Goal: Register for event/course

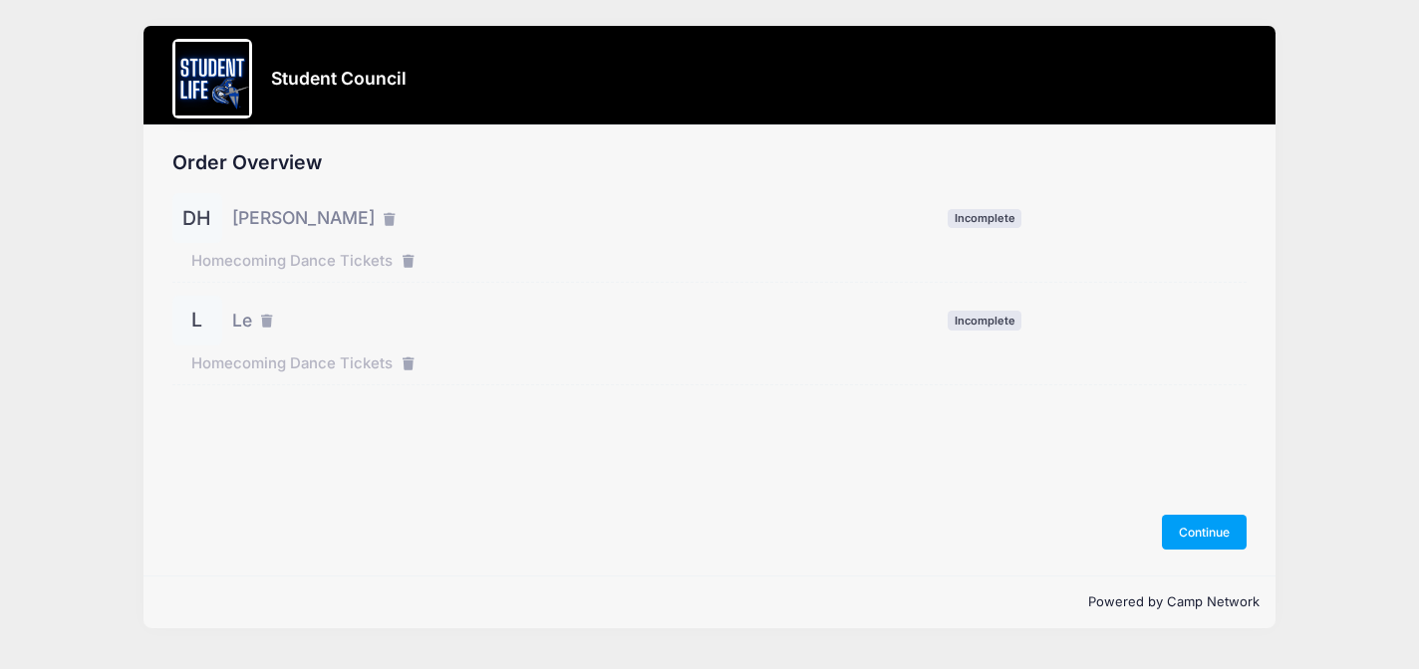
click at [296, 219] on span "[PERSON_NAME]" at bounding box center [303, 218] width 142 height 26
click at [167, 213] on div "Order Overview DH Deacon Henry Incomplete L Le" at bounding box center [709, 351] width 1133 height 450
click at [193, 213] on div "DH" at bounding box center [197, 218] width 50 height 50
click at [254, 220] on span "Deacon Henry" at bounding box center [303, 218] width 142 height 26
click at [253, 259] on span "Homecoming Dance Tickets" at bounding box center [291, 261] width 201 height 22
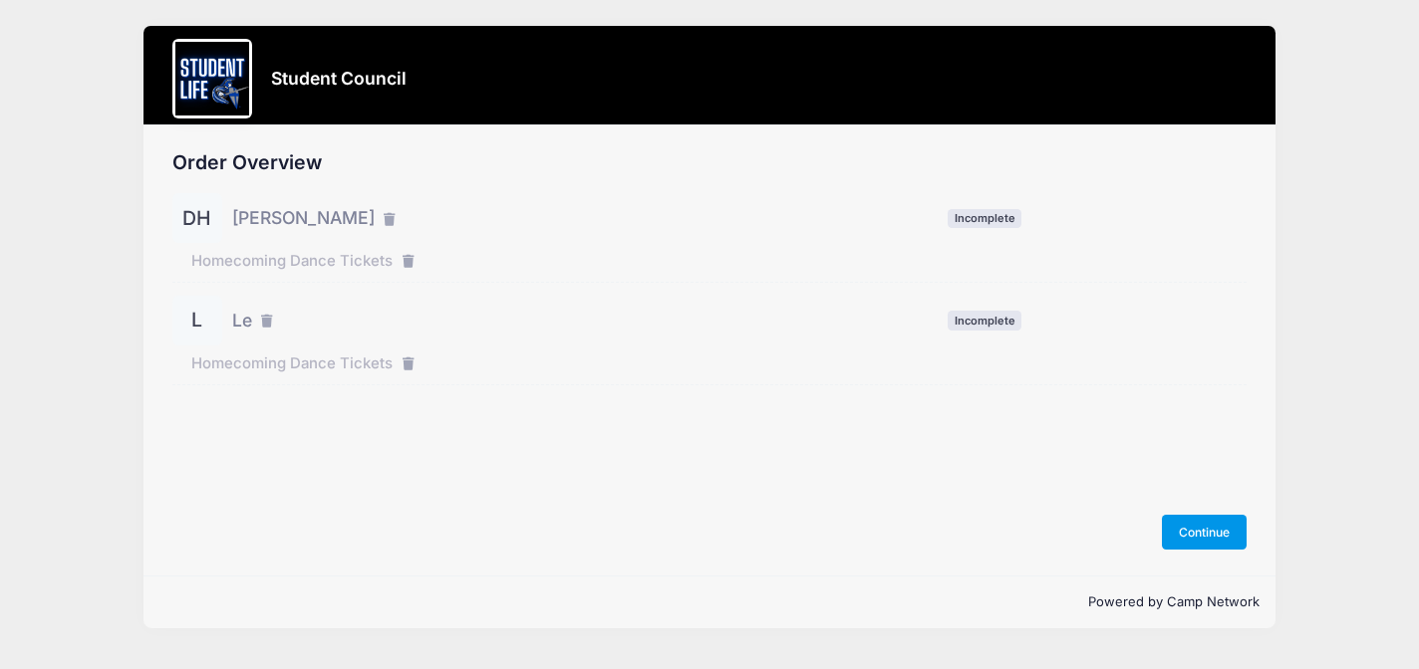
click at [1205, 536] on button "Continue" at bounding box center [1205, 532] width 86 height 34
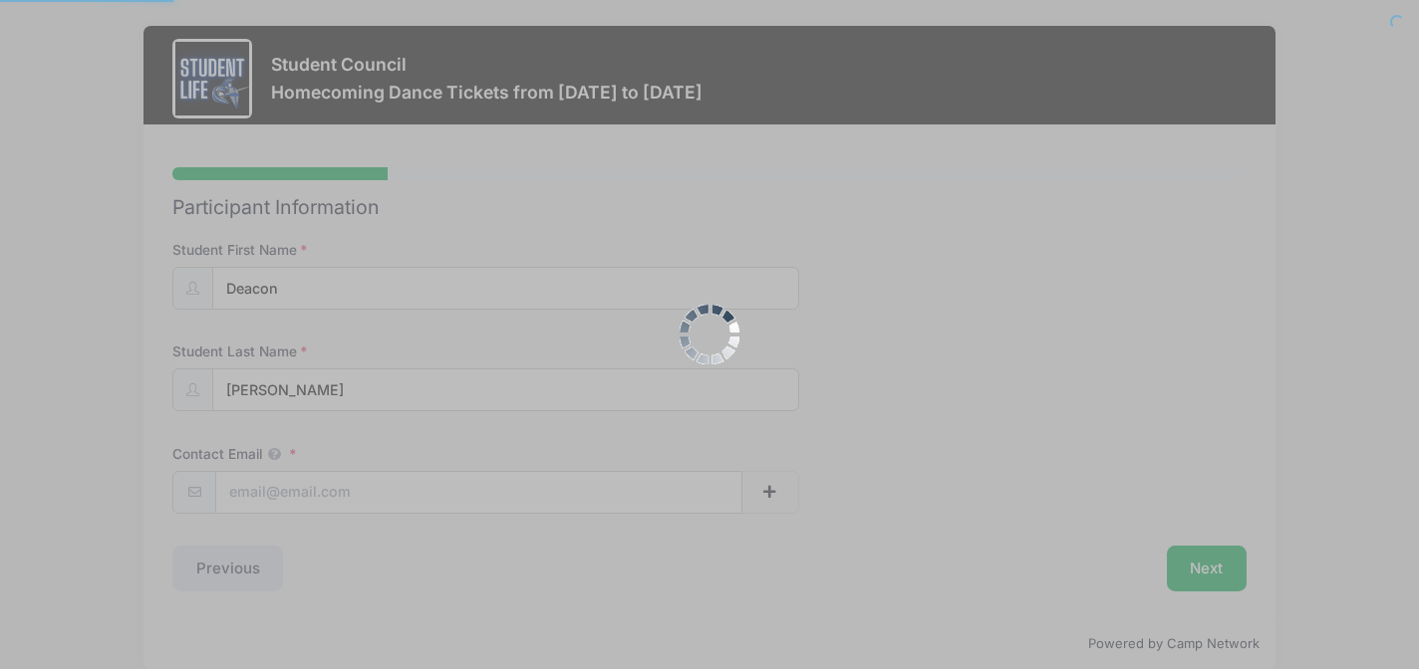
click at [1205, 536] on div at bounding box center [709, 334] width 1419 height 669
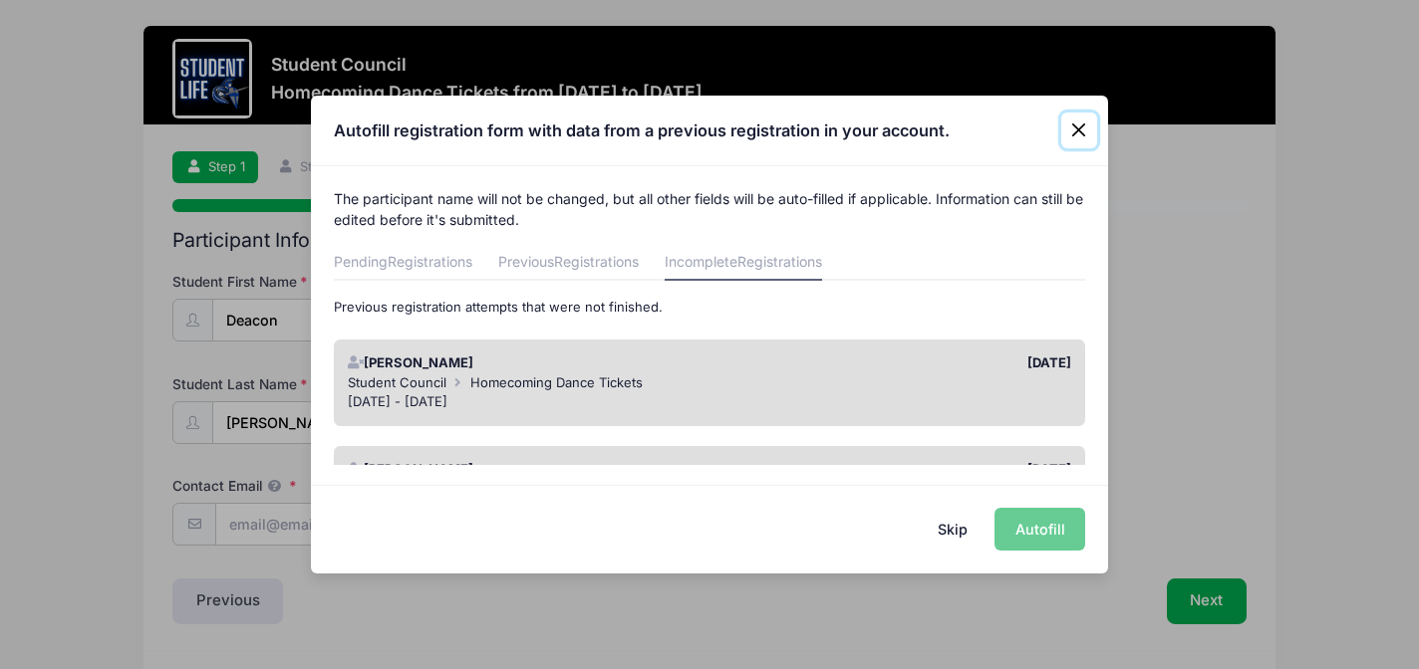
click at [1082, 135] on button "Close" at bounding box center [1079, 131] width 36 height 36
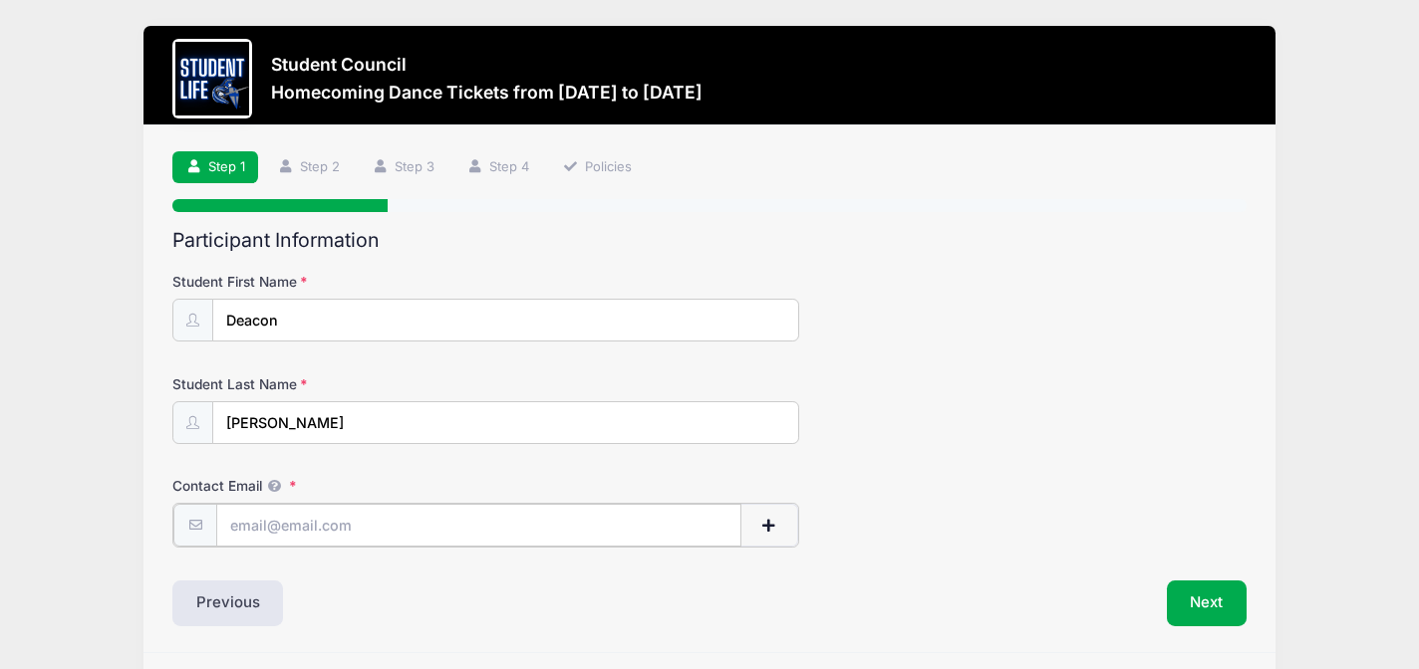
click at [290, 521] on input "Contact Email" at bounding box center [478, 525] width 525 height 43
paste input "deaconhenry@education.vchstrojans.org"
type input "deaconhenry@education.vchstrojans.org"
click at [1189, 599] on button "Next" at bounding box center [1207, 602] width 81 height 46
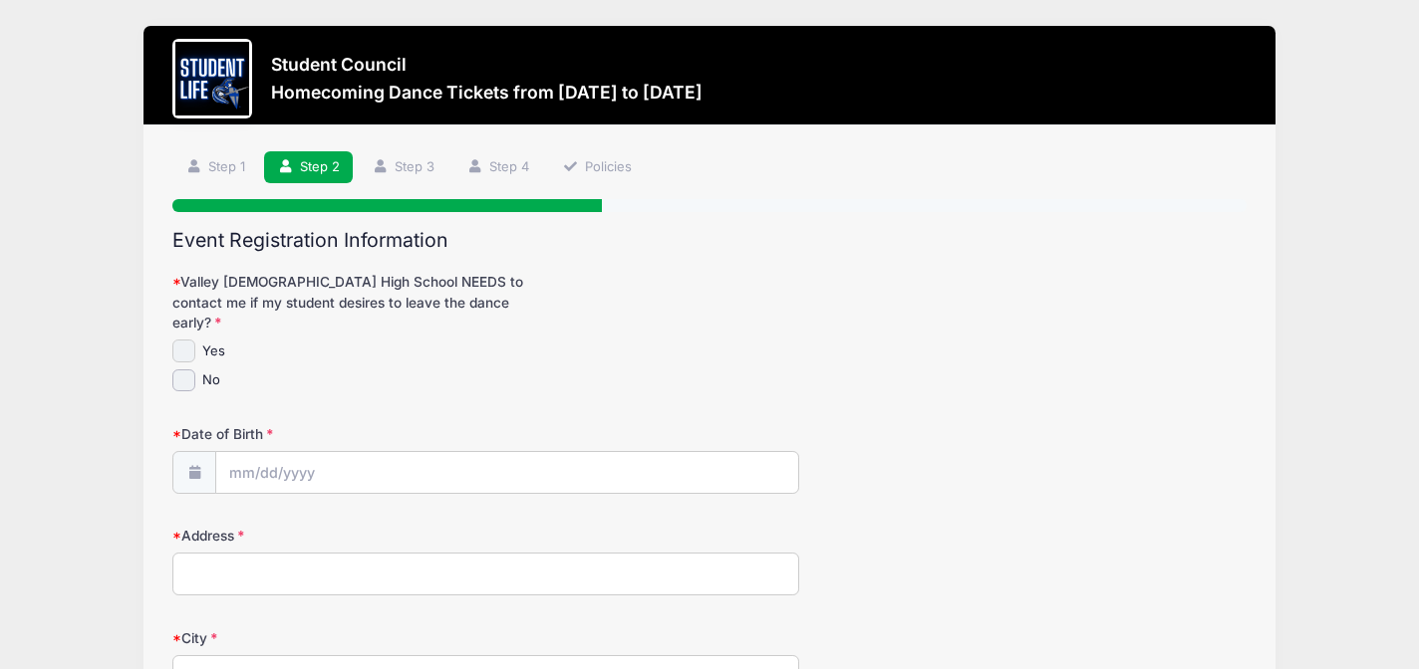
click at [178, 340] on input "Yes" at bounding box center [183, 351] width 23 height 23
checkbox input "true"
click at [281, 452] on input "Date of Birth" at bounding box center [507, 473] width 582 height 43
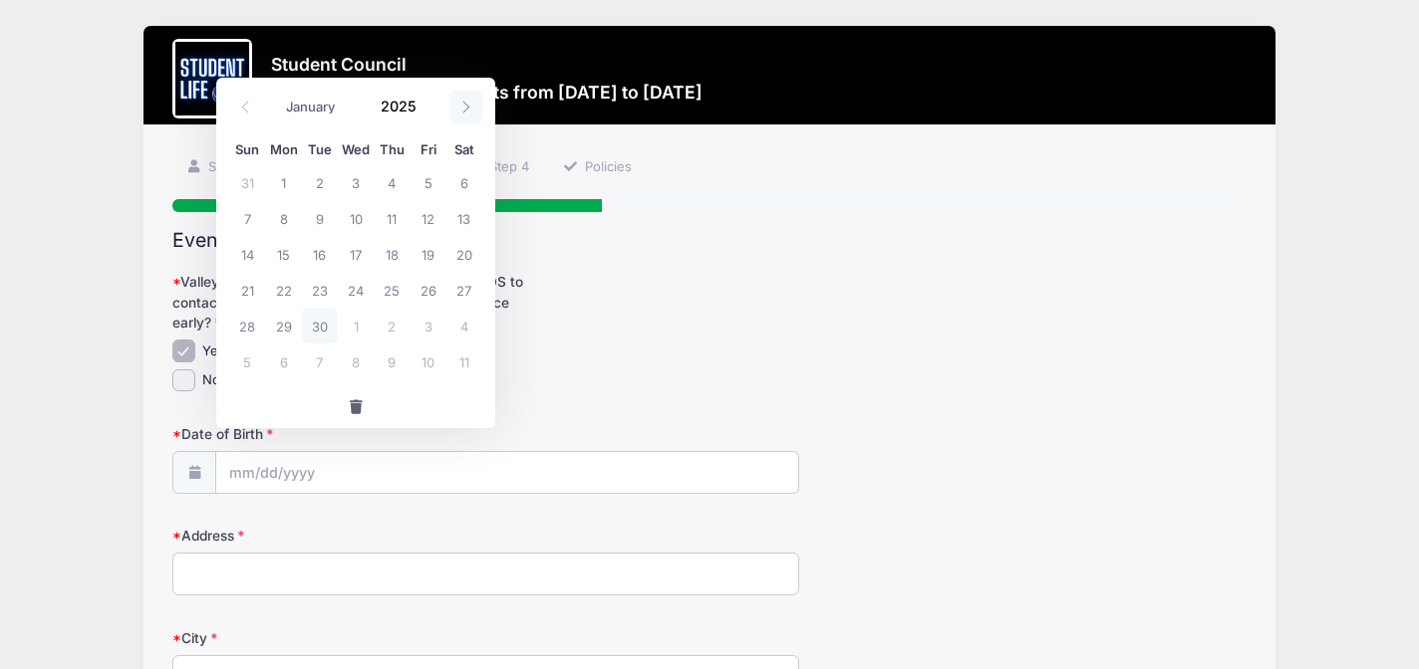
click at [467, 107] on icon at bounding box center [465, 107] width 13 height 13
select select "10"
click at [466, 292] on span "22" at bounding box center [464, 290] width 36 height 36
type input "11/22/2025"
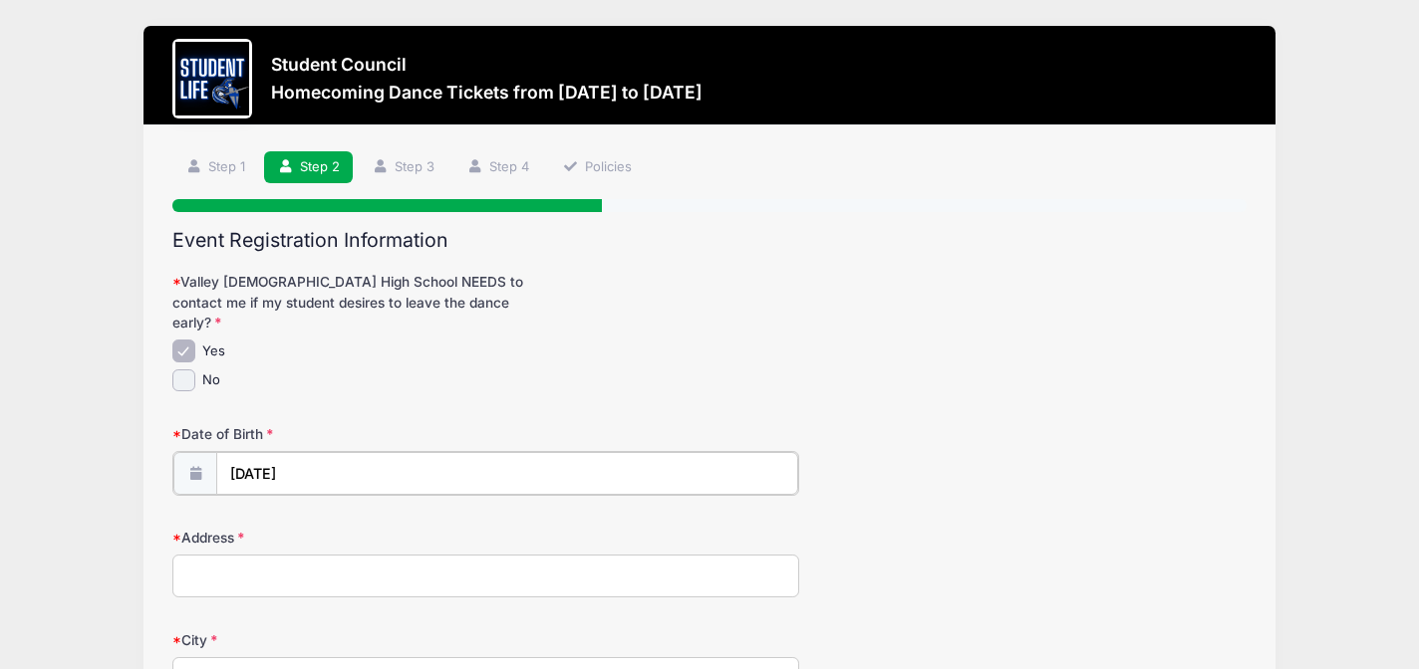
click at [280, 462] on input "11/22/2025" at bounding box center [507, 473] width 582 height 43
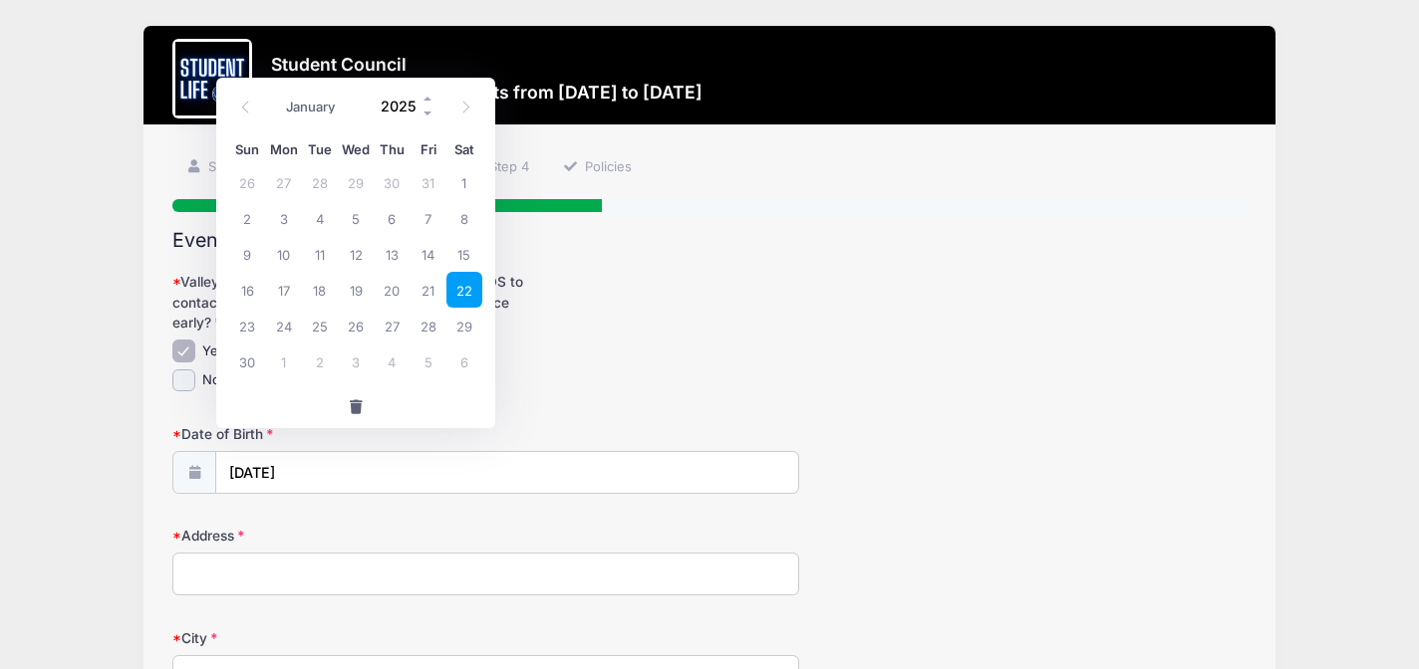
click at [407, 106] on input "2025" at bounding box center [403, 107] width 65 height 30
click at [426, 109] on span at bounding box center [428, 114] width 14 height 15
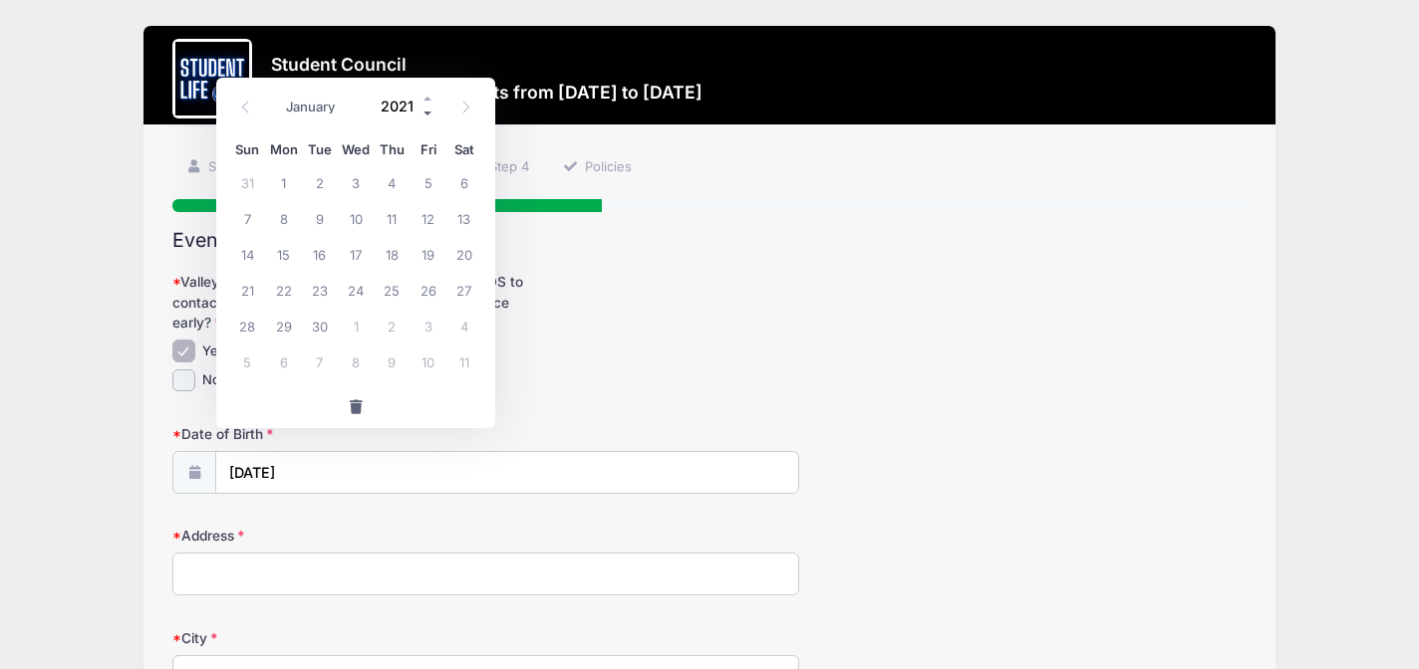
click at [426, 109] on span at bounding box center [428, 114] width 14 height 15
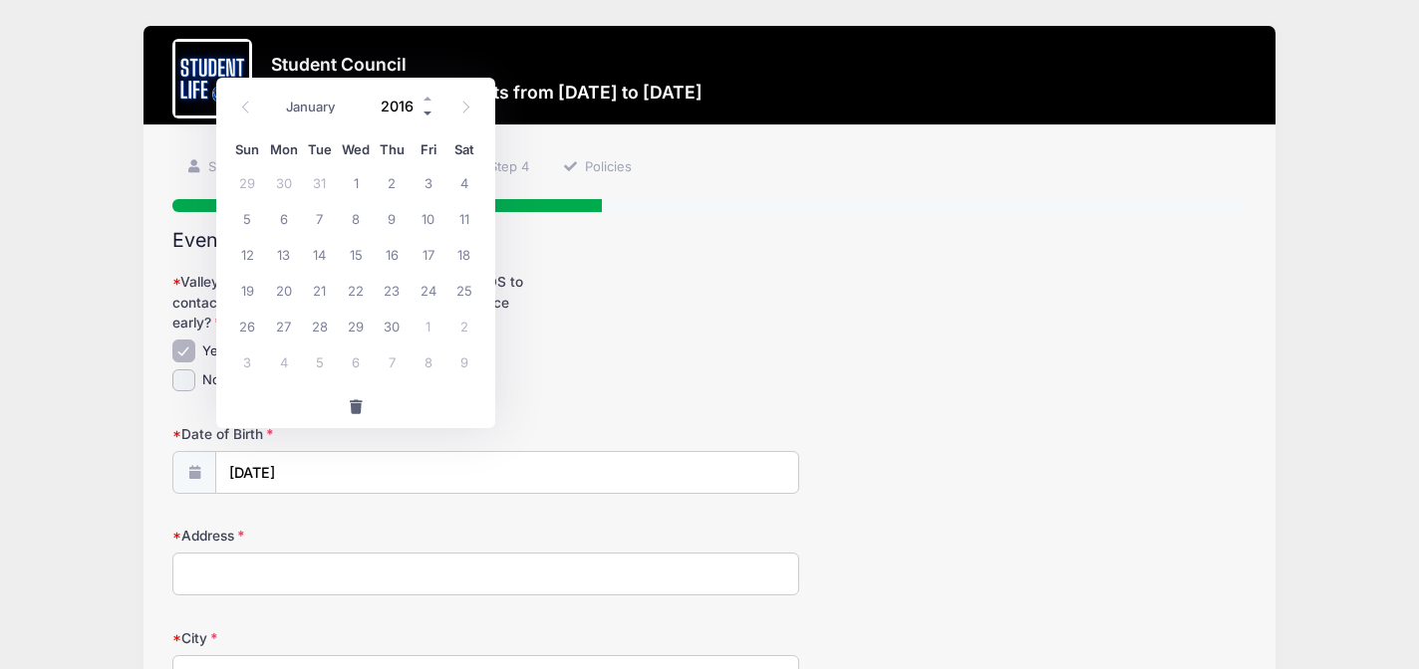
click at [426, 109] on span at bounding box center [428, 114] width 14 height 15
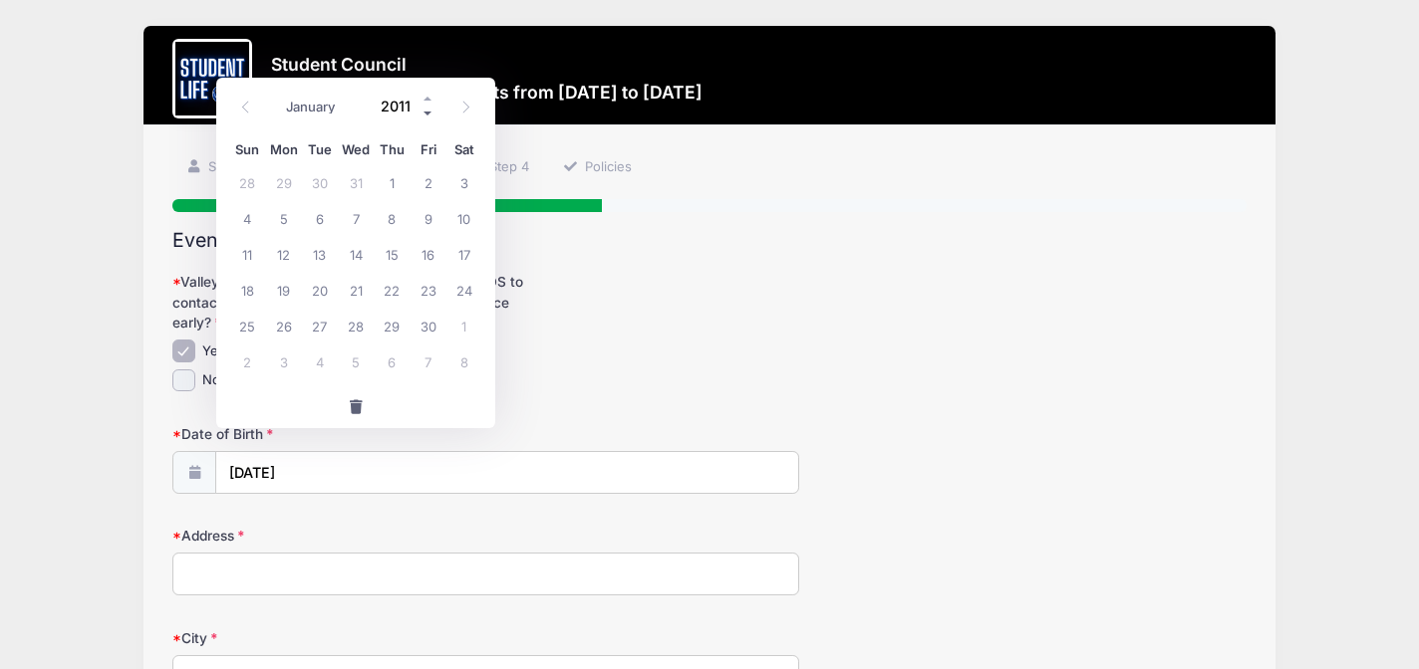
click at [426, 109] on span at bounding box center [428, 114] width 14 height 15
click at [426, 87] on div "January February March April May June July August September October November De…" at bounding box center [356, 101] width 190 height 34
click at [426, 95] on span at bounding box center [428, 99] width 14 height 15
type input "2010"
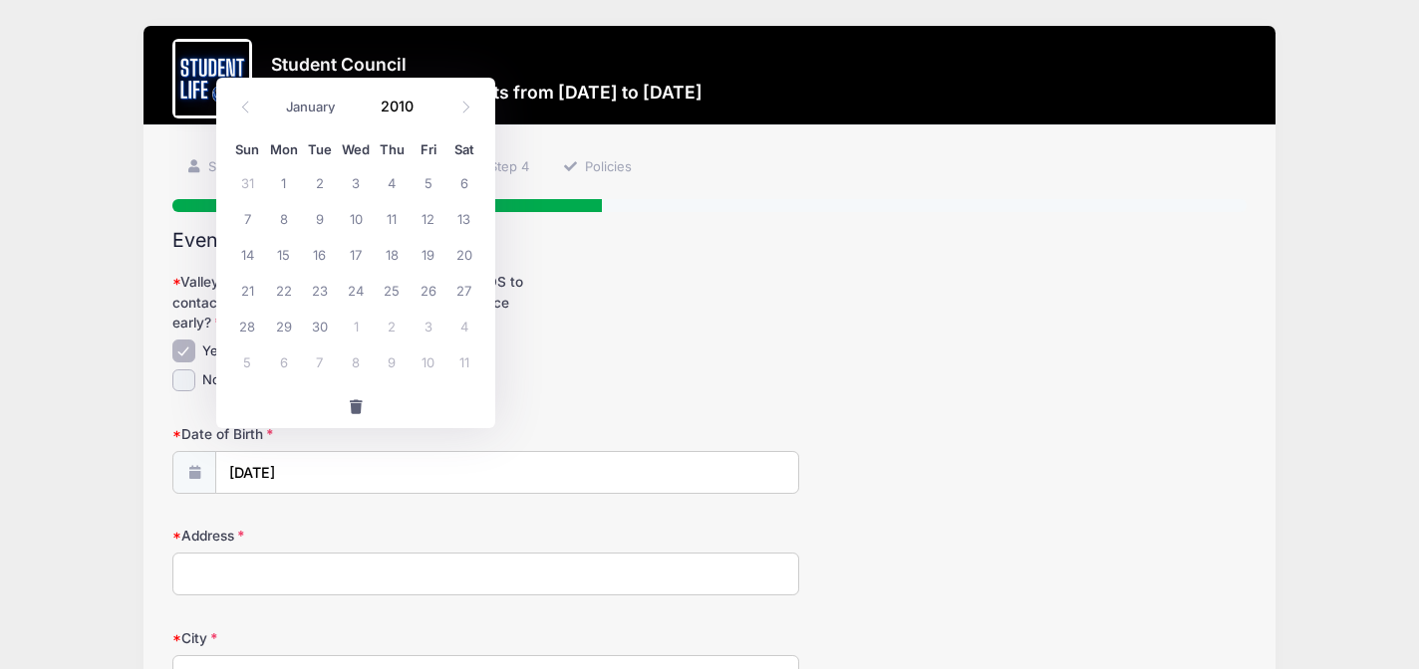
click at [368, 526] on label "Address" at bounding box center [351, 536] width 358 height 20
click at [368, 553] on input "Address" at bounding box center [485, 574] width 627 height 43
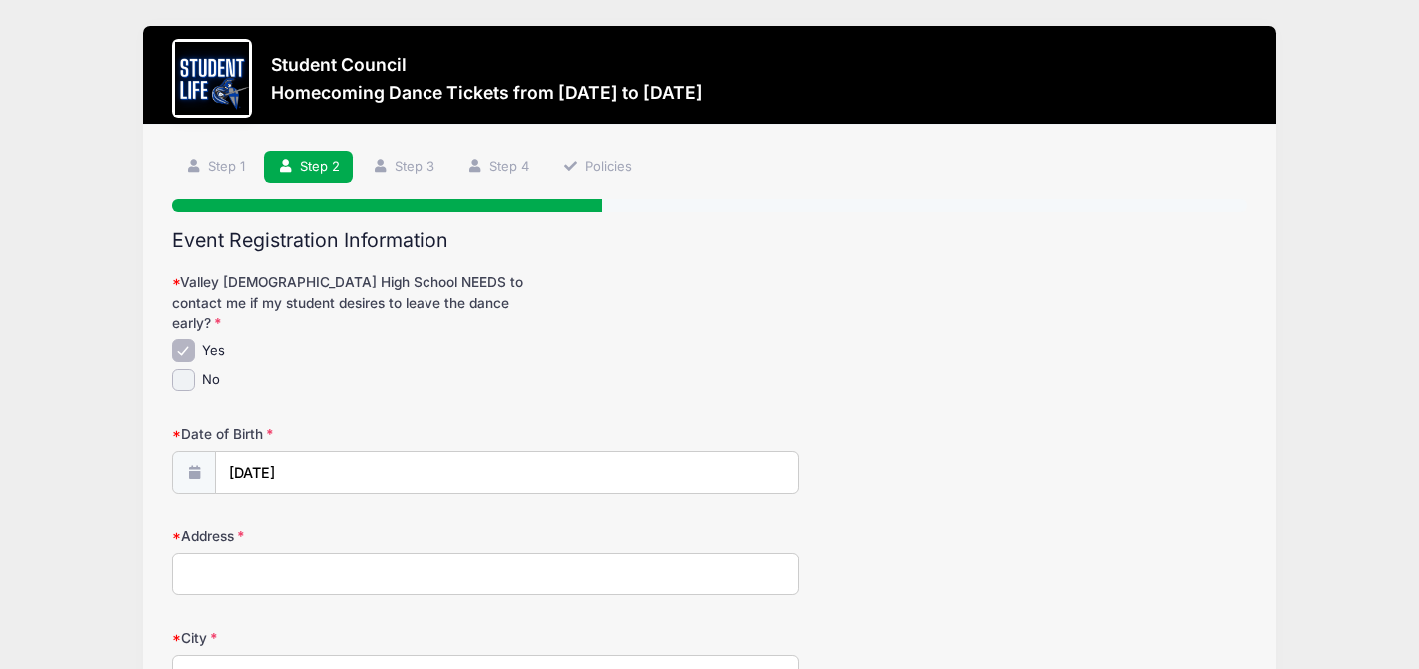
click at [315, 555] on input "Address" at bounding box center [485, 574] width 627 height 43
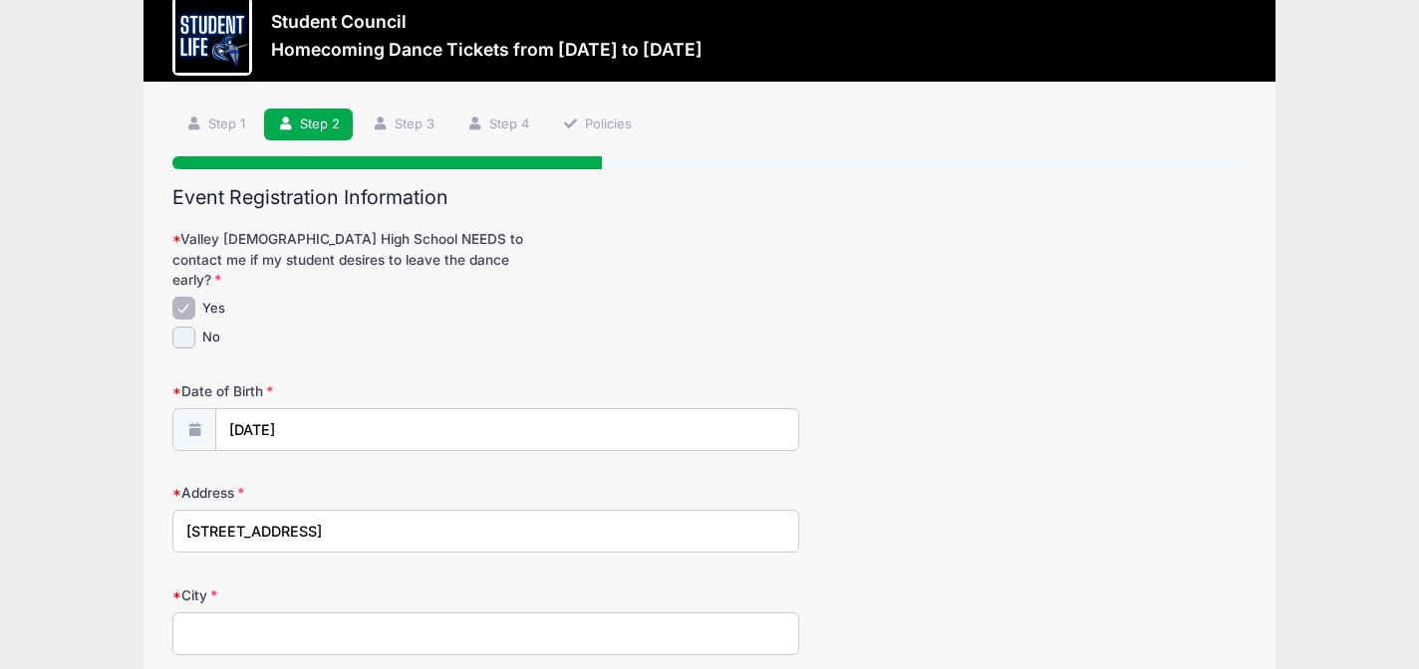
type input "1641 W. Satinwood Dr."
click at [268, 619] on input "City" at bounding box center [485, 634] width 627 height 43
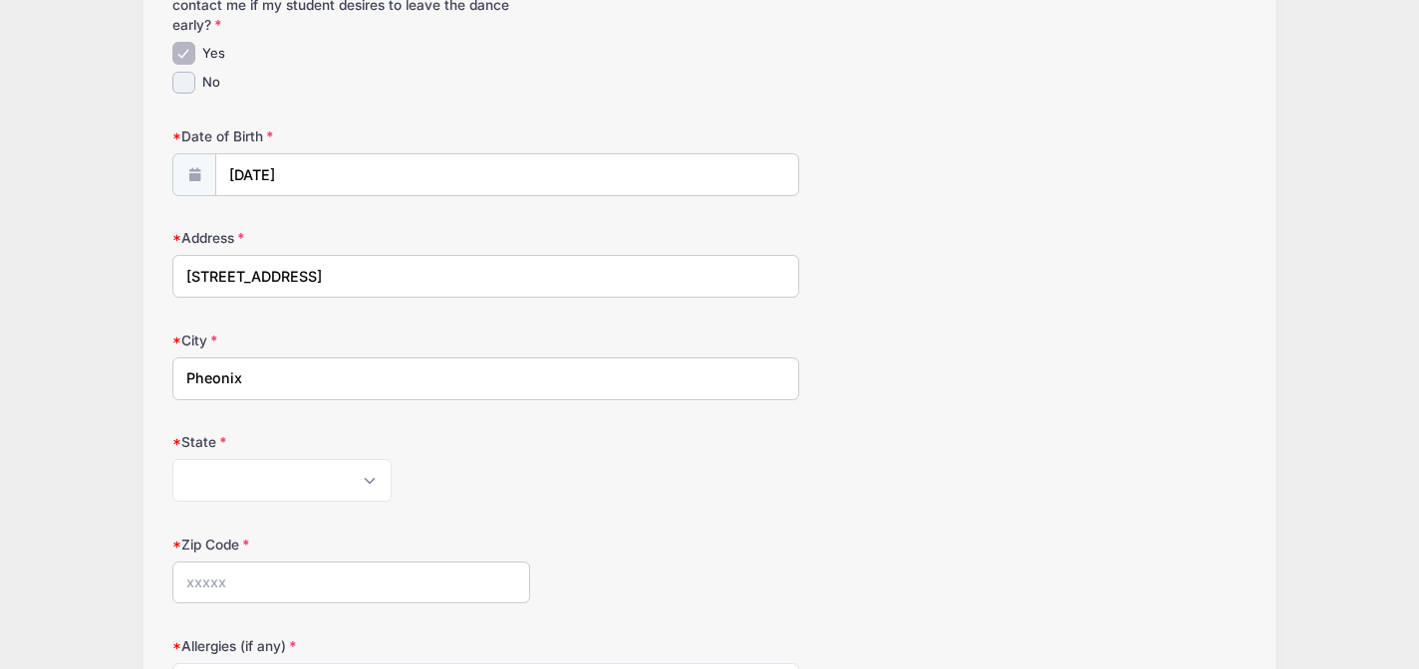
scroll to position [328, 0]
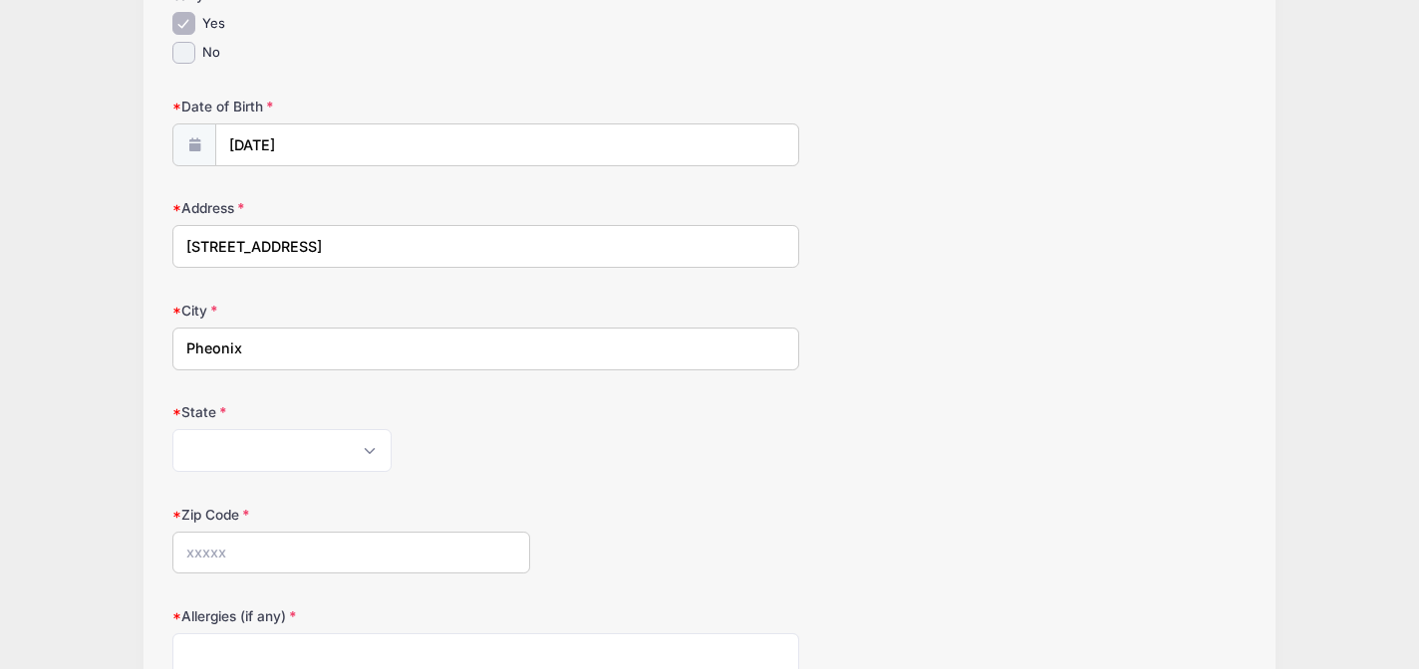
type input "Pheonix"
click at [303, 429] on select "[US_STATE] [US_STATE] [US_STATE] [US_STATE] [US_STATE] Armed Forces Africa Arme…" at bounding box center [281, 450] width 219 height 43
select select "AZ"
click at [172, 429] on select "Alabama Alaska American Samoa Arizona Arkansas Armed Forces Africa Armed Forces…" at bounding box center [281, 450] width 219 height 43
click at [294, 532] on input "Zip Code" at bounding box center [351, 553] width 358 height 43
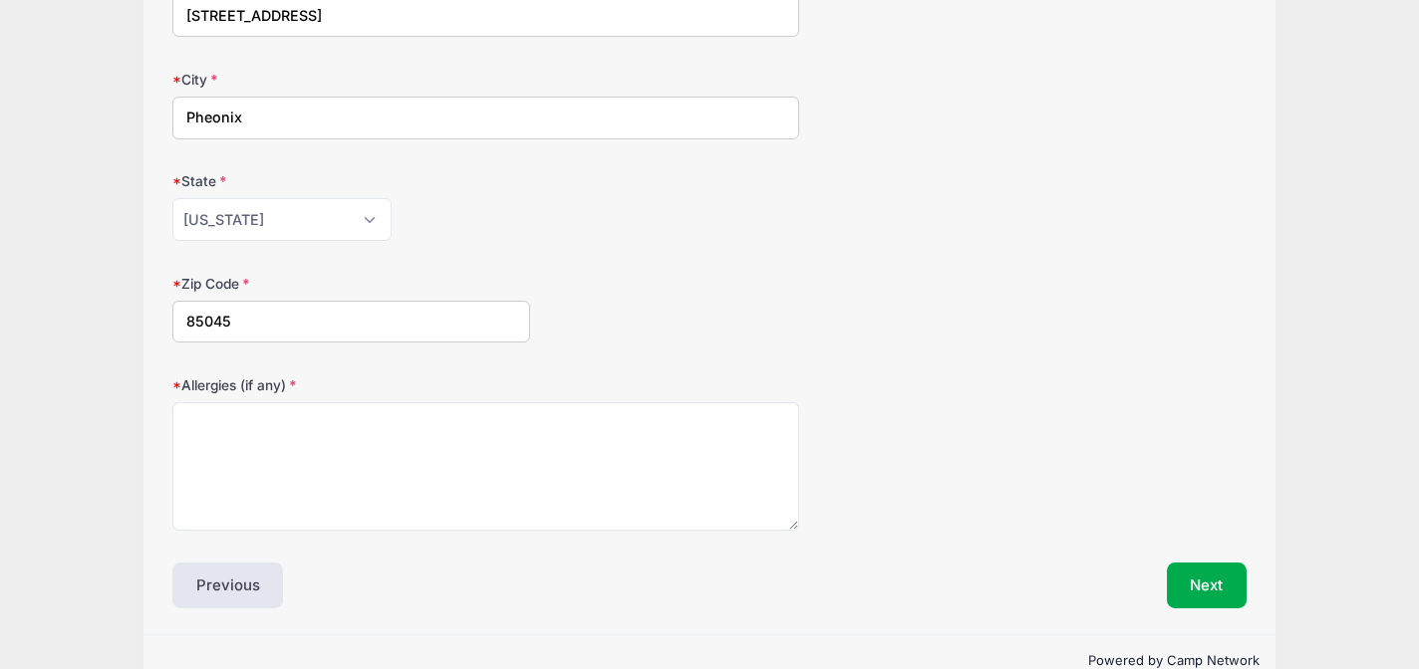
scroll to position [582, 0]
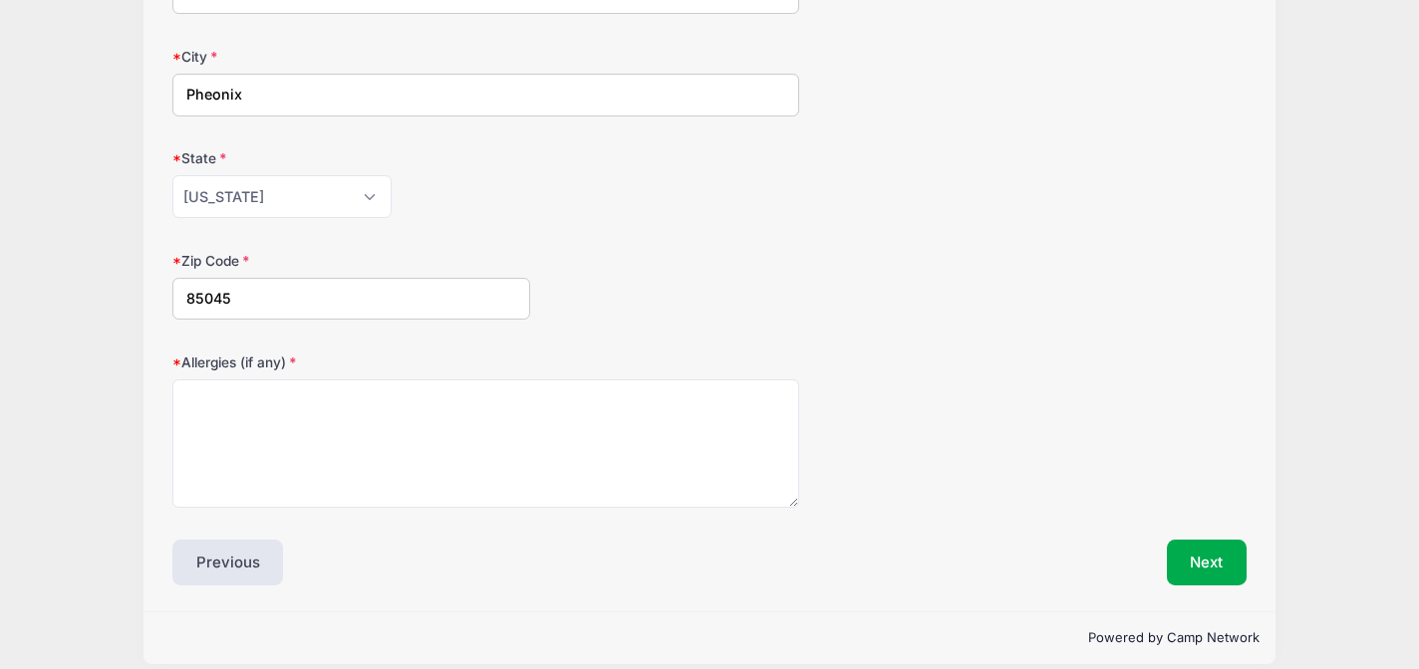
type input "85045"
click at [298, 444] on textarea "Allergies (if any)" at bounding box center [485, 444] width 627 height 129
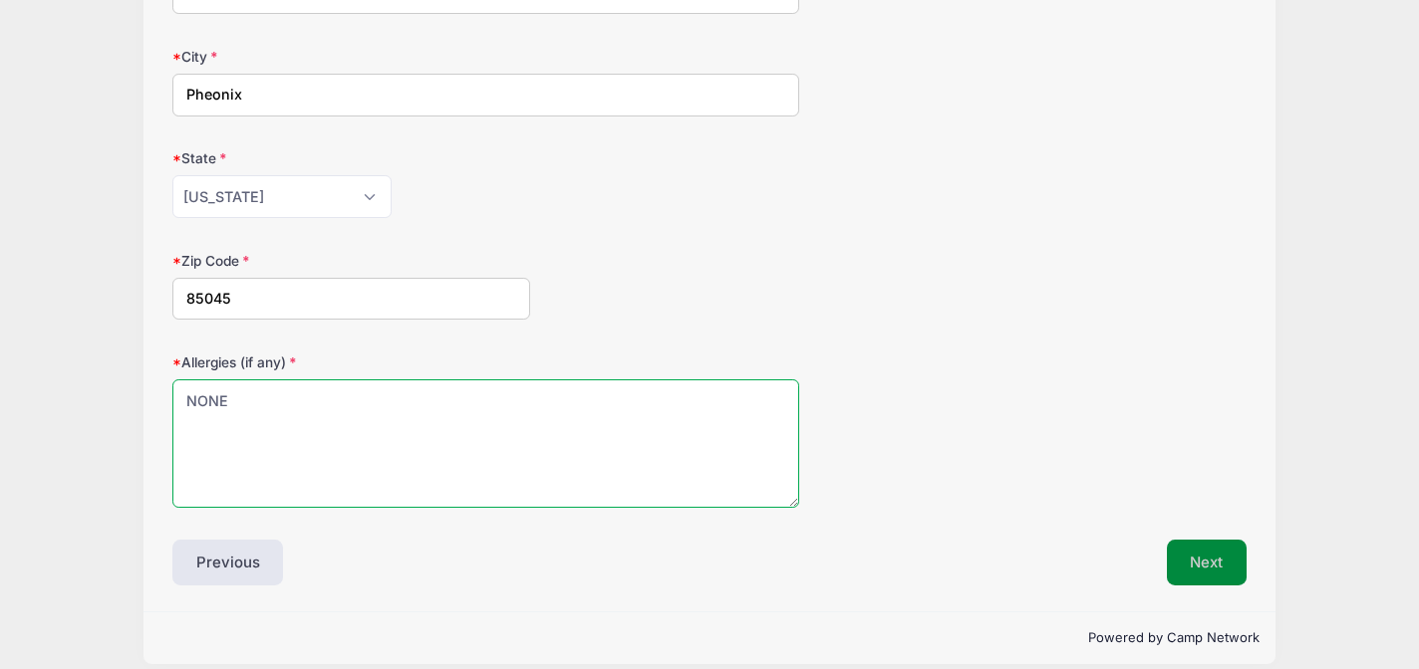
type textarea "NONE"
click at [1204, 540] on button "Next" at bounding box center [1207, 563] width 81 height 46
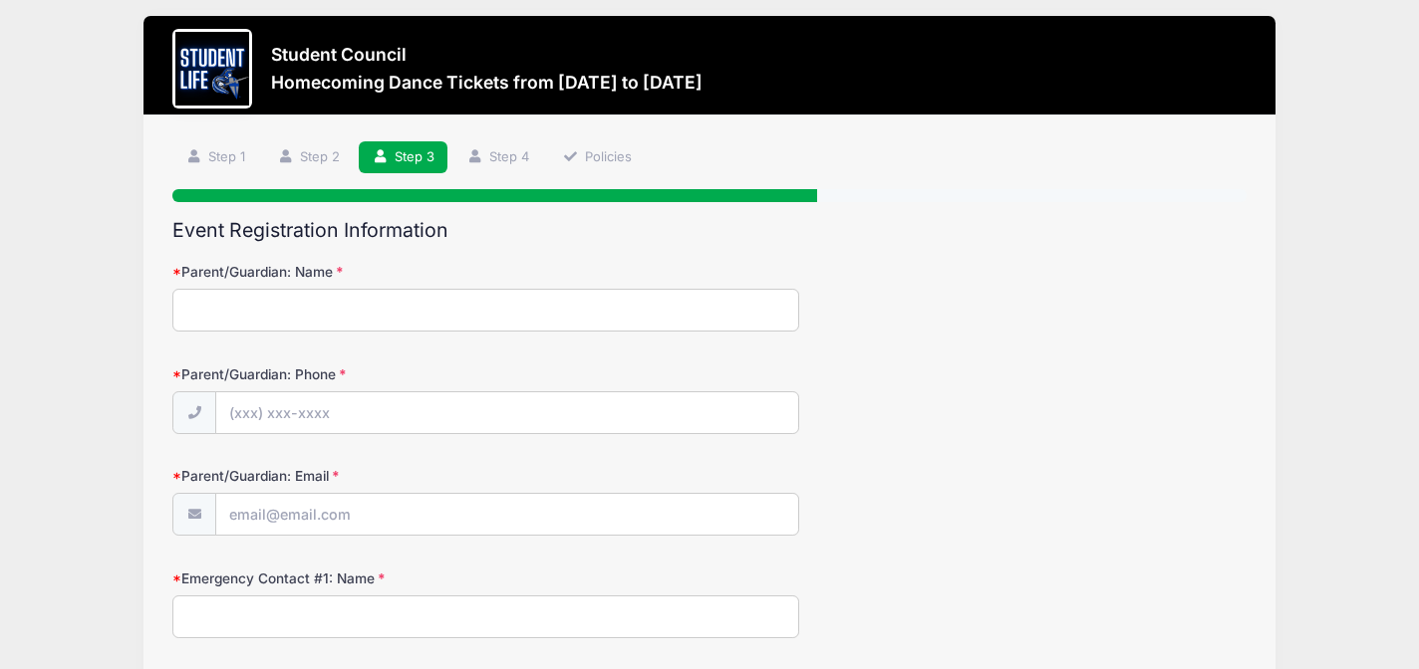
scroll to position [0, 0]
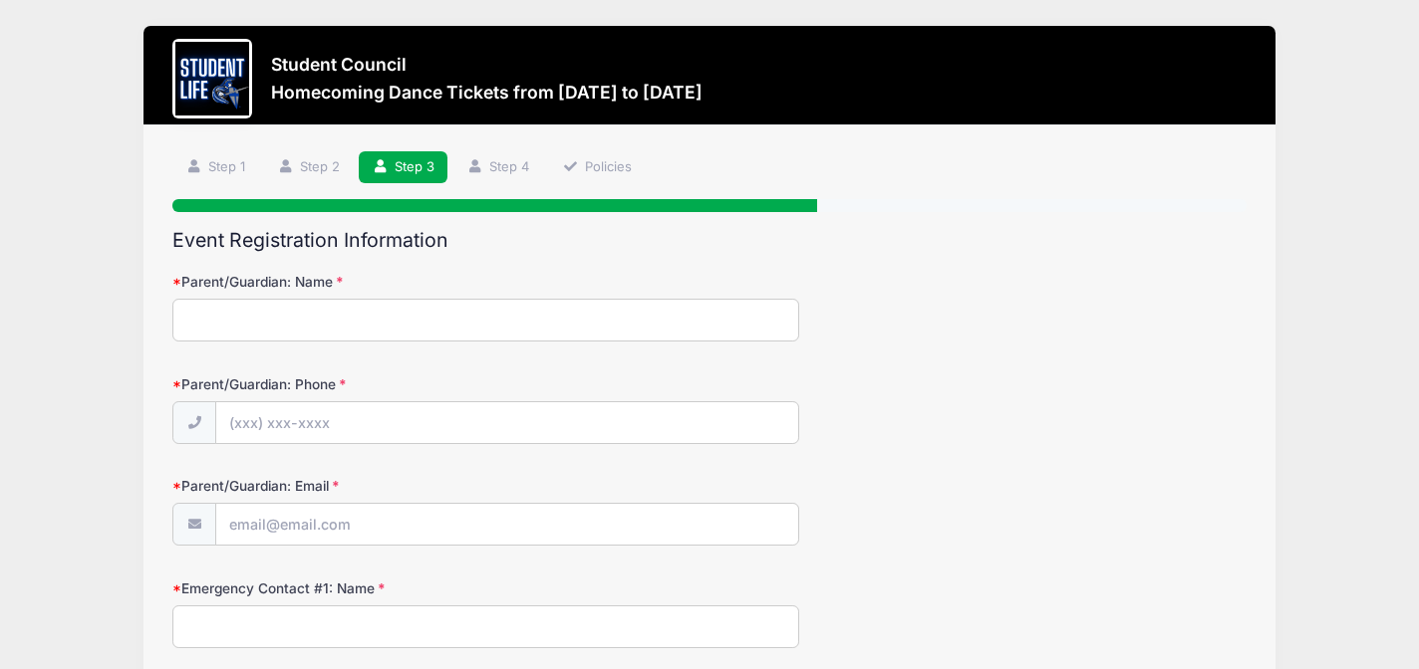
click at [454, 329] on input "Parent/Guardian: Name" at bounding box center [485, 320] width 627 height 43
type input "Dawn Henry"
click at [392, 409] on input "Parent/Guardian: Phone" at bounding box center [507, 423] width 582 height 43
type input "(0"
type input "(602) 570-2066"
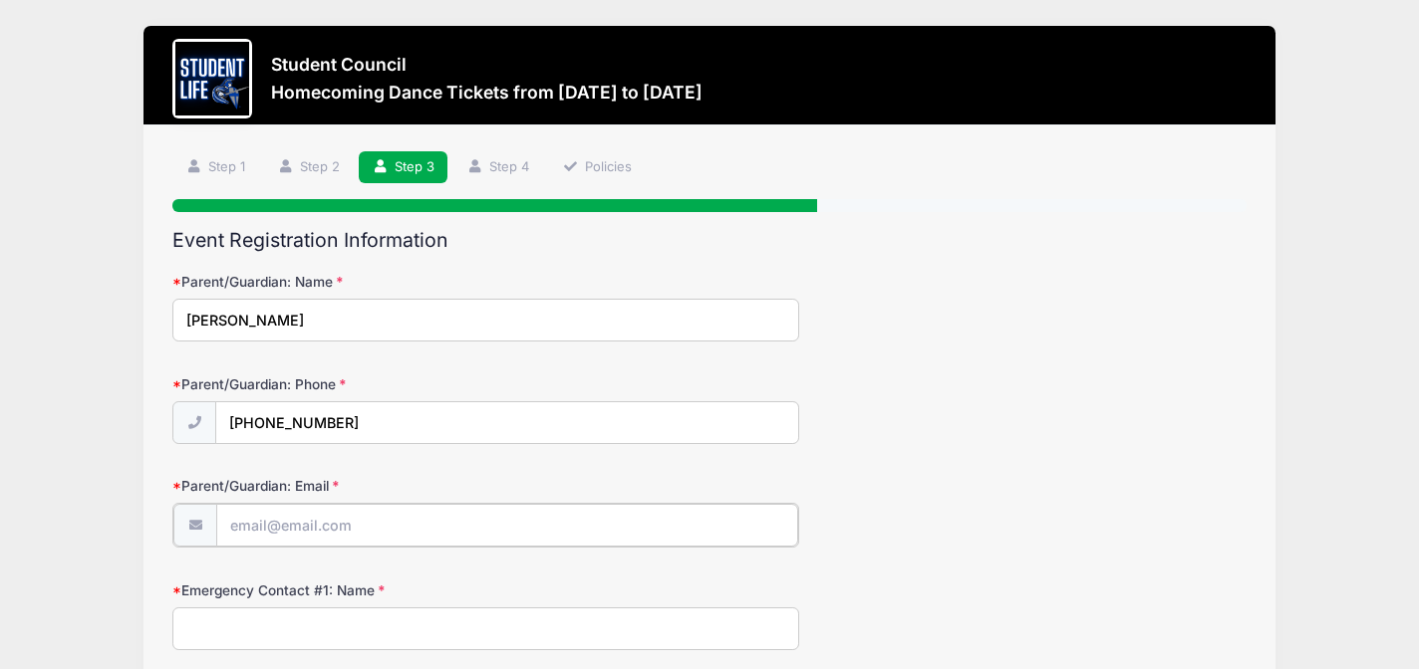
click at [360, 527] on input "Parent/Guardian: Email" at bounding box center [507, 525] width 582 height 43
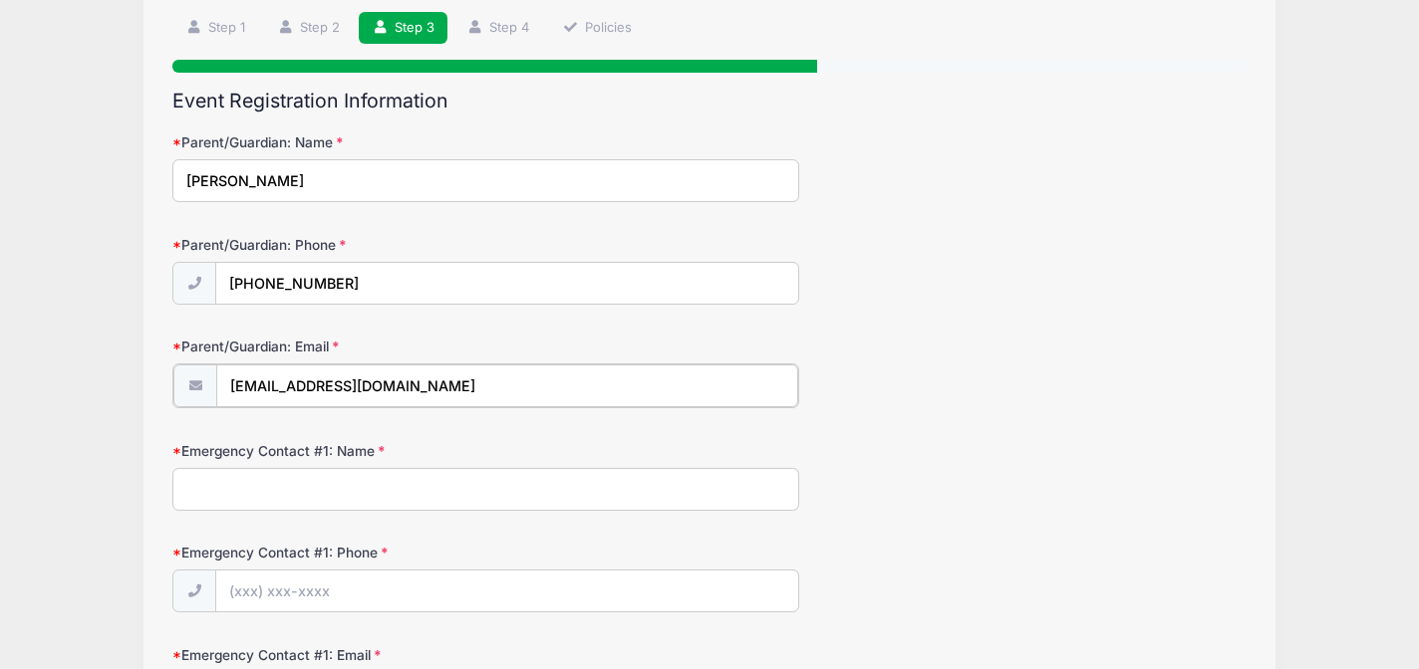
scroll to position [176, 0]
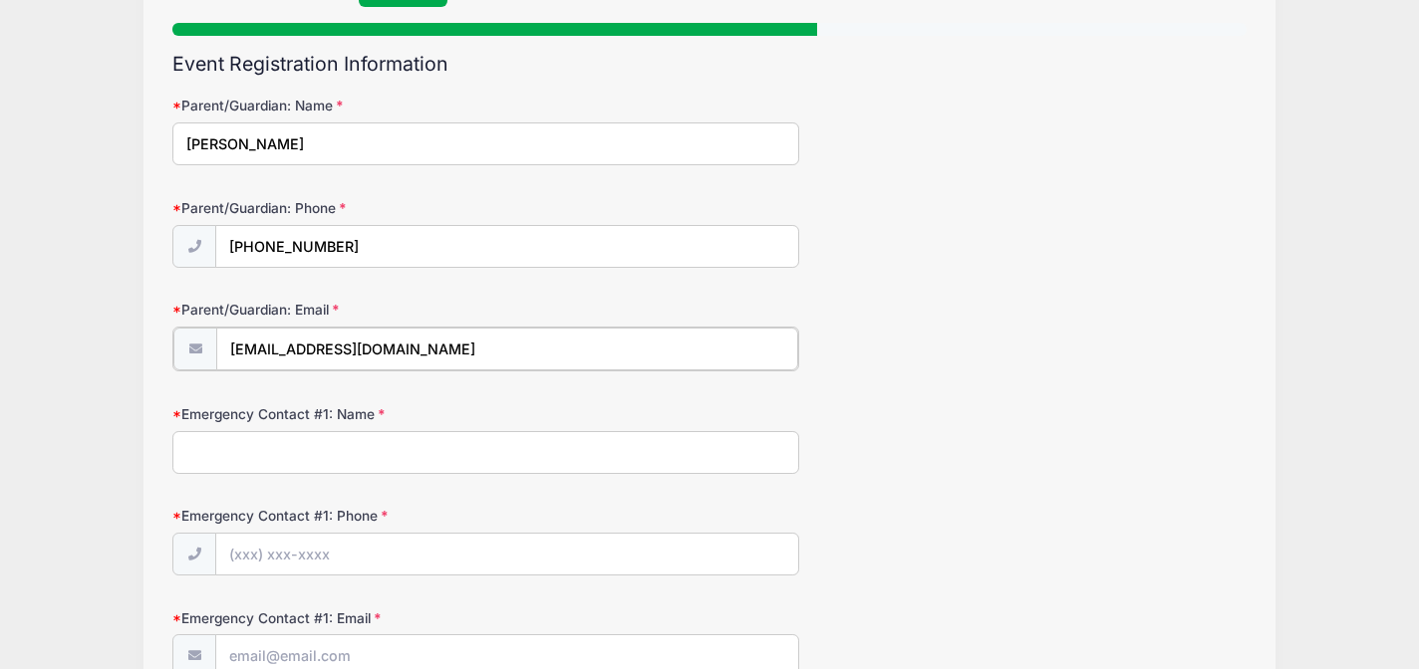
type input "mzdhenry@icloud.com"
click at [334, 467] on input "Emergency Contact #1: Name" at bounding box center [485, 450] width 627 height 43
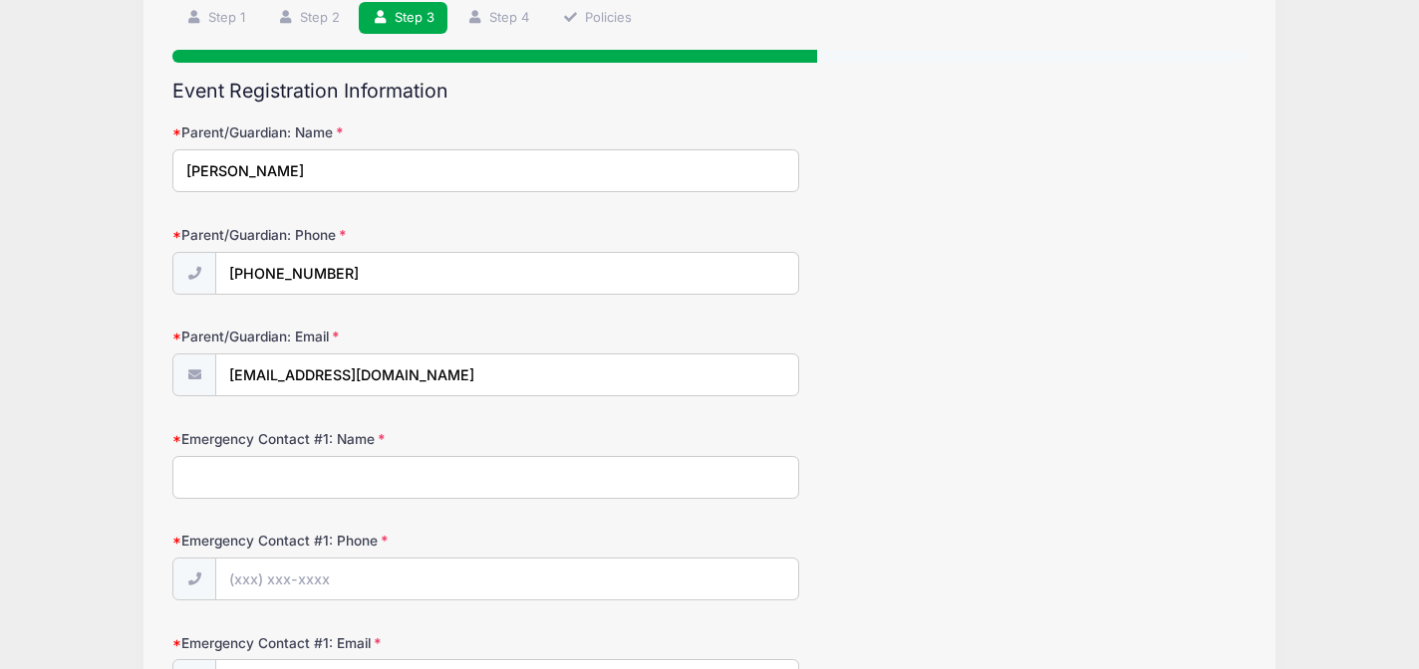
scroll to position [191, 0]
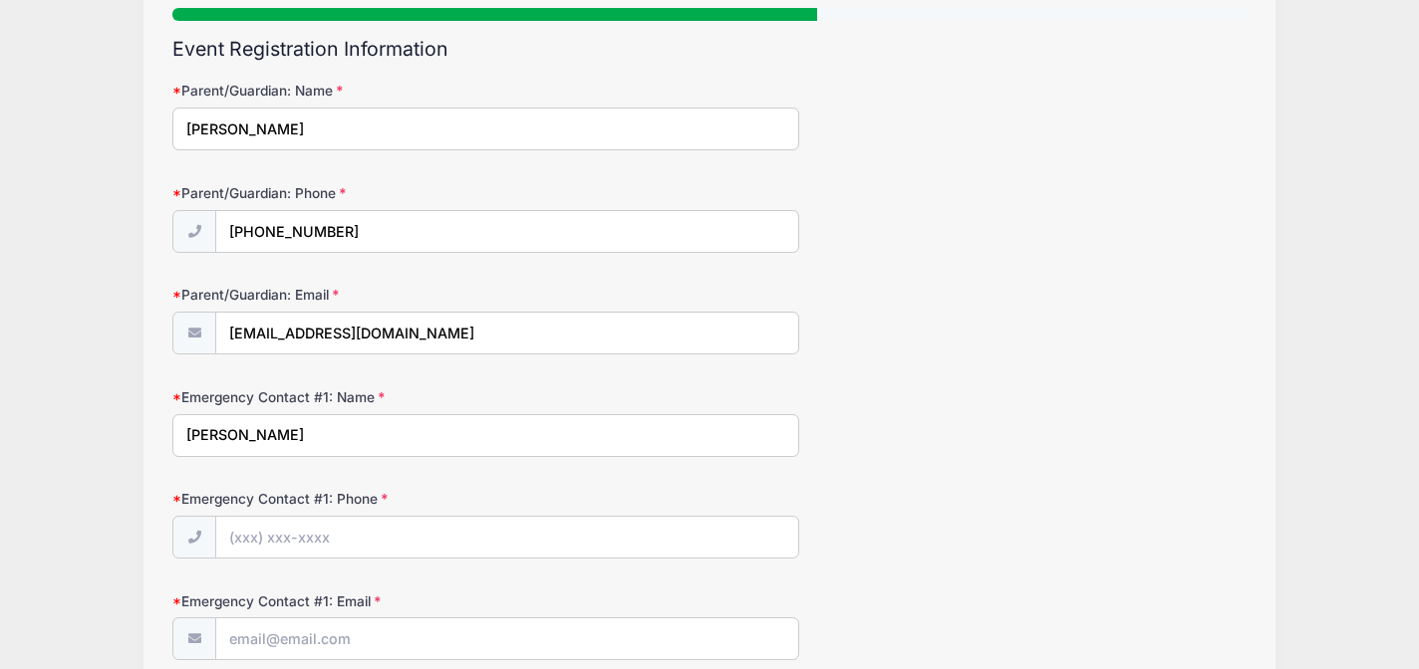
type input "Dawn Henry"
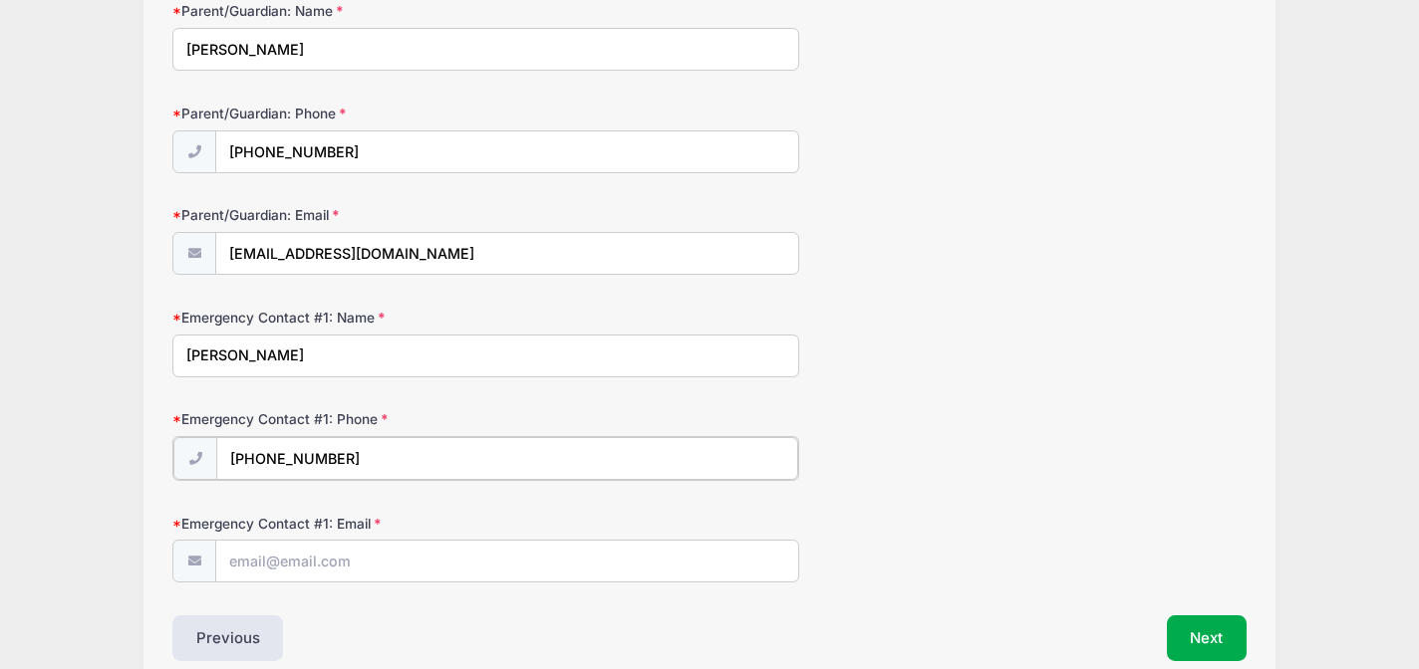
scroll to position [367, 0]
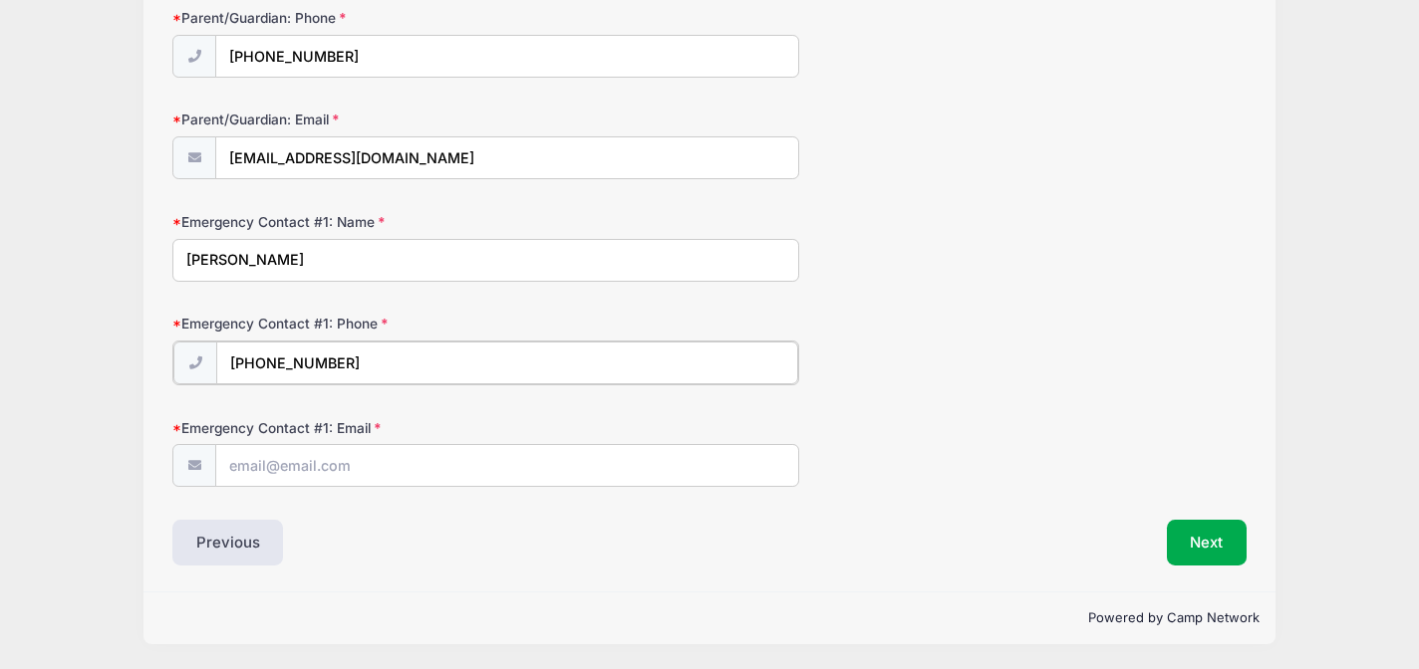
type input "(602) 570-2066"
click at [273, 473] on input "Emergency Contact #1: Email" at bounding box center [507, 464] width 582 height 43
type input "mzdhenry@icloud.com"
click at [1196, 532] on button "Next" at bounding box center [1207, 543] width 81 height 46
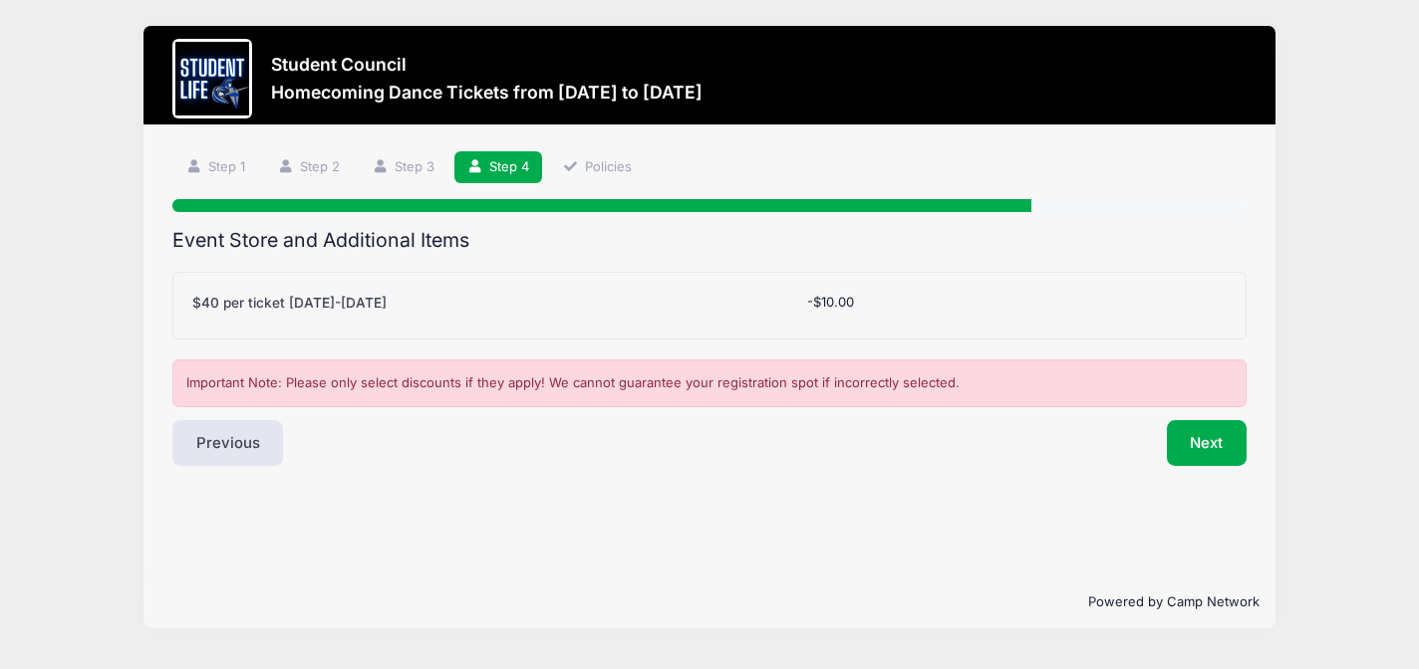
scroll to position [0, 0]
click at [1211, 450] on button "Next" at bounding box center [1207, 443] width 81 height 46
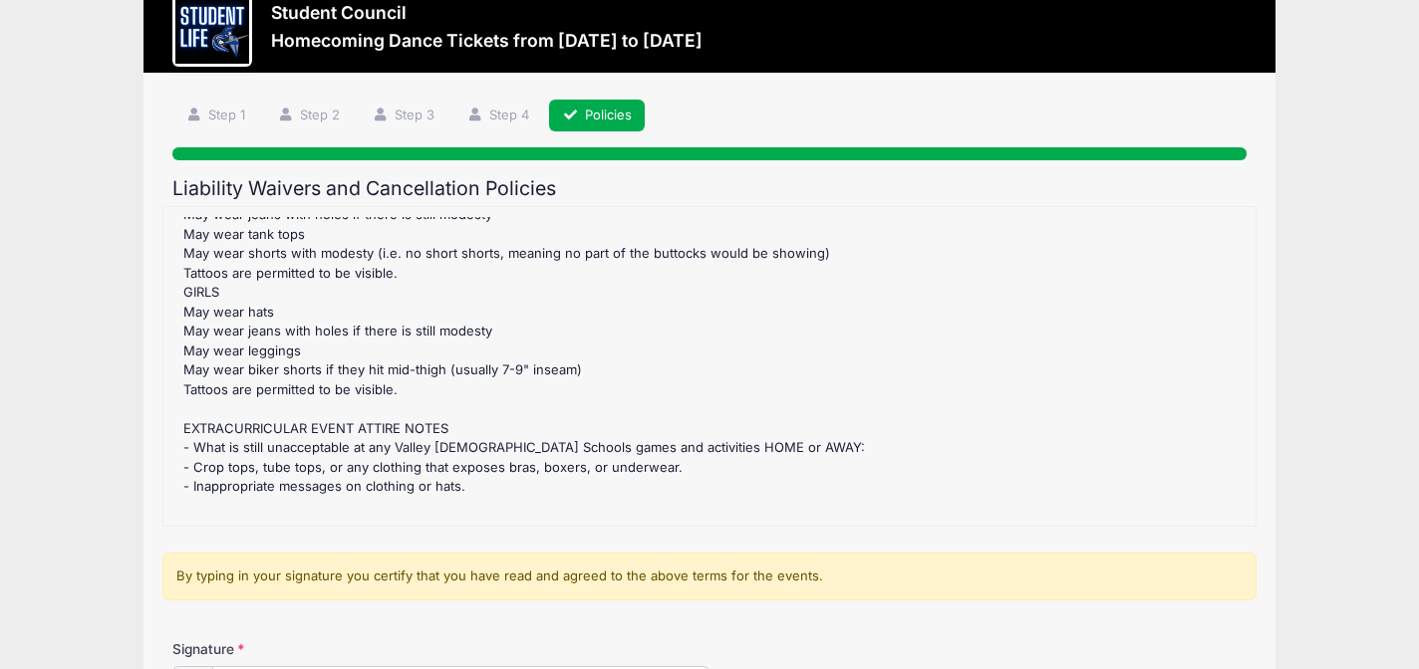
scroll to position [299, 0]
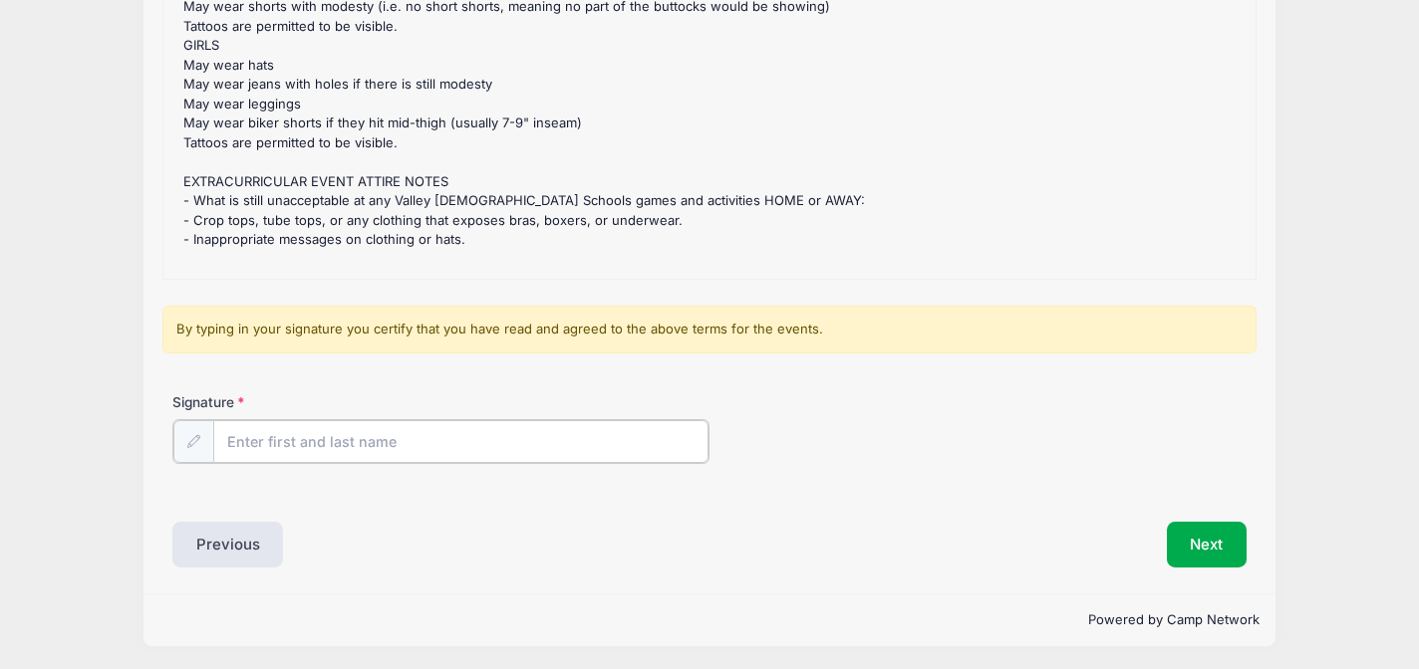
click at [540, 420] on input "Signature" at bounding box center [460, 441] width 495 height 43
type input "[PERSON_NAME]"
click at [1204, 552] on button "Next" at bounding box center [1207, 543] width 81 height 46
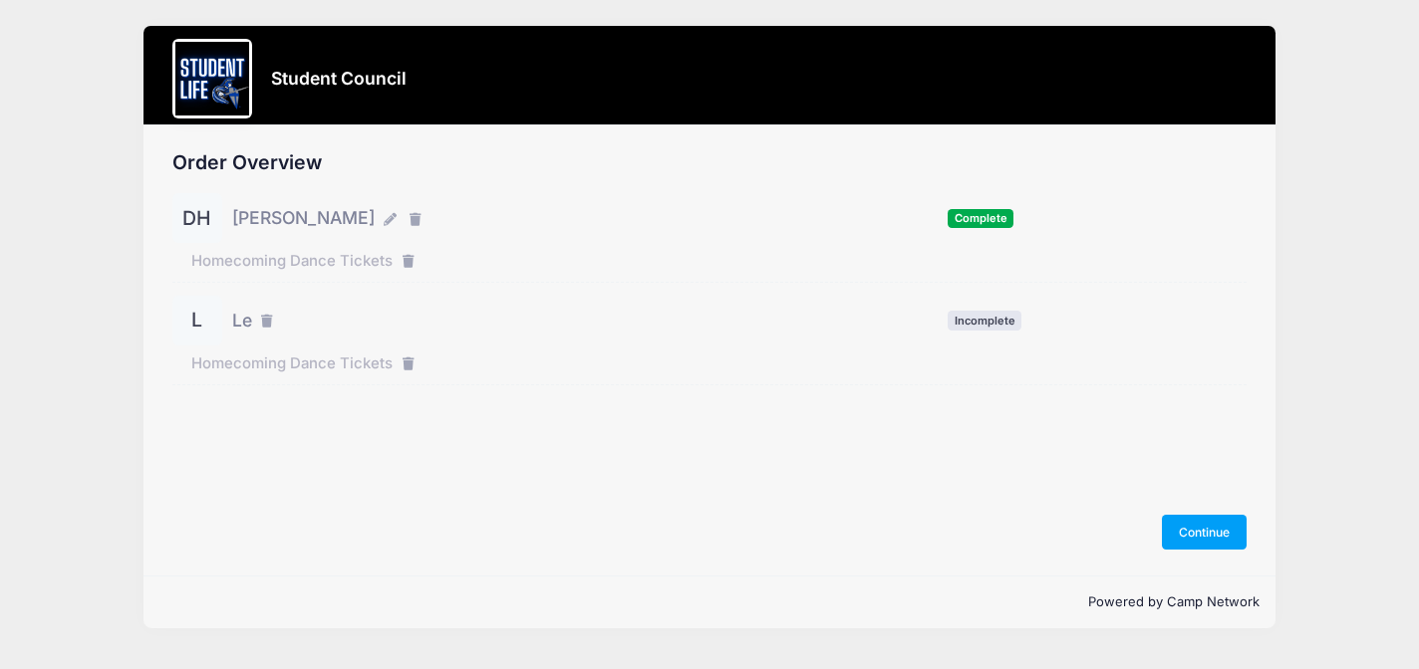
click at [307, 364] on span "Homecoming Dance Tickets" at bounding box center [291, 364] width 201 height 22
click at [252, 324] on div "L Le" at bounding box center [225, 321] width 106 height 50
click at [1214, 511] on div "Order Overview DH Deacon Henry Complete" at bounding box center [709, 351] width 1133 height 450
click at [1206, 545] on button "Continue" at bounding box center [1205, 532] width 86 height 34
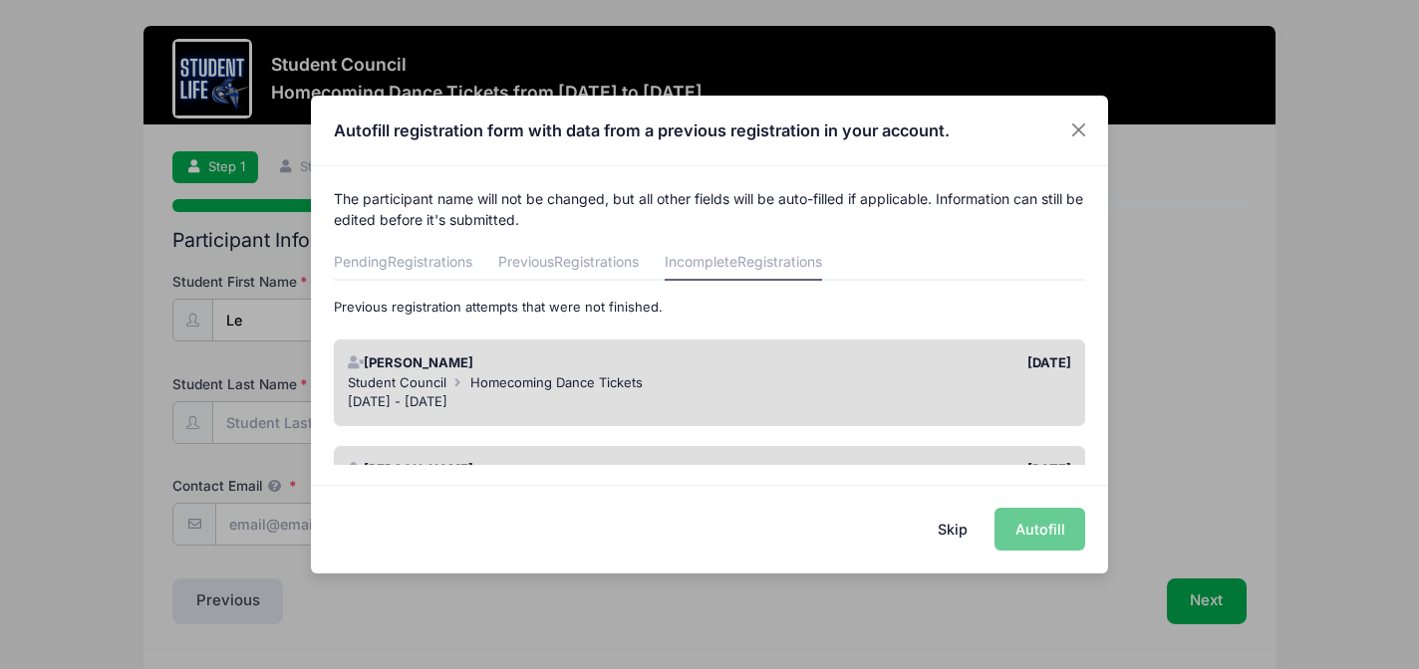
click at [930, 378] on div "Student Council Homecoming Dance Tickets" at bounding box center [710, 384] width 724 height 20
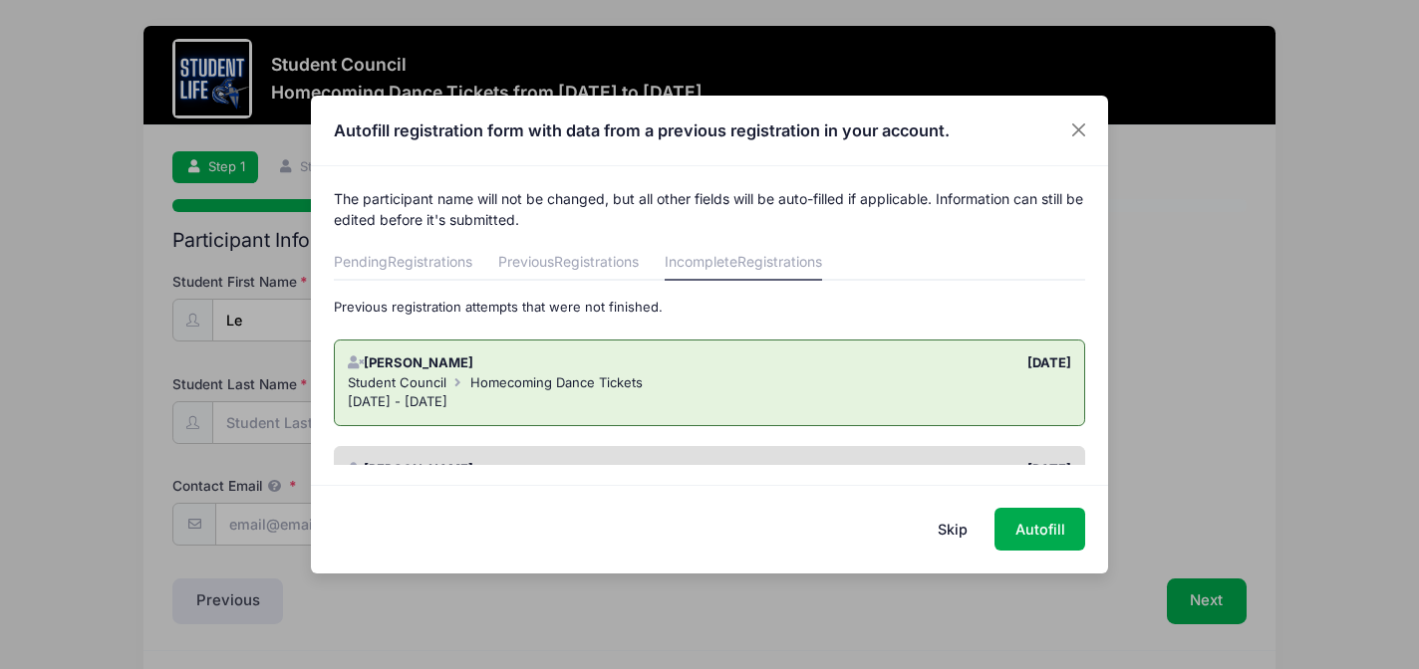
click at [930, 378] on div "Student Council Homecoming Dance Tickets" at bounding box center [710, 384] width 724 height 20
click at [1054, 527] on button "Autofill" at bounding box center [1039, 529] width 91 height 43
type input "[EMAIL_ADDRESS][DOMAIN_NAME]"
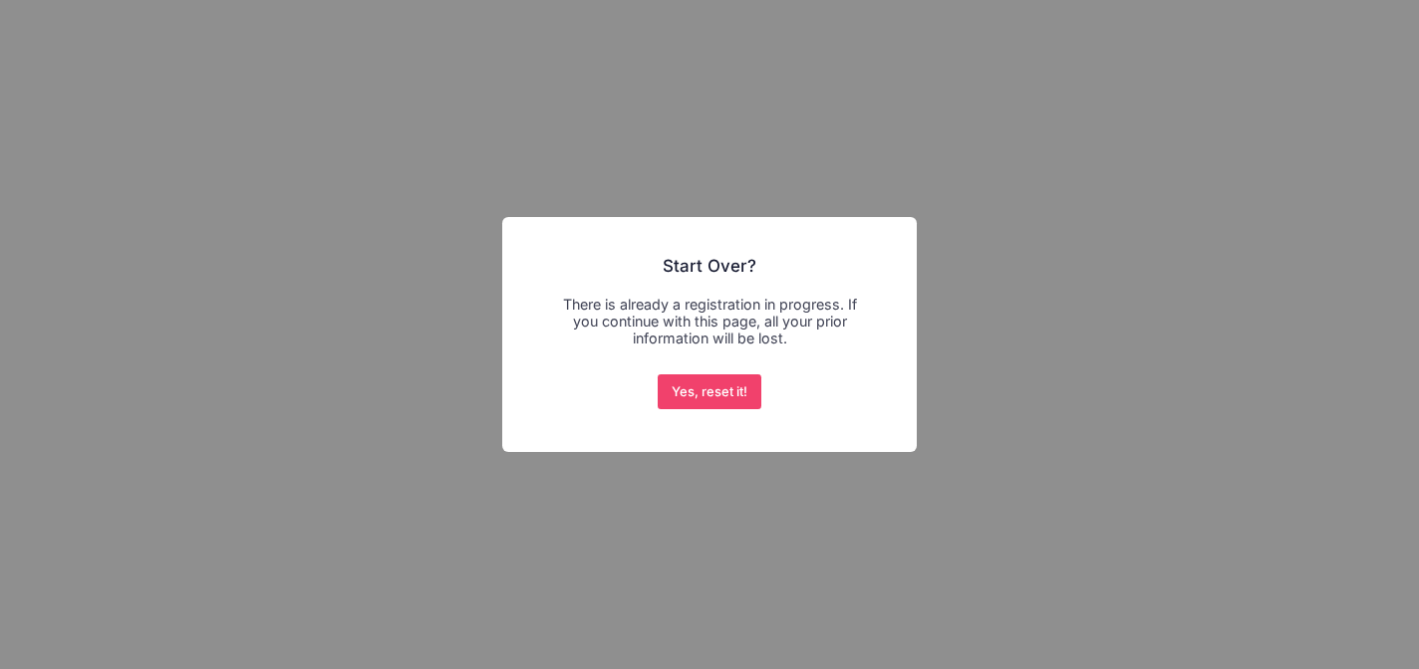
click at [281, 382] on div "× Start Over? There is already a registration in progress. If you continue with…" at bounding box center [709, 334] width 1419 height 669
click at [851, 198] on div "× Start Over? There is already a registration in progress. If you continue with…" at bounding box center [709, 334] width 1419 height 669
click at [693, 375] on button "Yes, reset it!" at bounding box center [709, 393] width 105 height 36
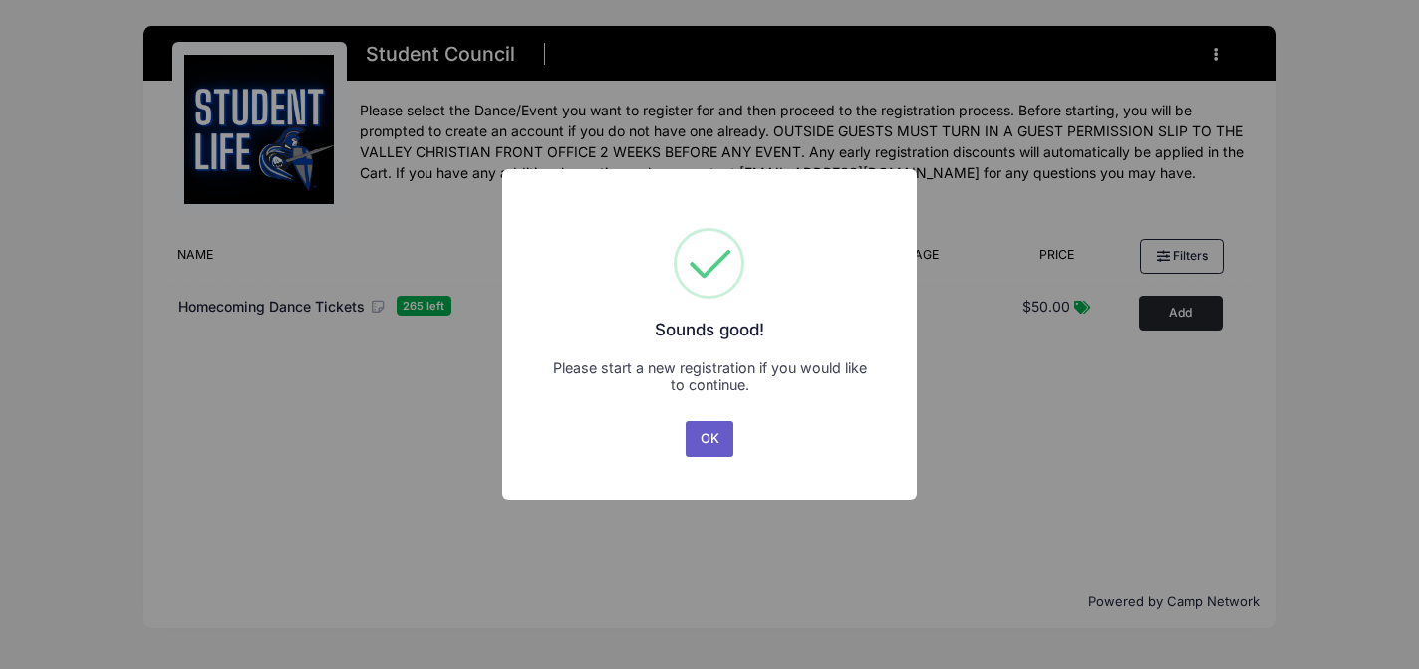
click at [714, 455] on button "OK" at bounding box center [709, 439] width 48 height 36
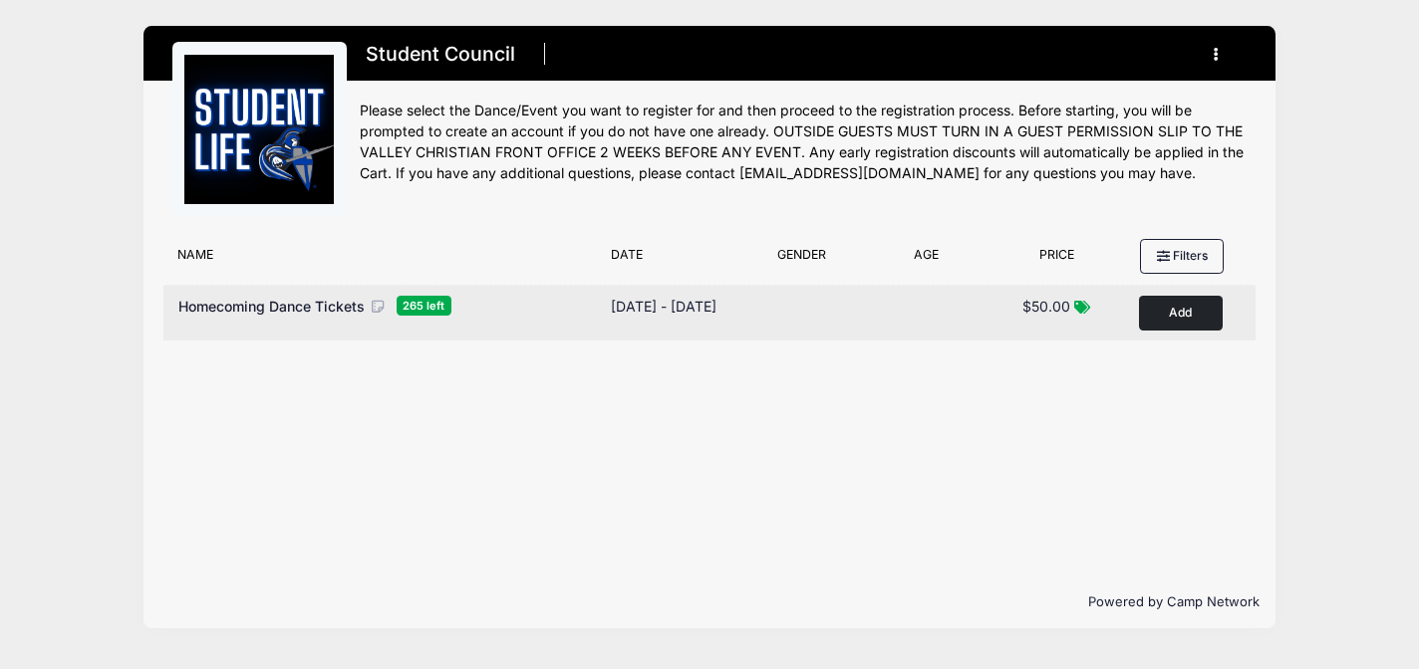
click at [1180, 311] on button "Add to Cart" at bounding box center [1181, 313] width 84 height 35
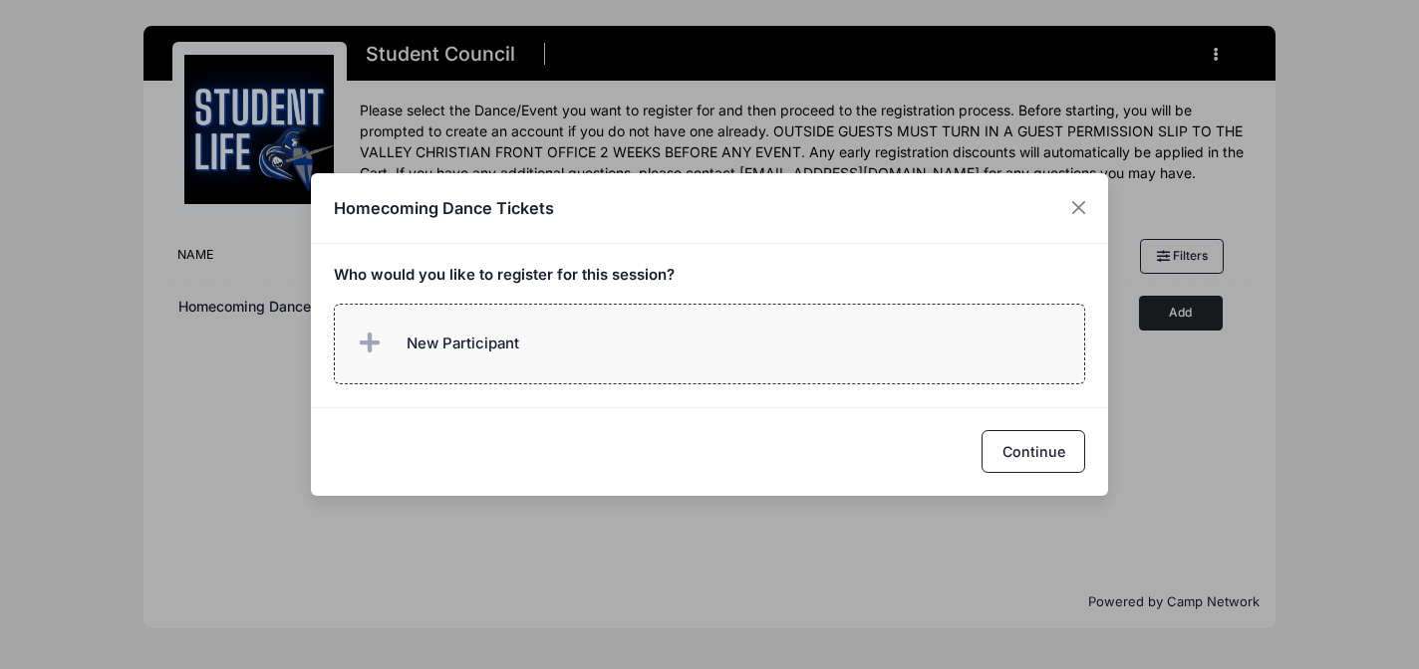
click at [431, 352] on span "New Participant" at bounding box center [462, 344] width 113 height 22
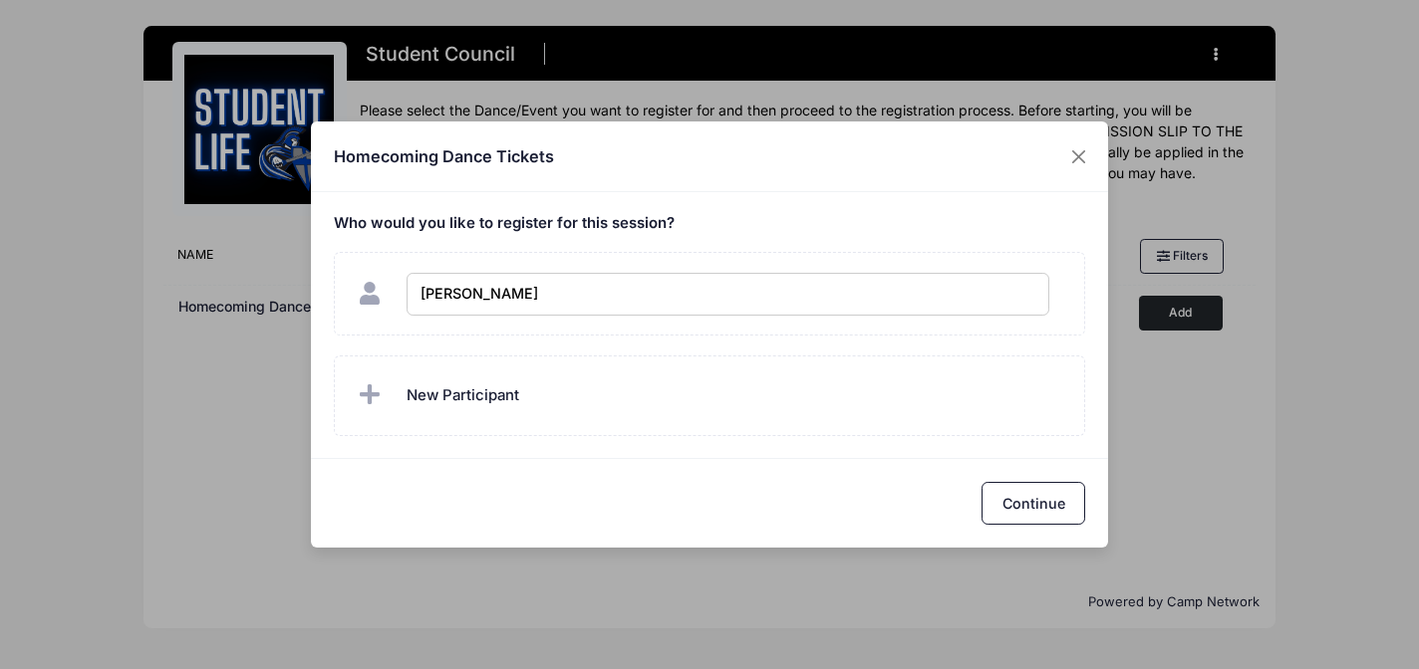
type input "Deacon Henry"
checkbox input "true"
click at [444, 395] on span "New Participant" at bounding box center [462, 396] width 113 height 22
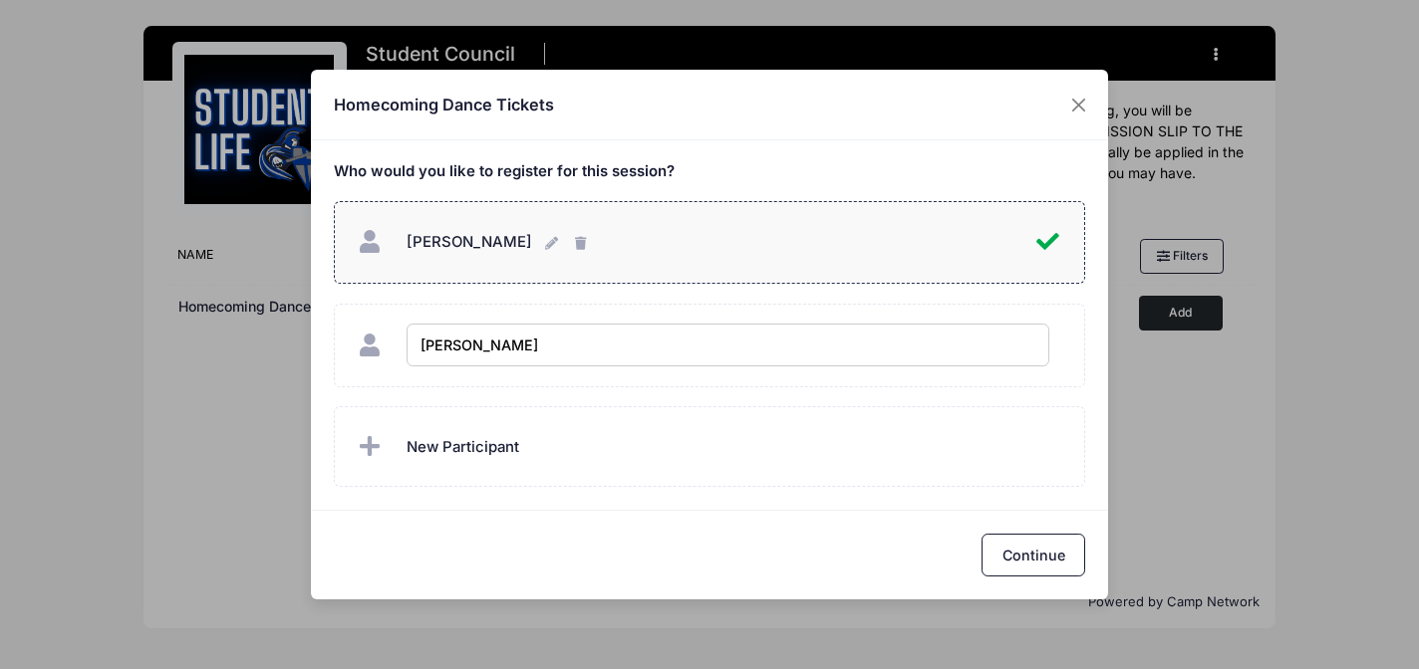
type input "Leah"
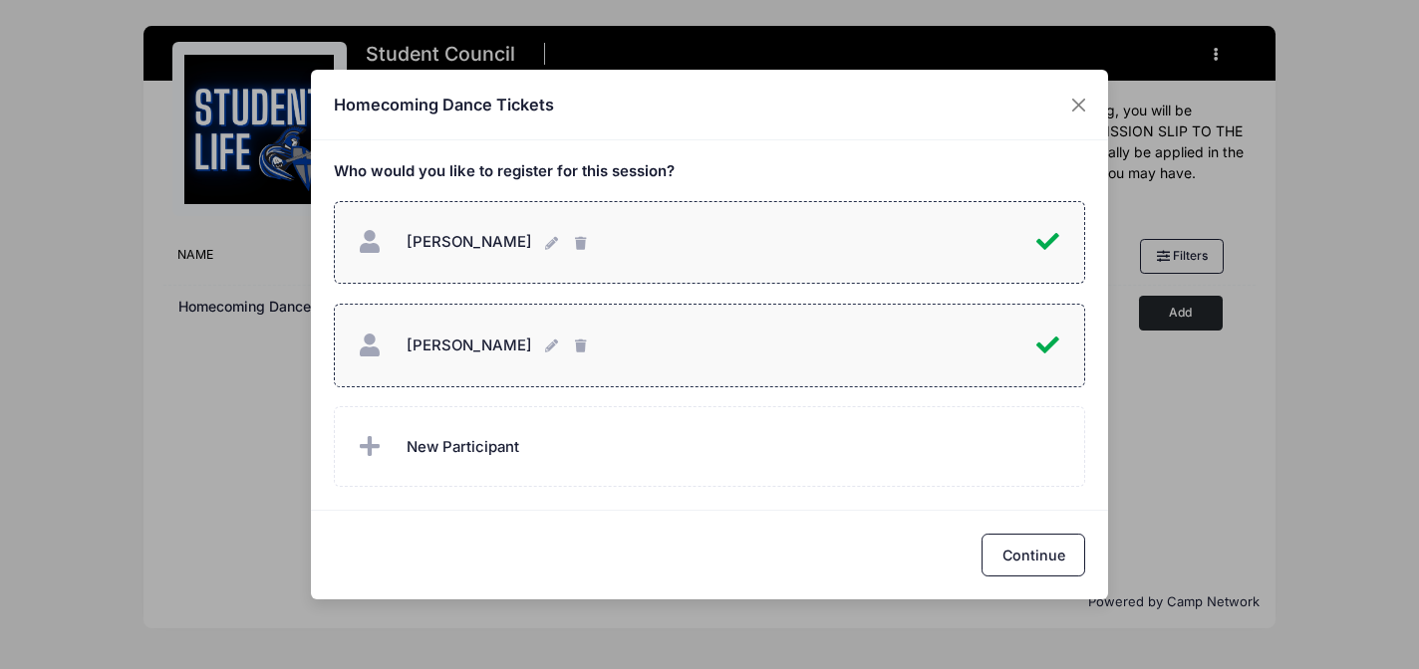
checkbox input "true"
click at [545, 353] on button "Leah Leah" at bounding box center [553, 345] width 16 height 43
type input "[PERSON_NAME]"
click at [1009, 550] on button "Continue" at bounding box center [1033, 555] width 104 height 43
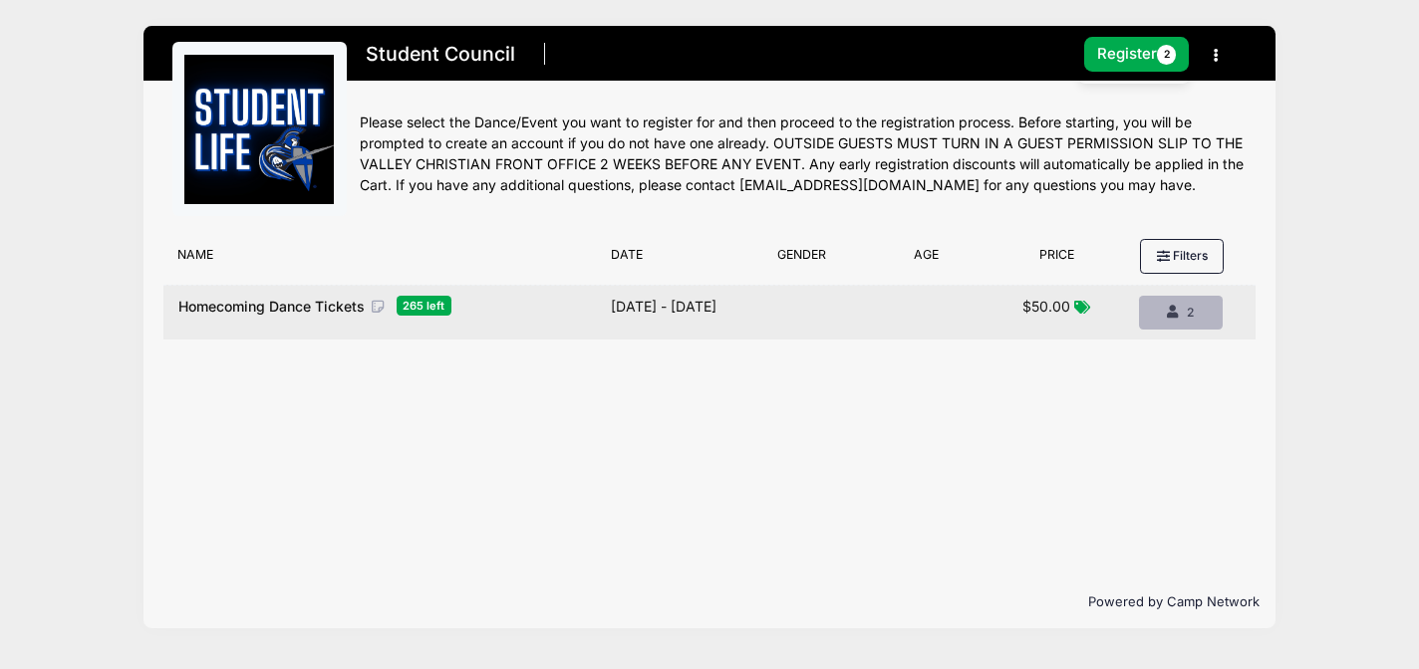
click at [1190, 314] on span "2" at bounding box center [1189, 312] width 7 height 15
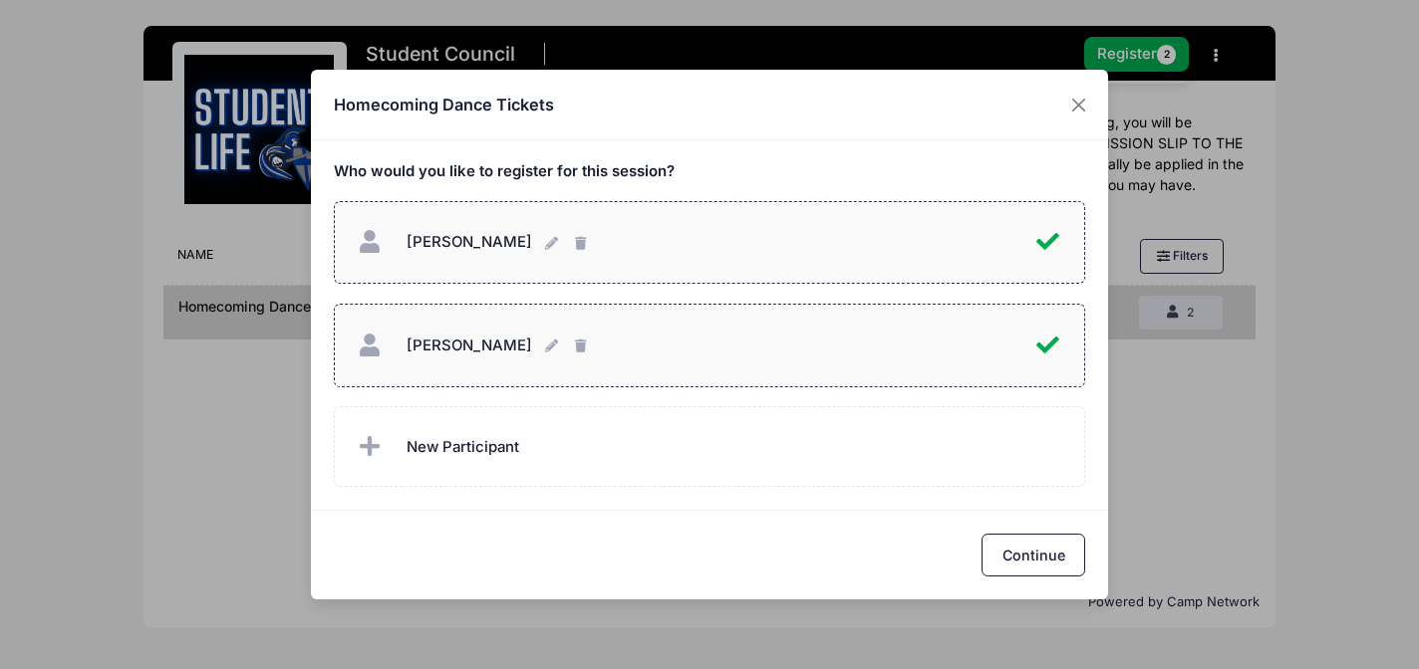
click at [985, 594] on div "Continue" at bounding box center [709, 554] width 797 height 89
click at [1021, 545] on button "Continue" at bounding box center [1033, 555] width 104 height 43
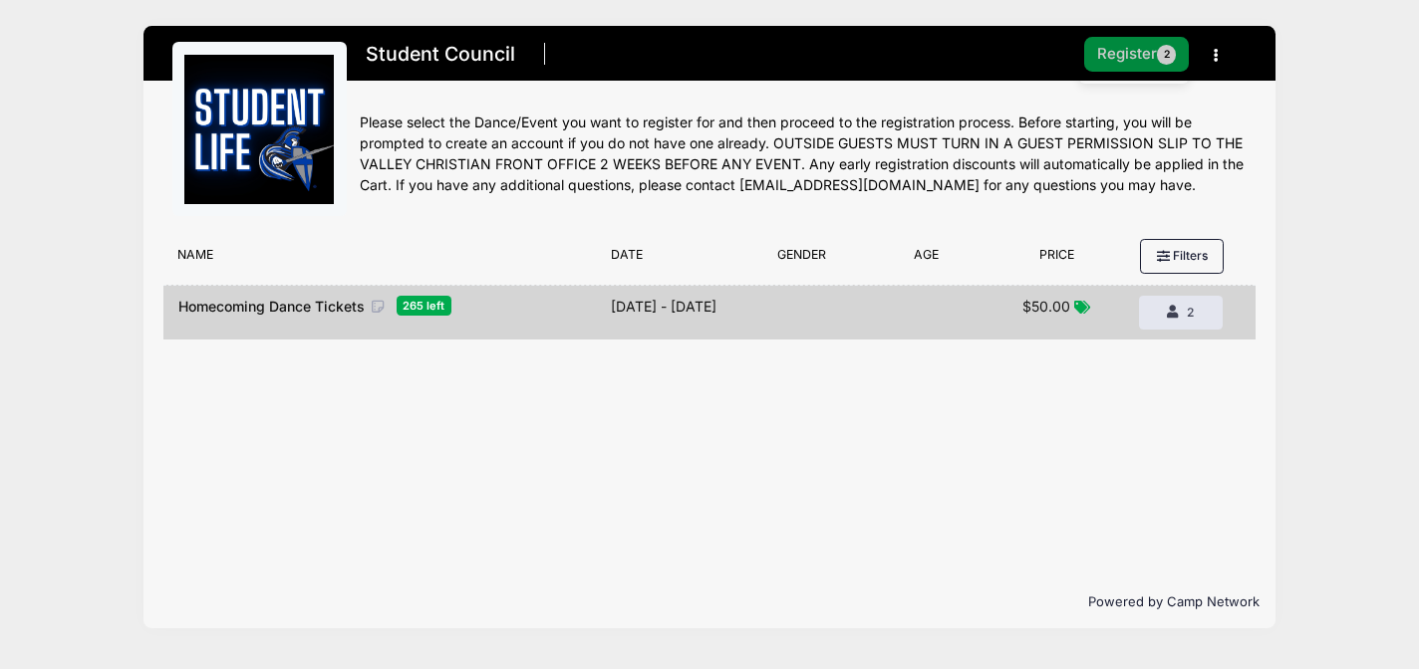
click at [1143, 66] on button "Register 2" at bounding box center [1137, 54] width 106 height 35
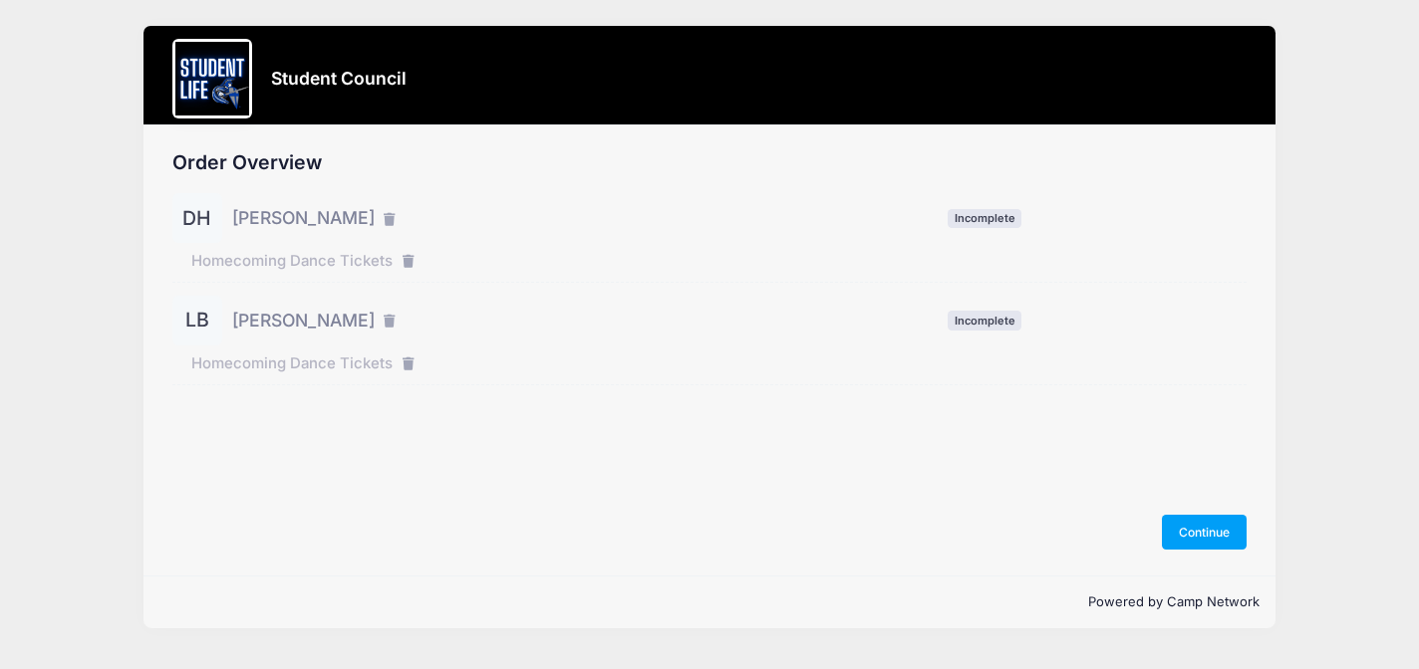
click at [296, 220] on span "[PERSON_NAME]" at bounding box center [303, 218] width 142 height 26
click at [212, 221] on div "DH" at bounding box center [197, 218] width 50 height 50
click at [1188, 530] on button "Continue" at bounding box center [1205, 532] width 86 height 34
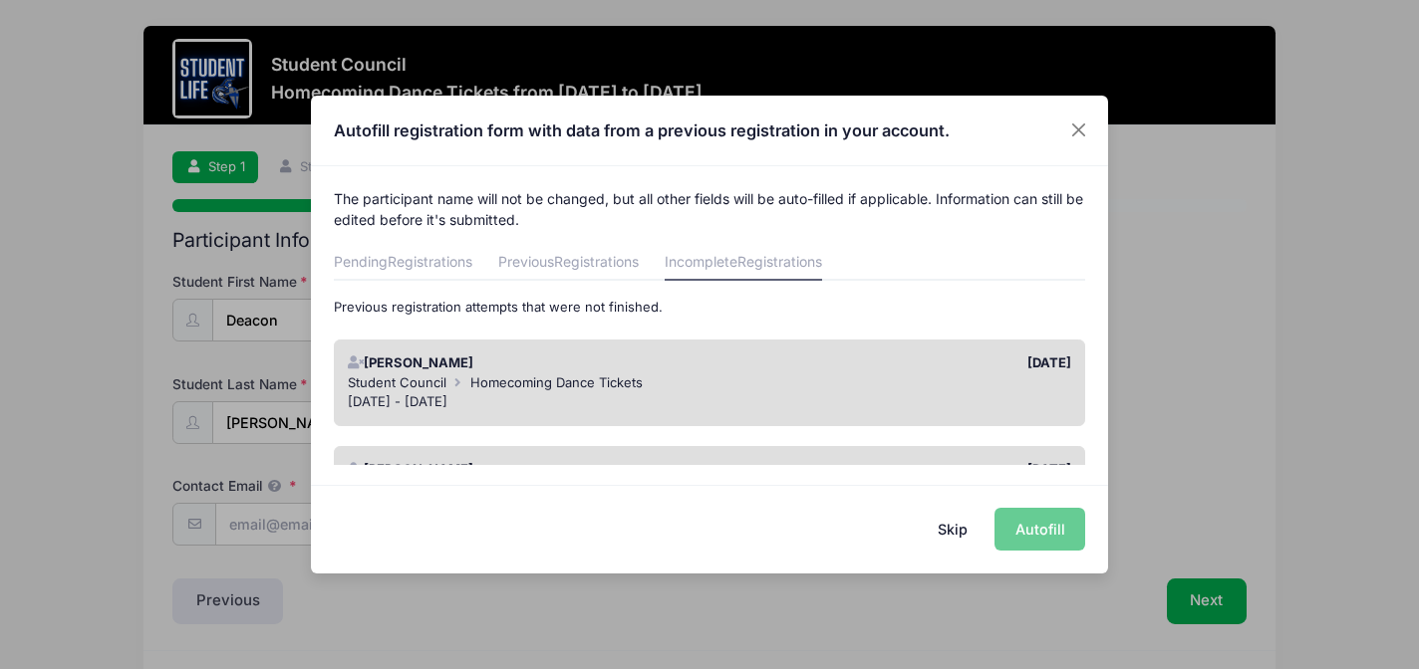
click at [1025, 529] on div "Skip Autofill" at bounding box center [709, 529] width 797 height 89
click at [1080, 136] on button "Close" at bounding box center [1079, 131] width 36 height 36
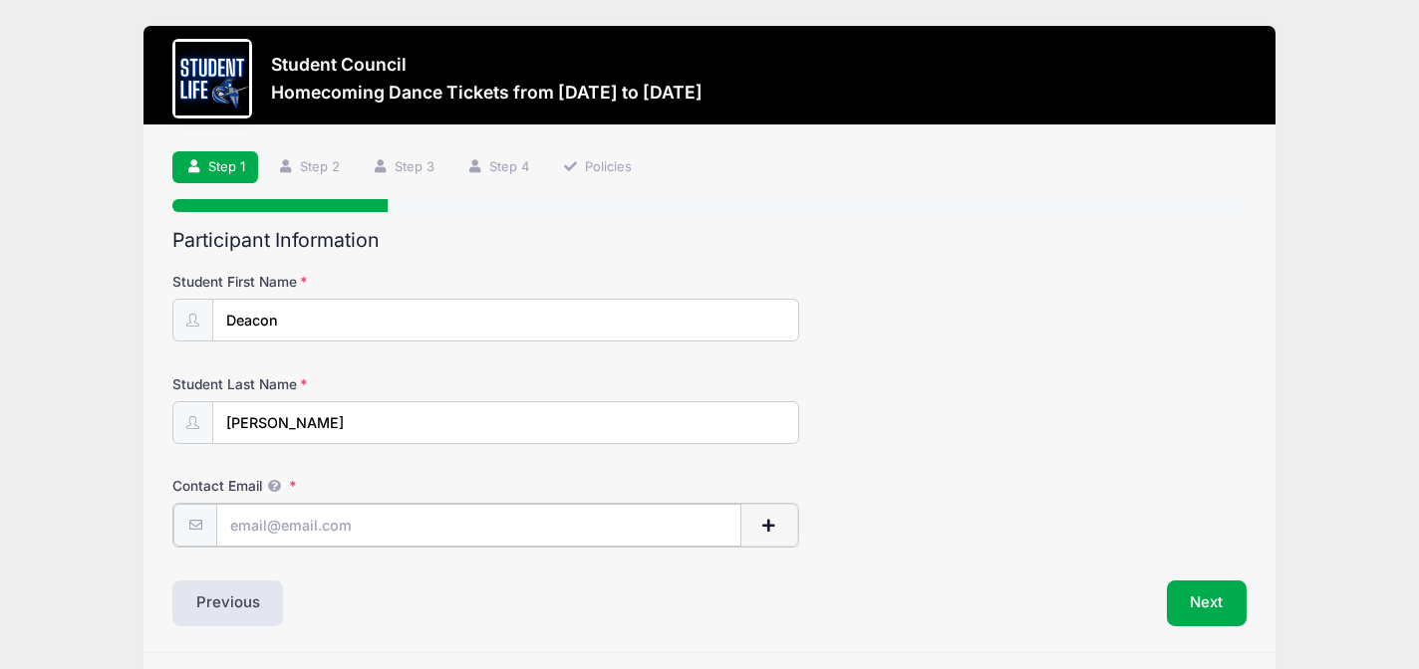
click at [340, 518] on input "Contact Email" at bounding box center [478, 525] width 525 height 43
click at [258, 538] on input "Contact Email" at bounding box center [478, 525] width 525 height 43
paste input "deaconhenry@education.vchstrojans.org"
type input "deaconhenry@education.vchstrojans.org"
click at [1218, 601] on button "Next" at bounding box center [1207, 602] width 81 height 46
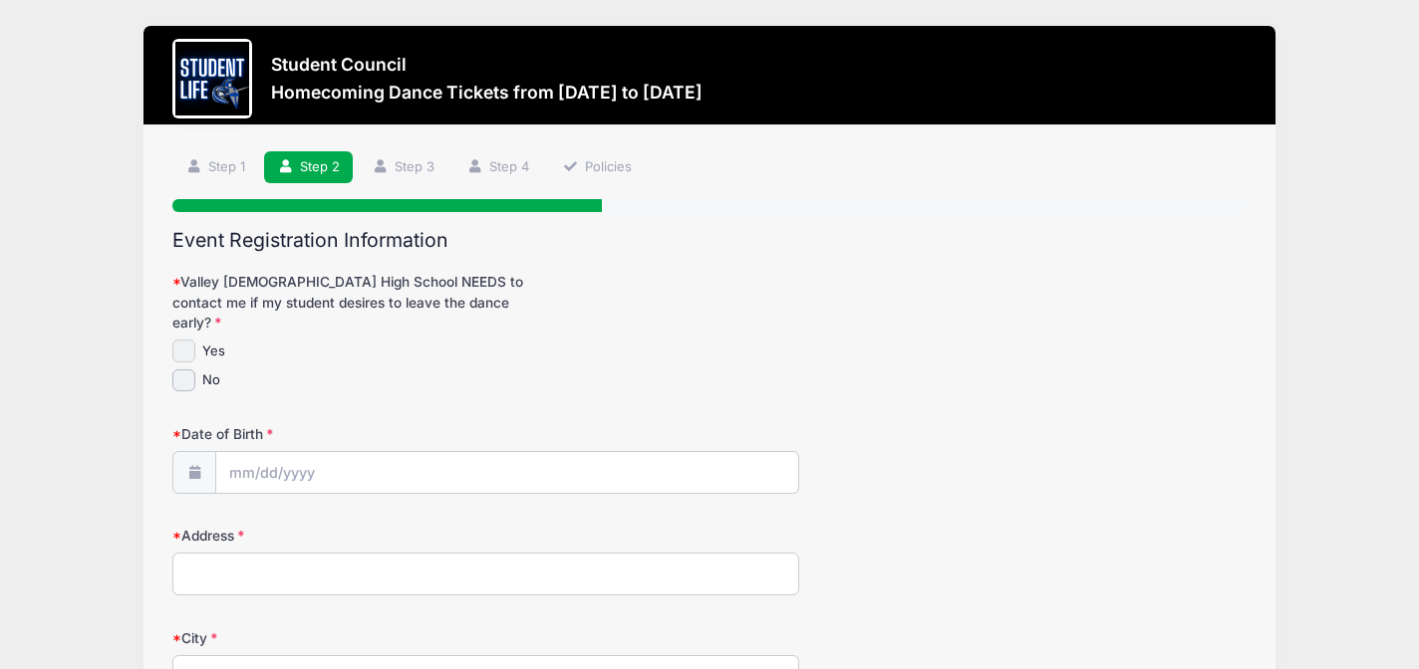
click at [173, 340] on input "Yes" at bounding box center [183, 351] width 23 height 23
checkbox input "true"
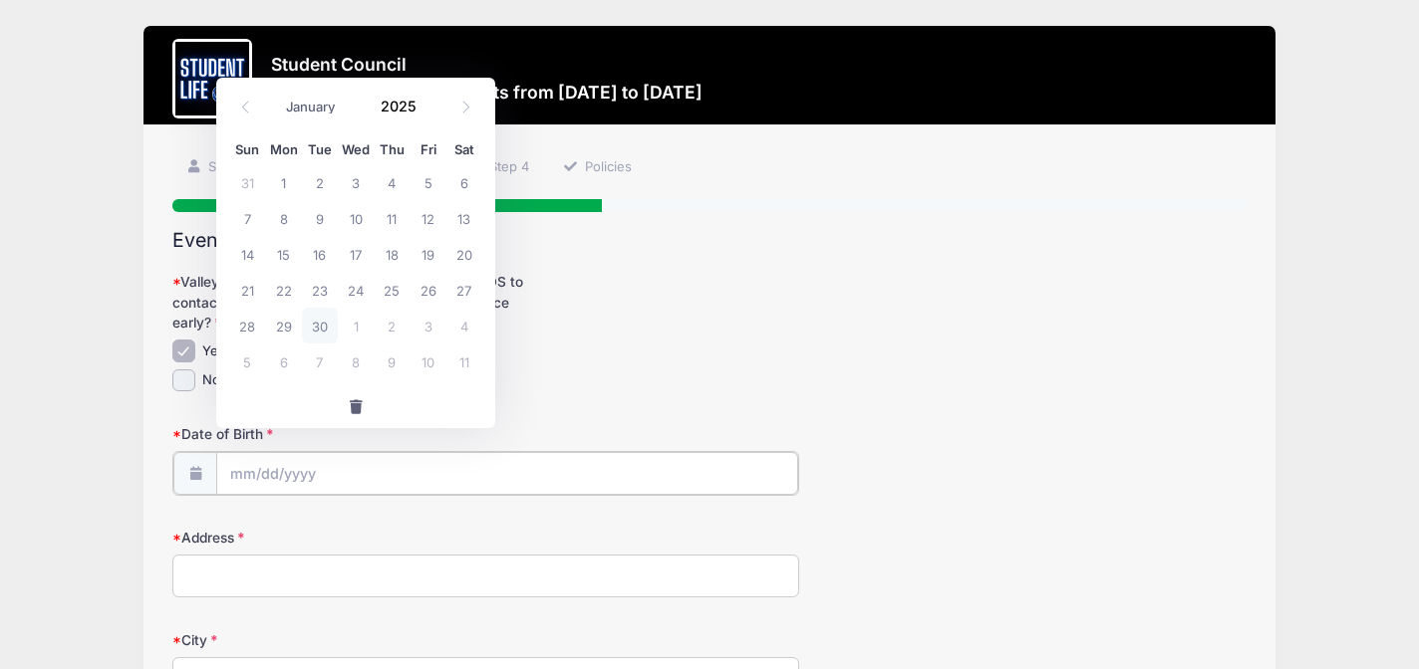
click at [241, 452] on input "Date of Birth" at bounding box center [507, 473] width 582 height 43
click at [463, 110] on icon at bounding box center [465, 107] width 13 height 13
select select "10"
click at [466, 288] on span "22" at bounding box center [464, 290] width 36 height 36
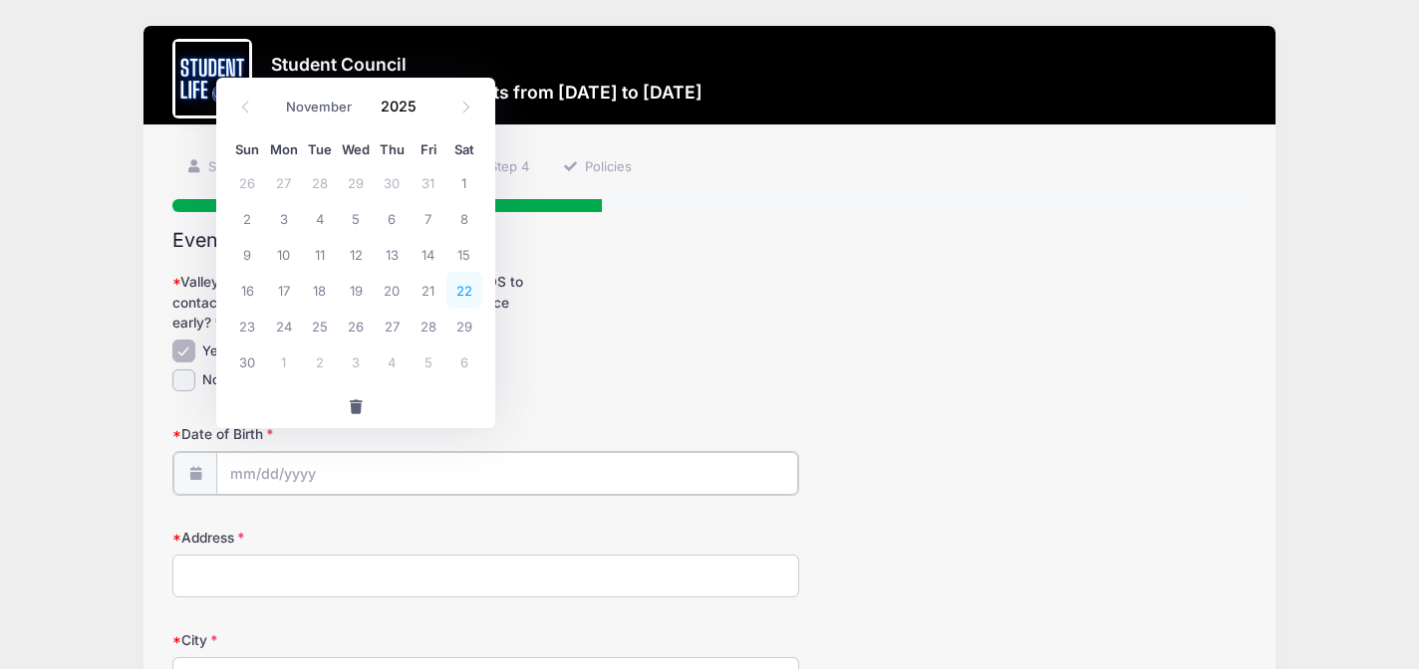
type input "11/22/2025"
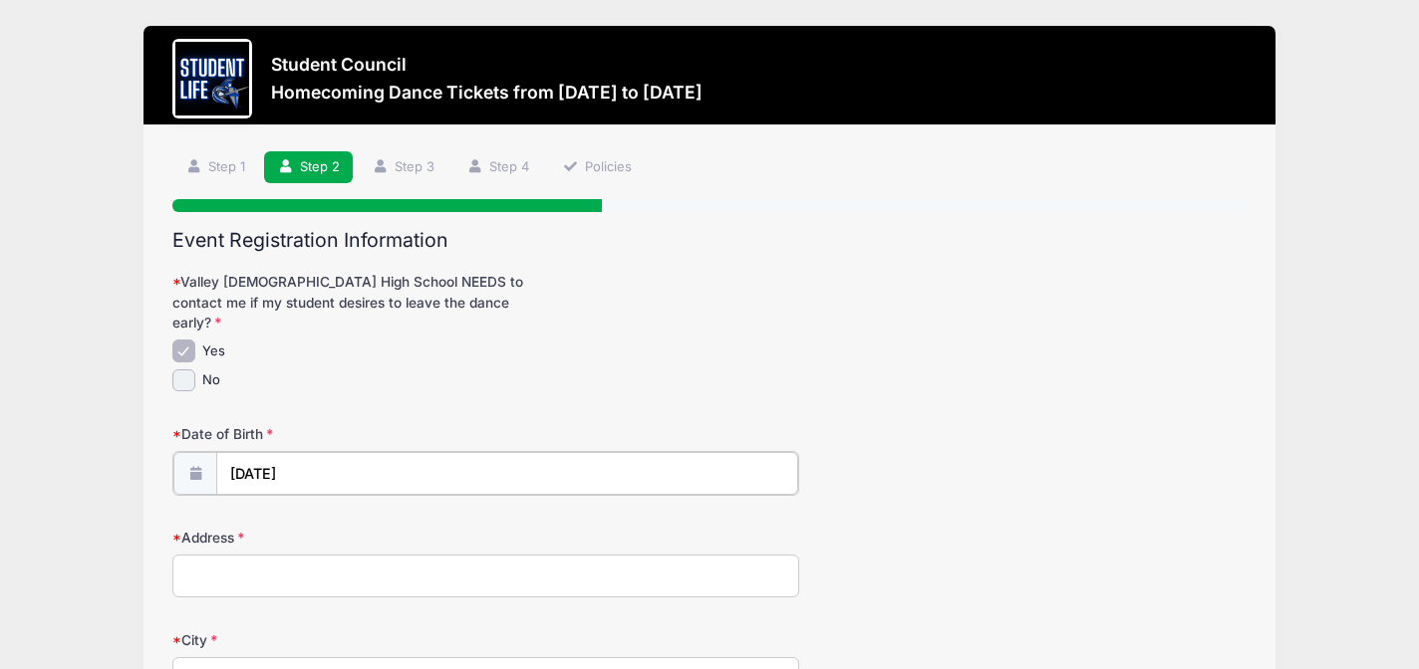
click at [271, 452] on input "11/22/2025" at bounding box center [507, 473] width 582 height 43
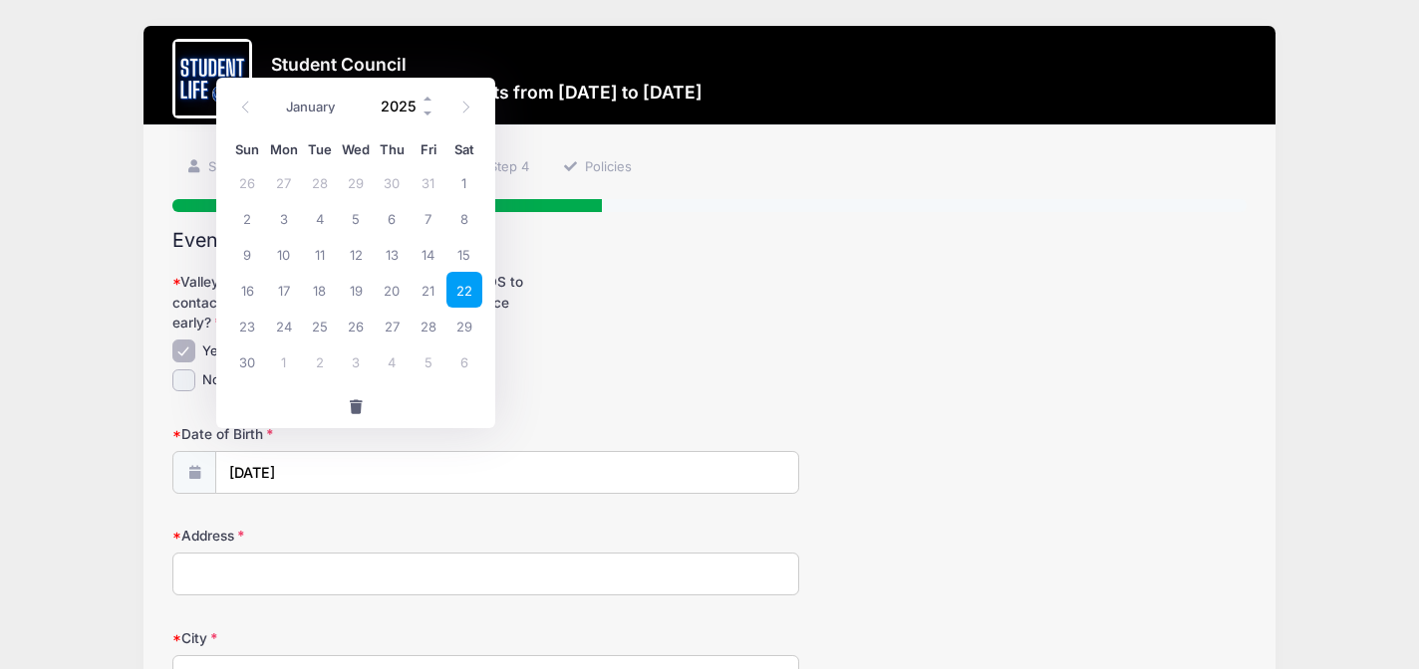
click at [398, 114] on input "2025" at bounding box center [403, 107] width 65 height 30
click at [426, 110] on span at bounding box center [428, 114] width 14 height 15
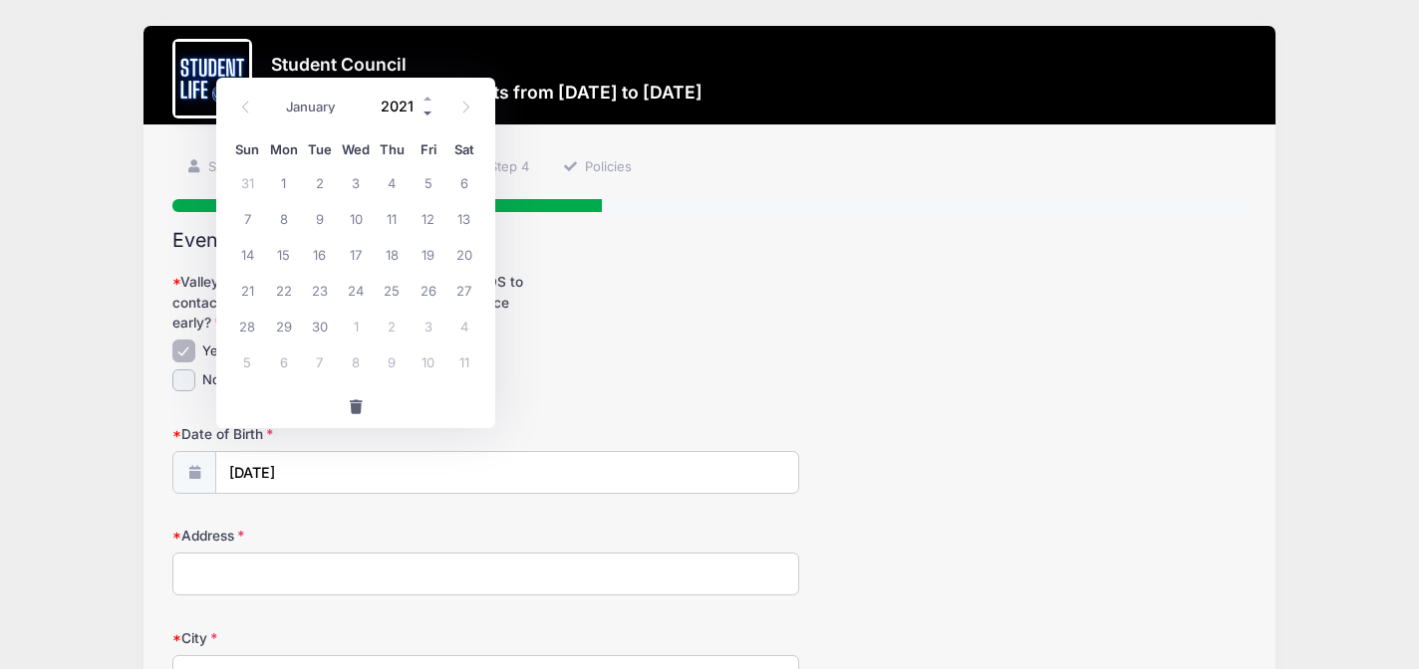
click at [426, 110] on span at bounding box center [428, 114] width 14 height 15
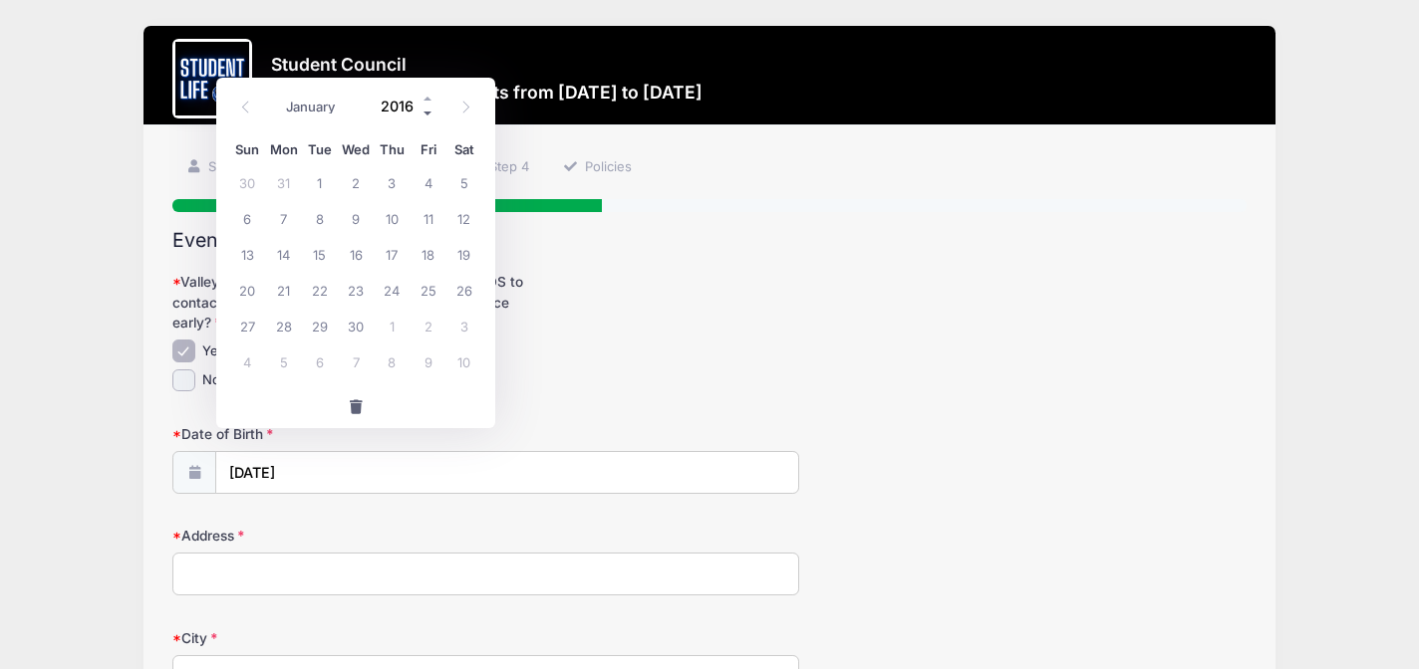
click at [426, 110] on span at bounding box center [428, 114] width 14 height 15
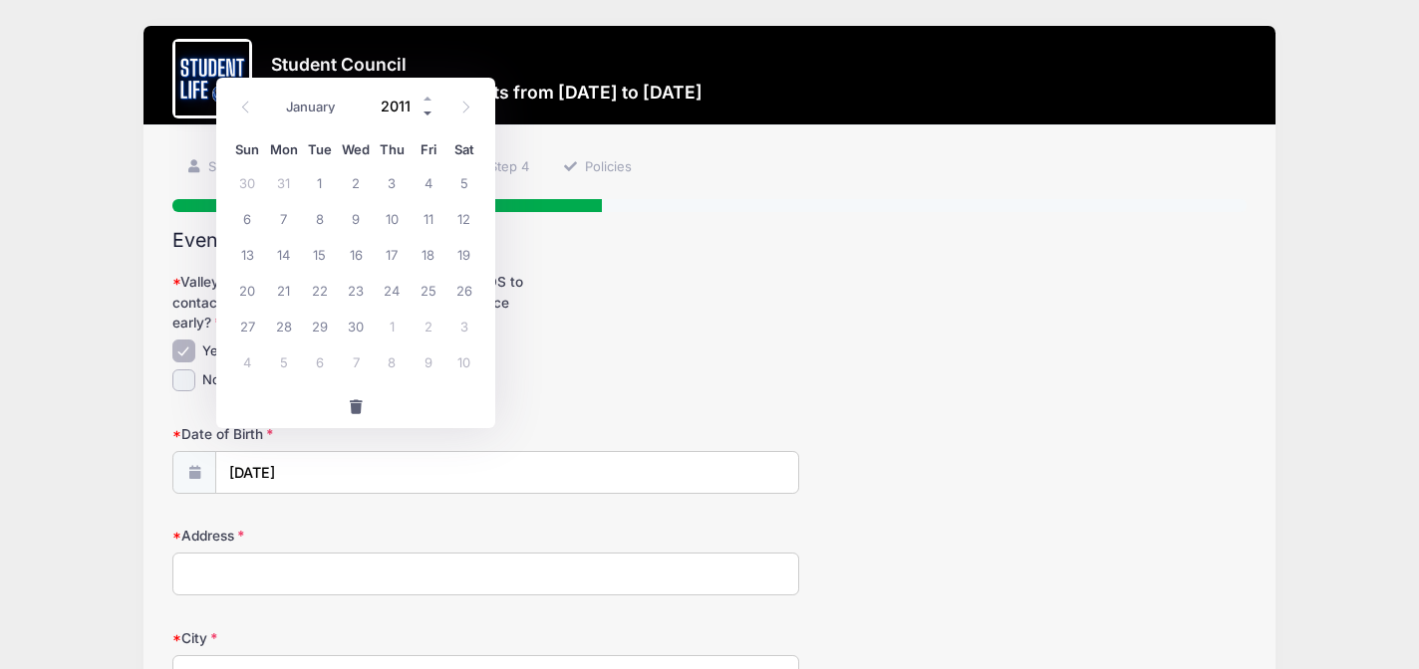
click at [426, 110] on span at bounding box center [428, 114] width 14 height 15
click at [643, 340] on div "Yes" at bounding box center [485, 351] width 627 height 23
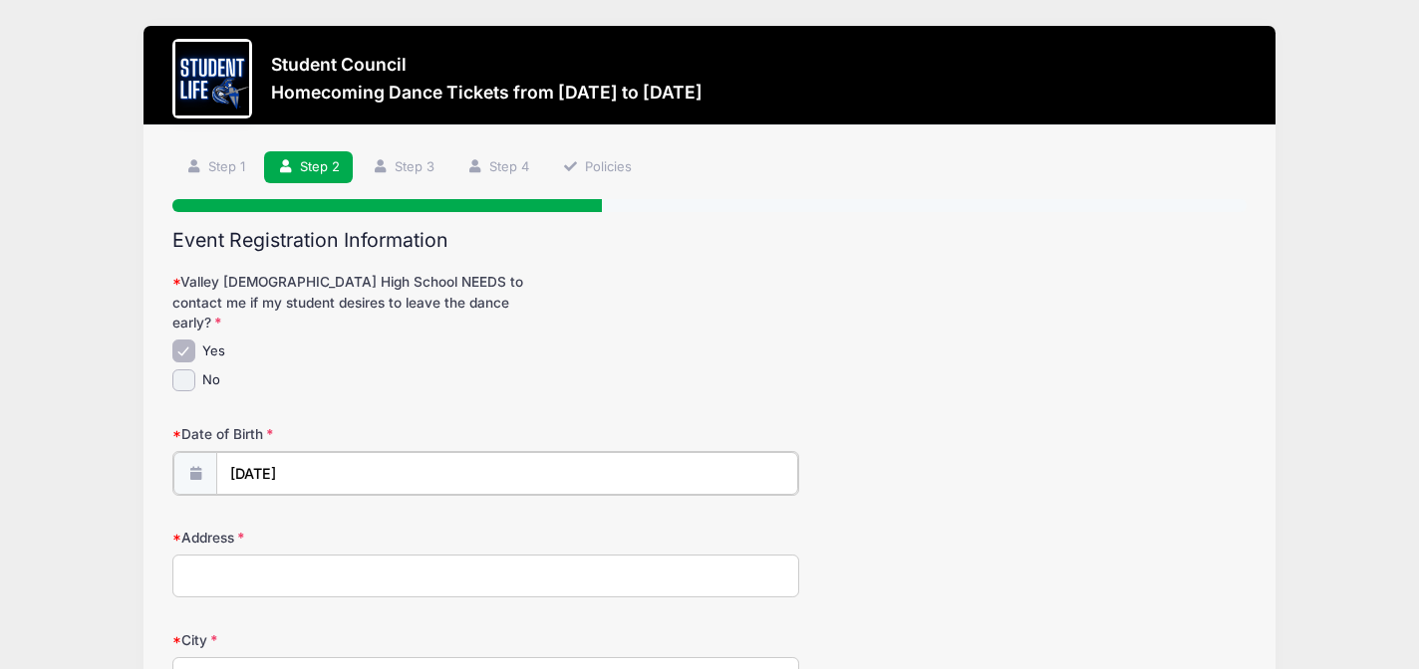
click at [315, 452] on input "11/22/2025" at bounding box center [507, 473] width 582 height 43
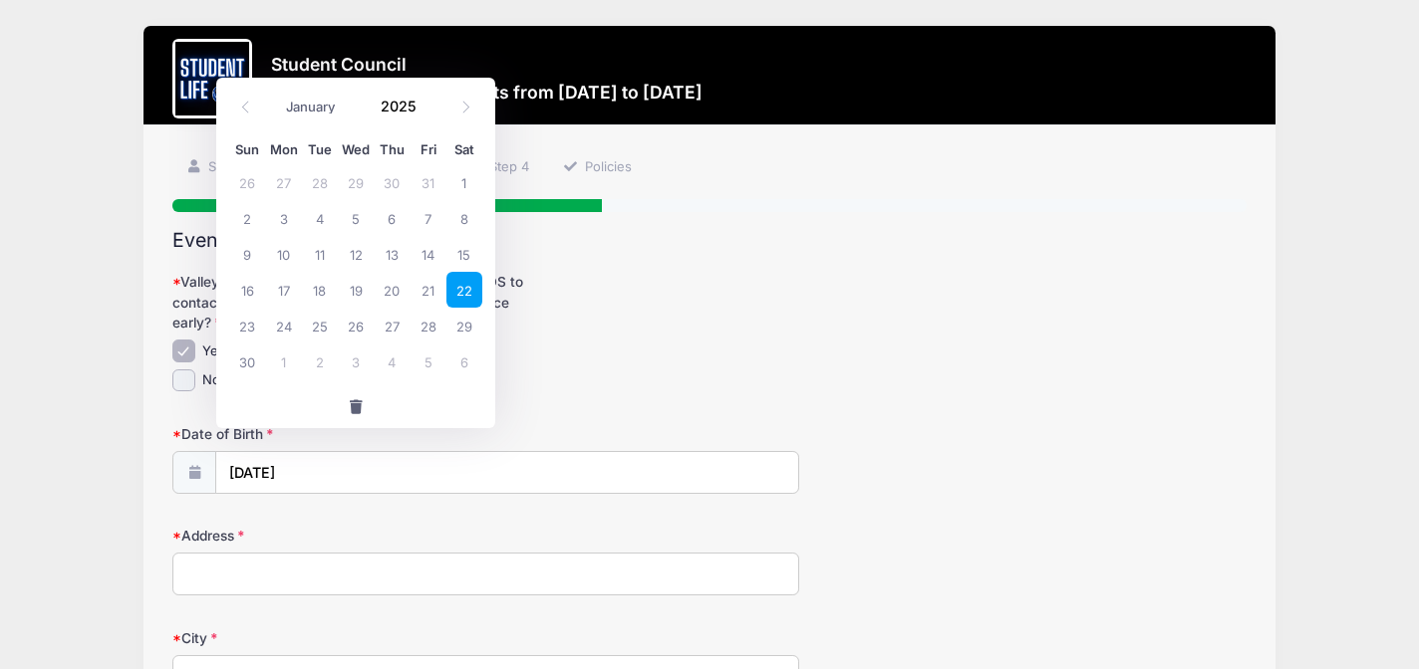
click at [464, 291] on span "22" at bounding box center [464, 290] width 36 height 36
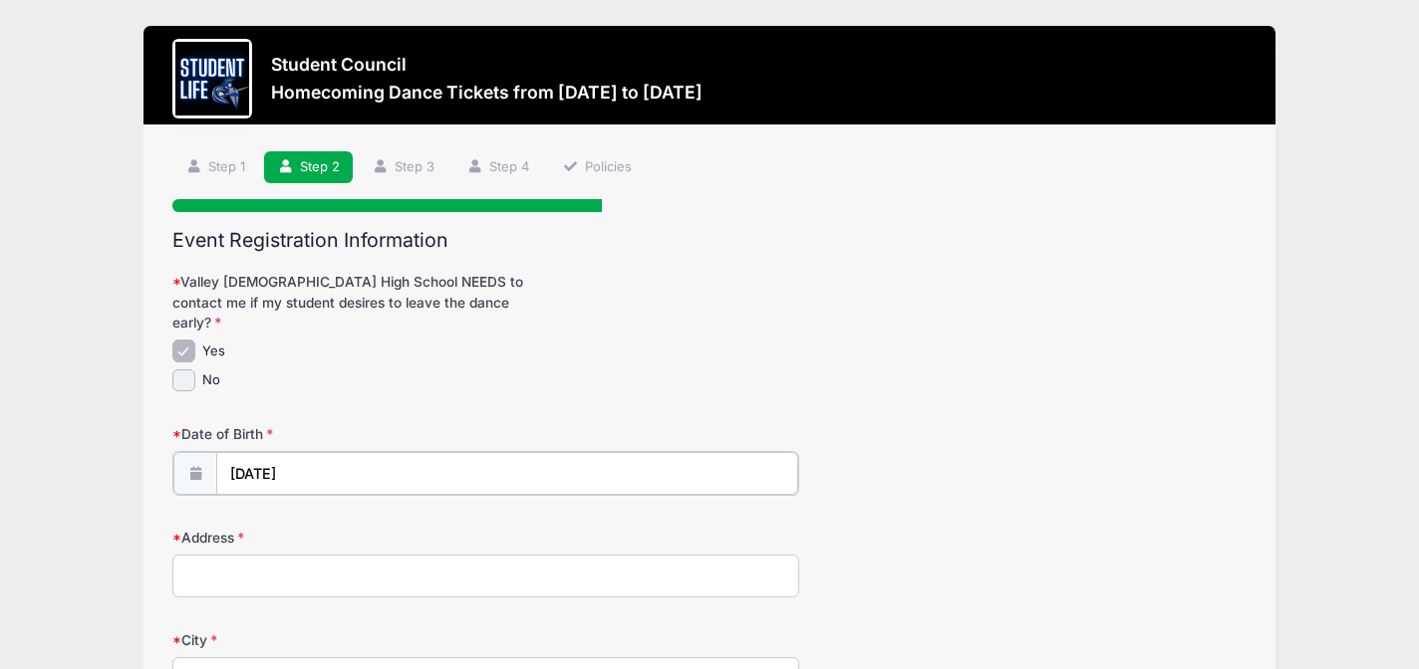
click at [289, 452] on input "11/22/2025" at bounding box center [507, 473] width 582 height 43
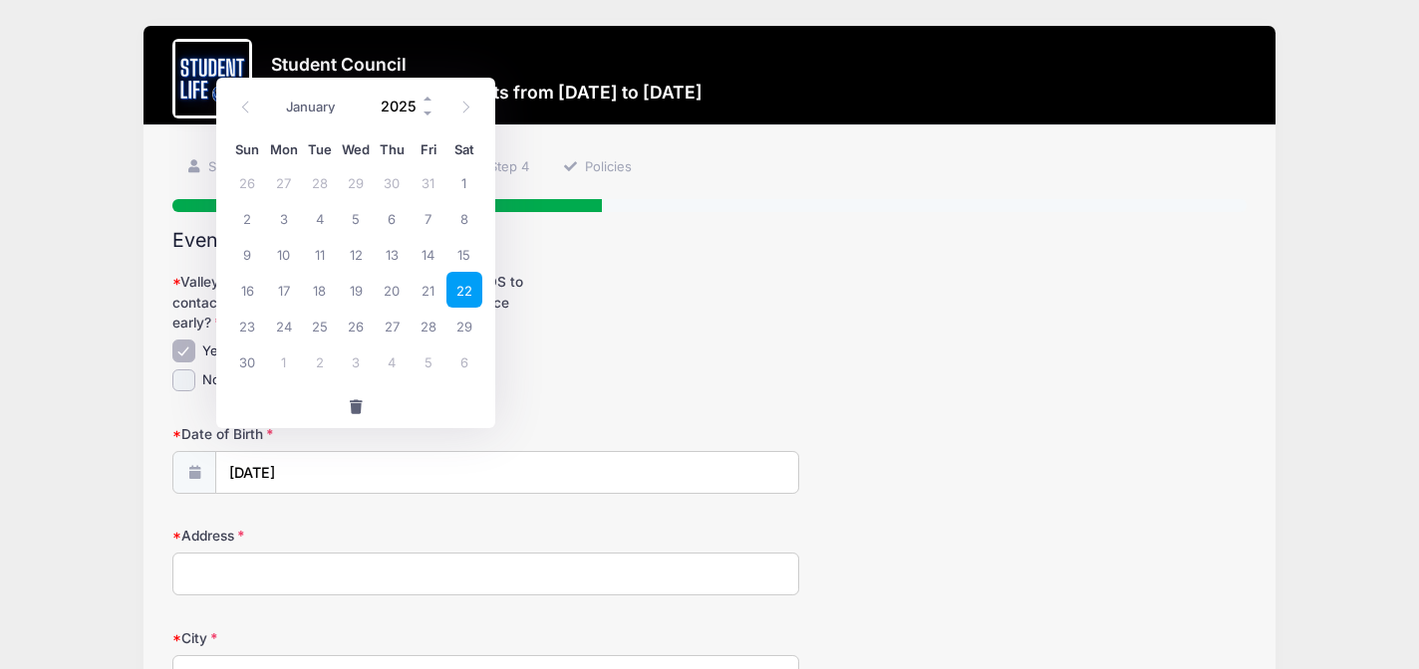
click at [404, 107] on input "2025" at bounding box center [403, 107] width 65 height 30
click at [430, 110] on span at bounding box center [428, 114] width 14 height 15
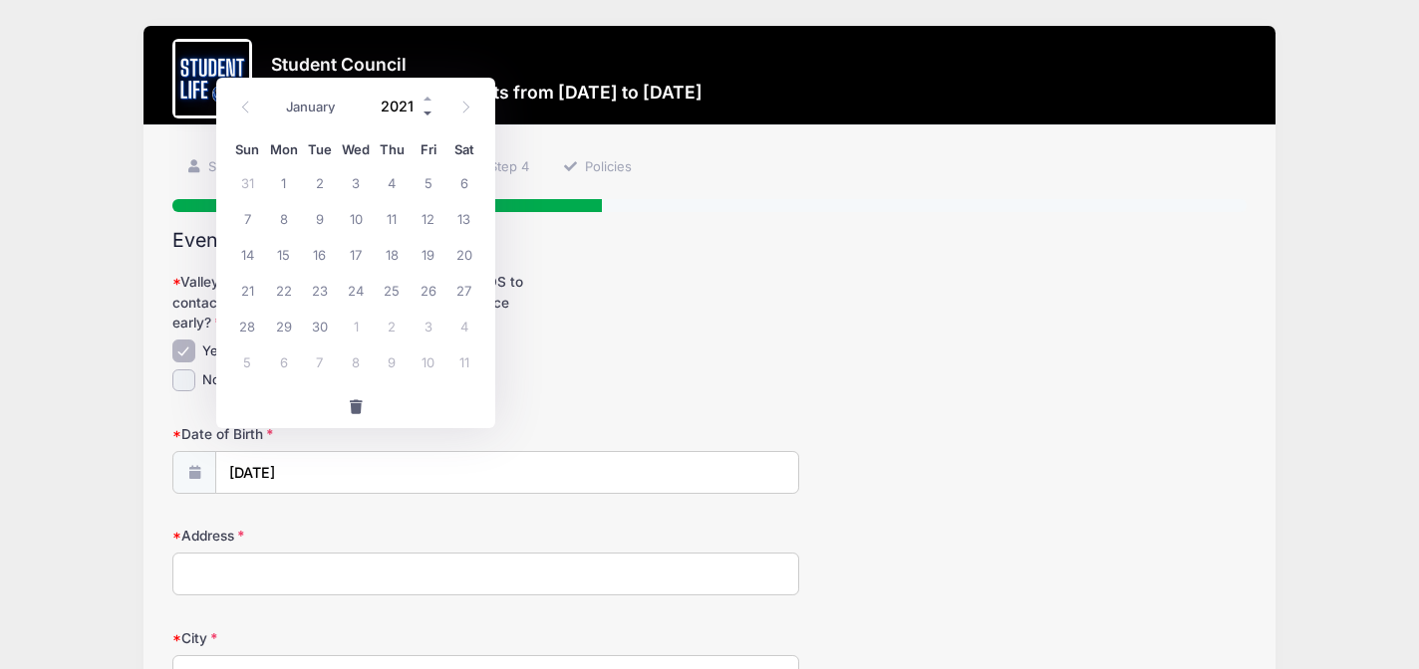
click at [430, 110] on span at bounding box center [428, 114] width 14 height 15
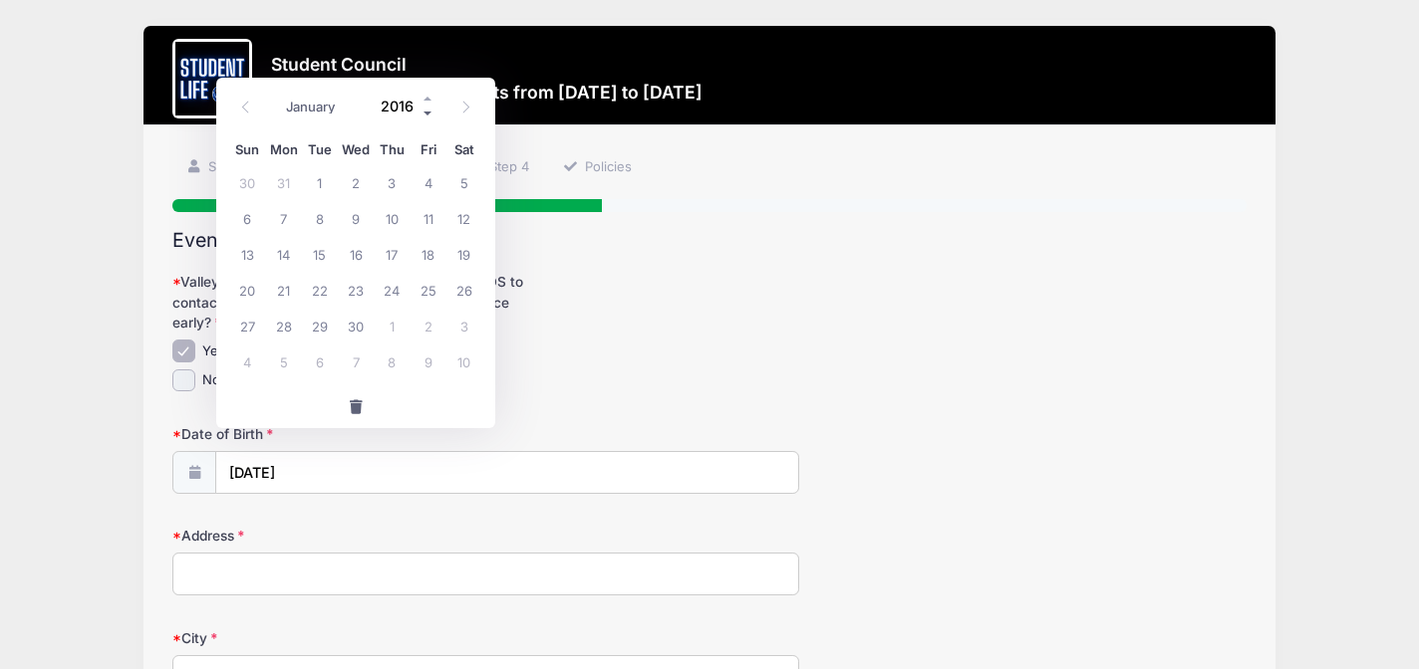
click at [430, 110] on span at bounding box center [428, 114] width 14 height 15
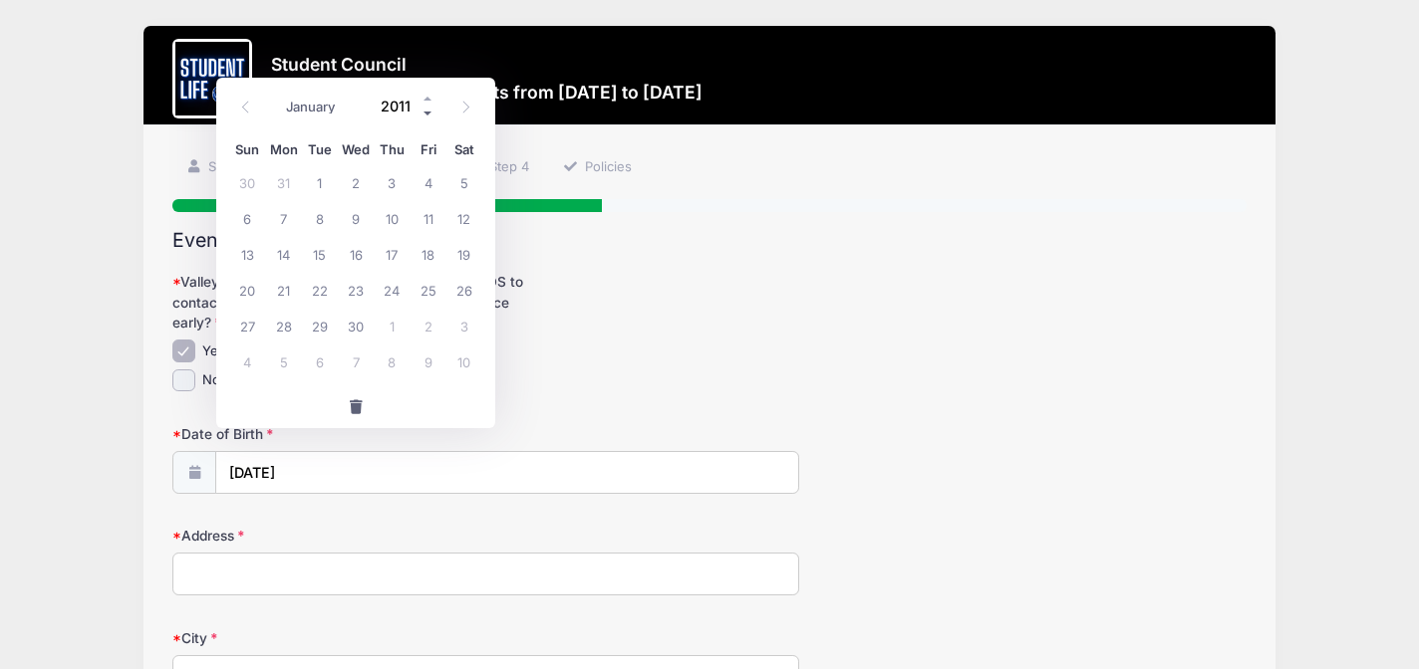
click at [430, 110] on span at bounding box center [428, 114] width 14 height 15
type input "2010"
click at [286, 283] on span "22" at bounding box center [283, 290] width 36 height 36
type input "11/22/2010"
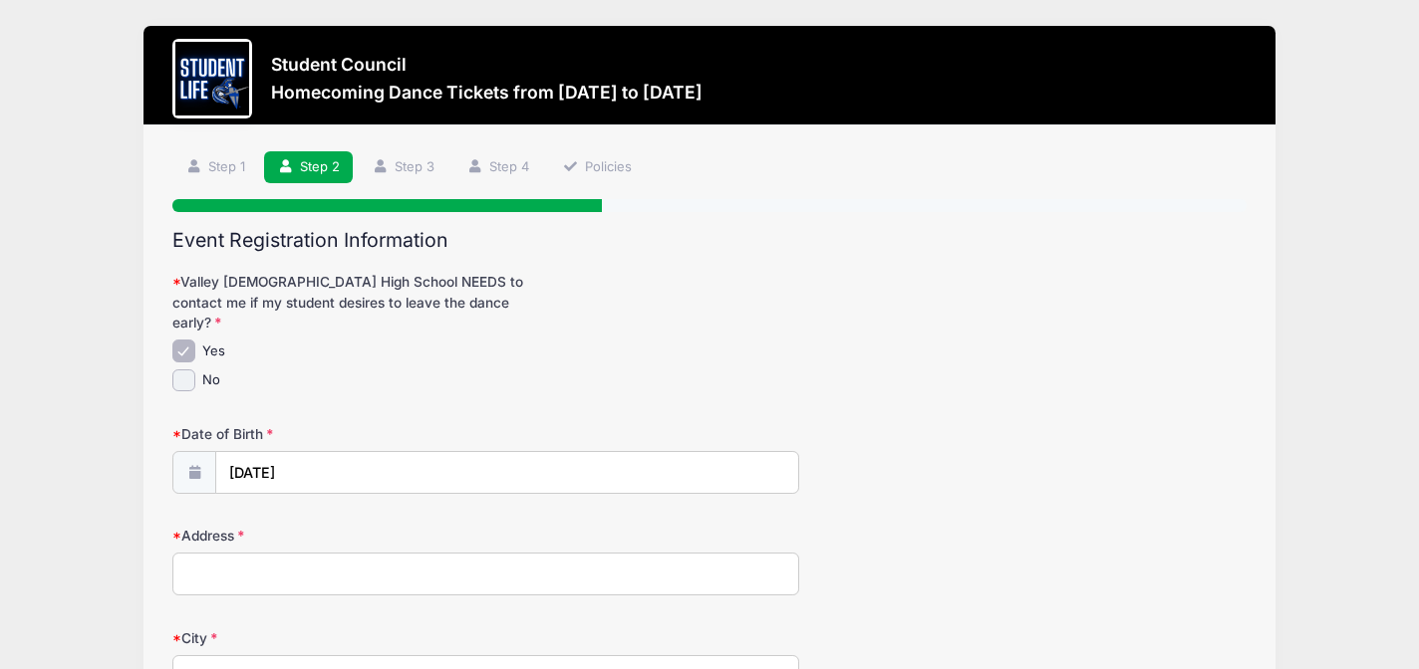
click at [284, 553] on input "Address" at bounding box center [485, 574] width 627 height 43
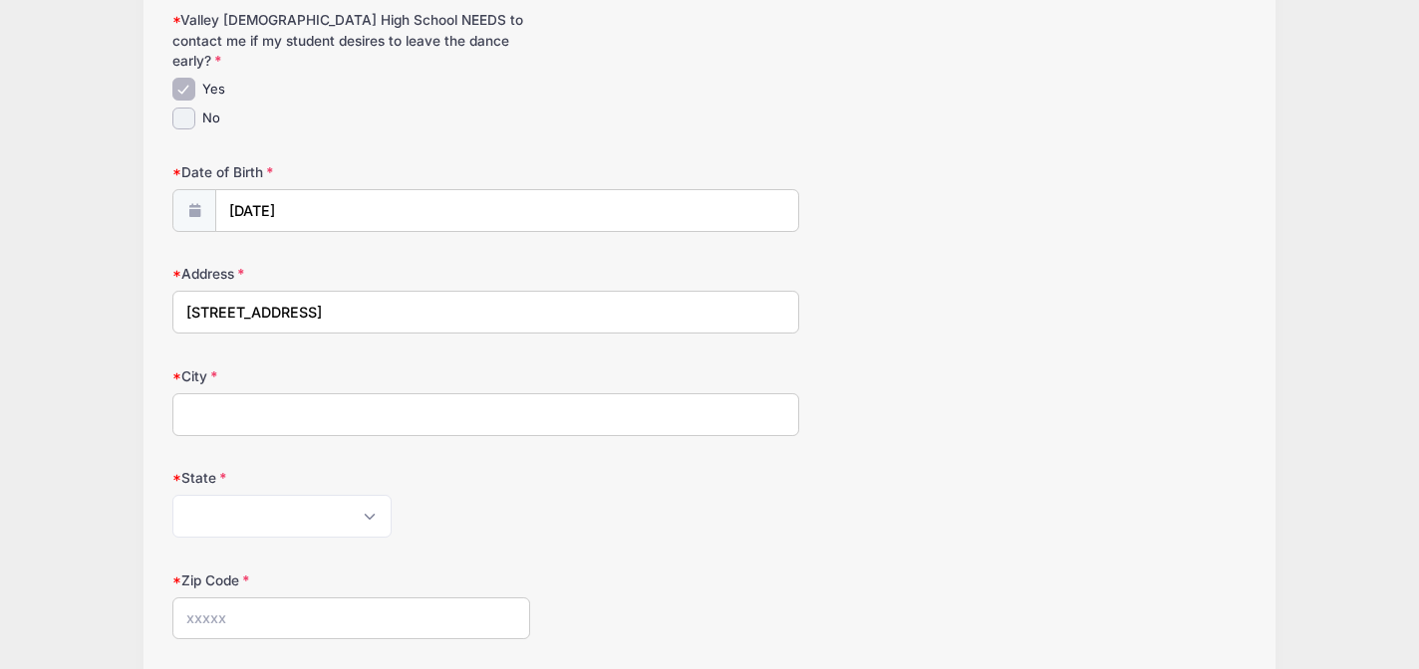
scroll to position [286, 0]
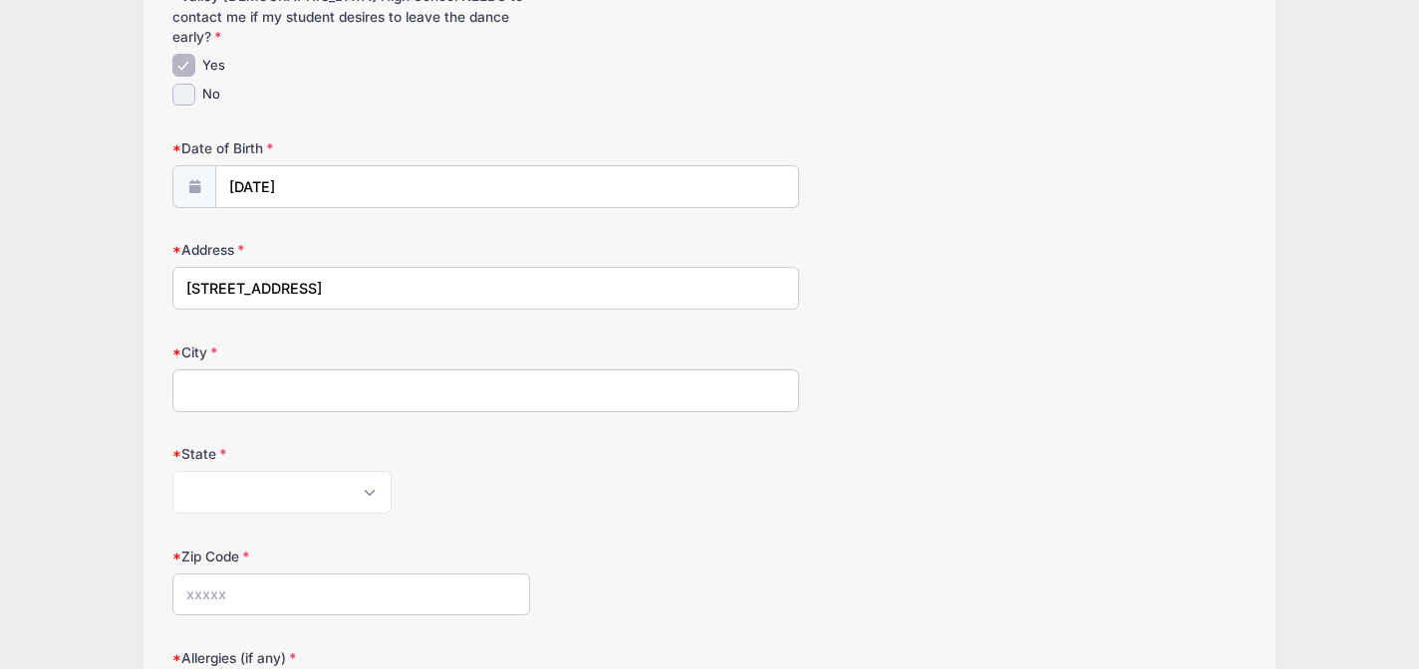
type input "1641 W. Satinwood Dr."
click at [278, 377] on input "City" at bounding box center [485, 391] width 627 height 43
type input "Phoenix"
click at [230, 471] on select "Alabama Alaska American Samoa Arizona Arkansas Armed Forces Africa Armed Forces…" at bounding box center [281, 492] width 219 height 43
select select "AZ"
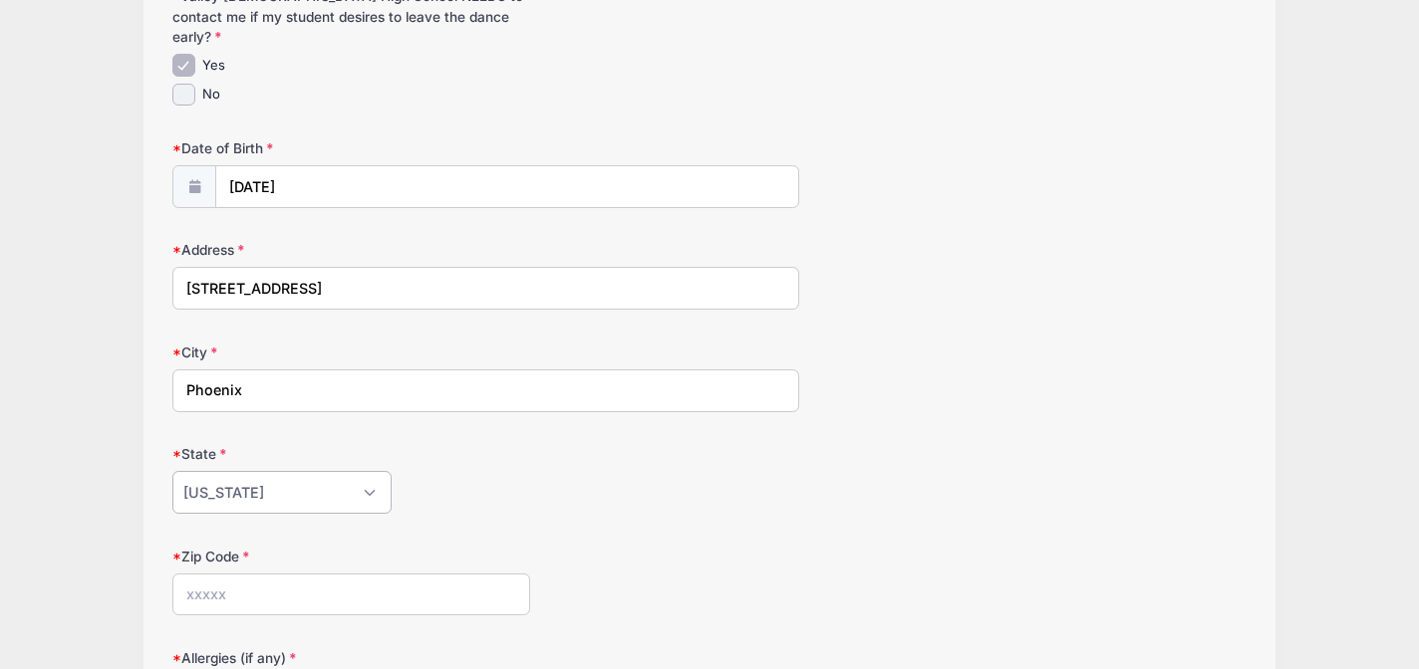
click at [172, 471] on select "Alabama Alaska American Samoa Arizona Arkansas Armed Forces Africa Armed Forces…" at bounding box center [281, 492] width 219 height 43
click at [252, 574] on input "Zip Code" at bounding box center [351, 595] width 358 height 43
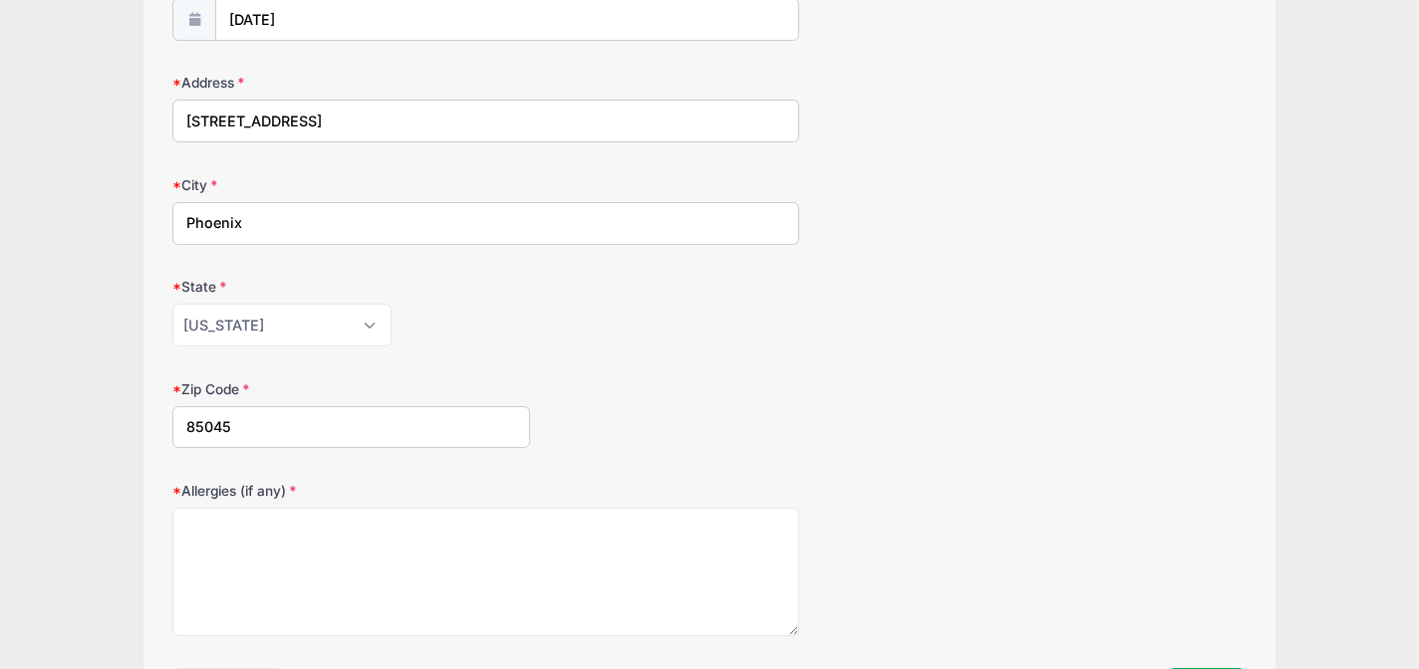
scroll to position [476, 0]
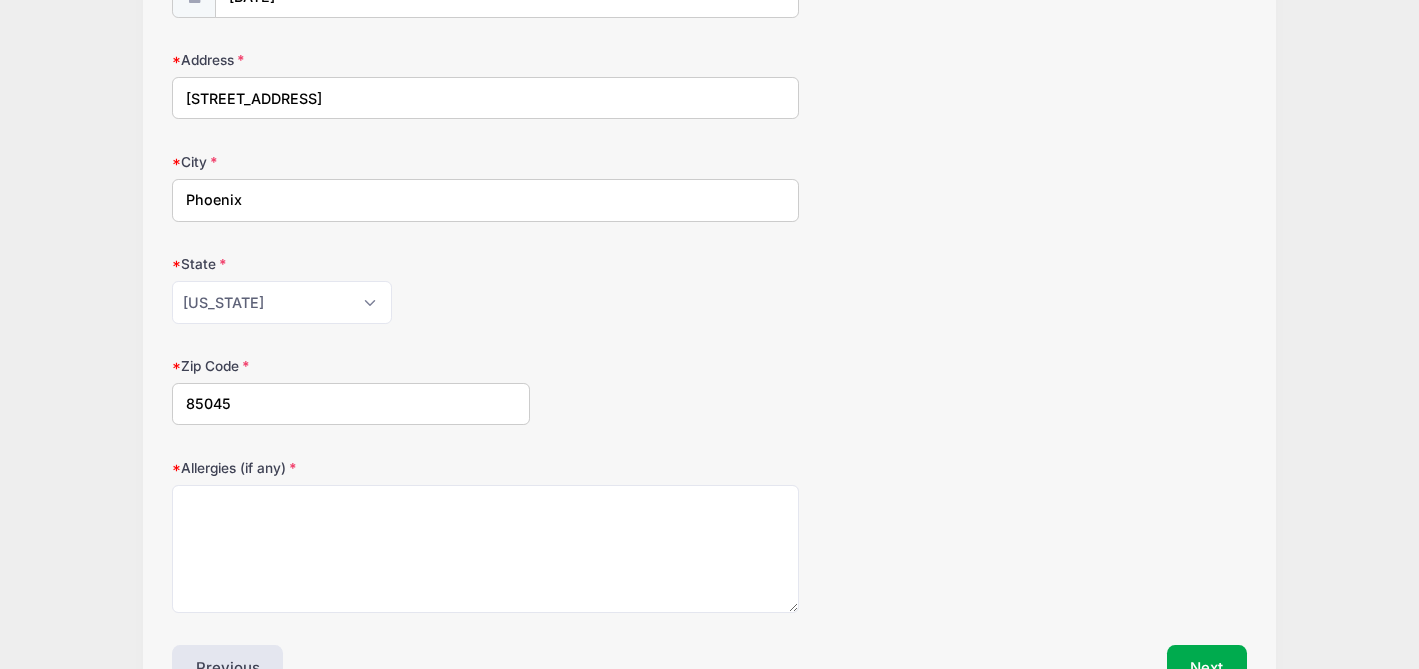
type input "85045"
click at [271, 499] on textarea "Allergies (if any)" at bounding box center [485, 549] width 627 height 129
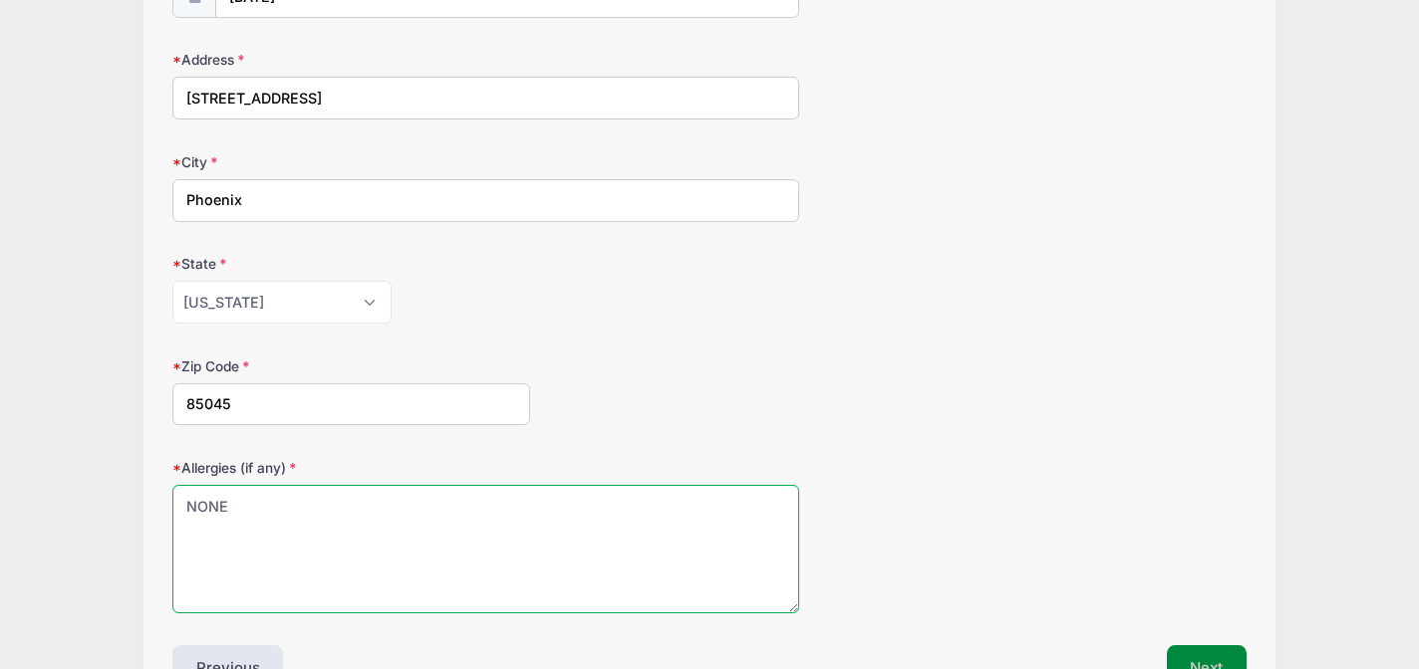
type textarea "NONE"
click at [1203, 646] on button "Next" at bounding box center [1207, 669] width 81 height 46
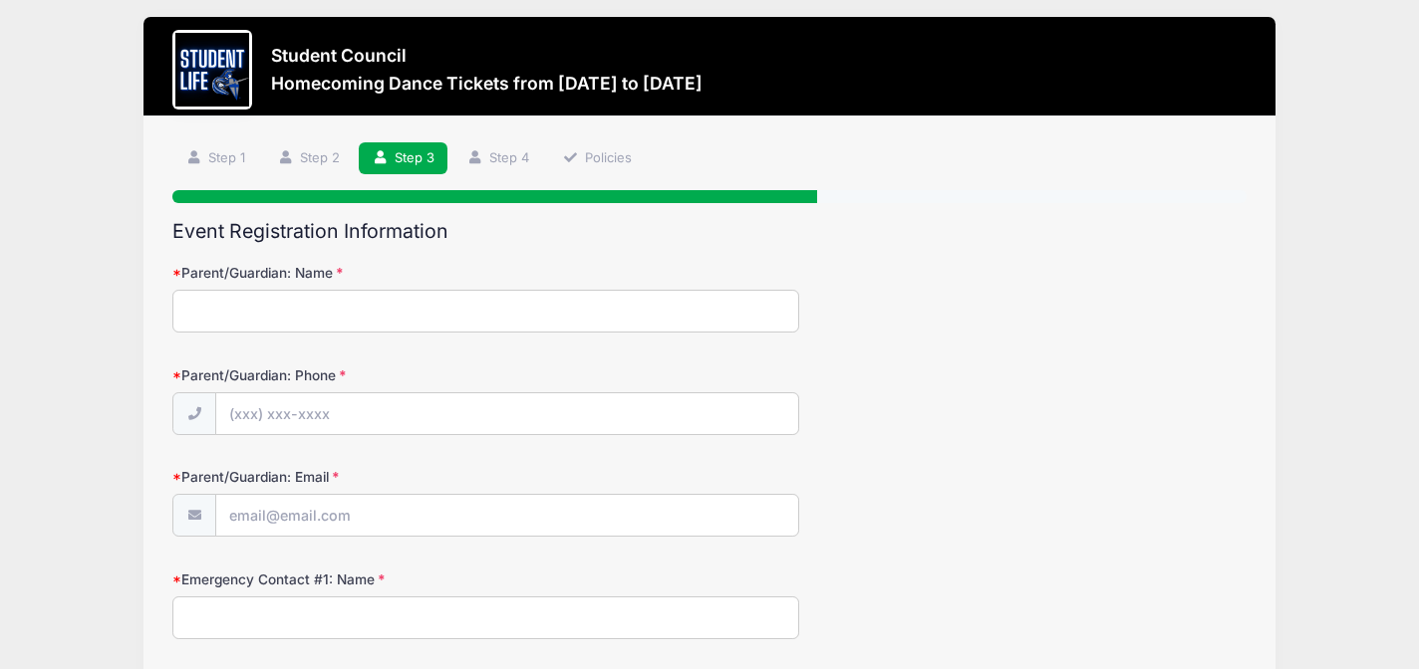
scroll to position [0, 0]
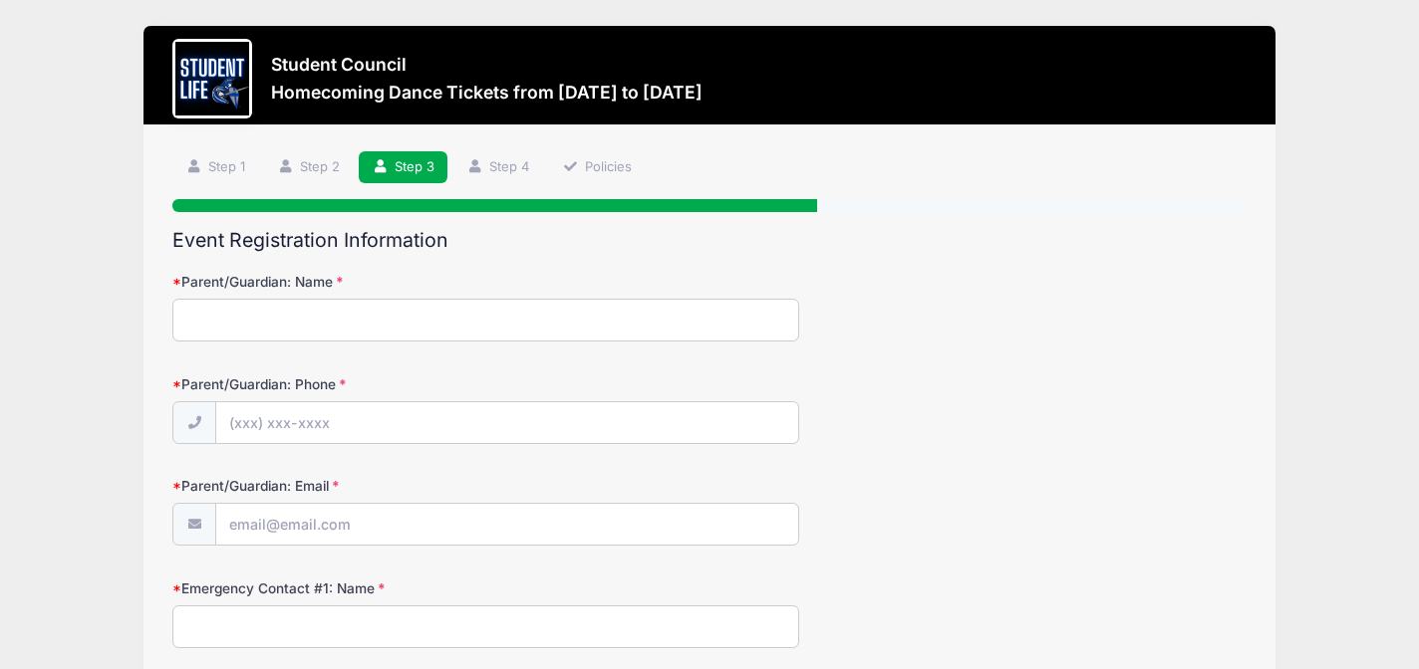
click at [350, 322] on input "Parent/Guardian: Name" at bounding box center [485, 320] width 627 height 43
type input "Dawn Henry"
type input "(602) 570-2066"
click at [291, 540] on input "Parent/Guardian: Email" at bounding box center [507, 525] width 582 height 43
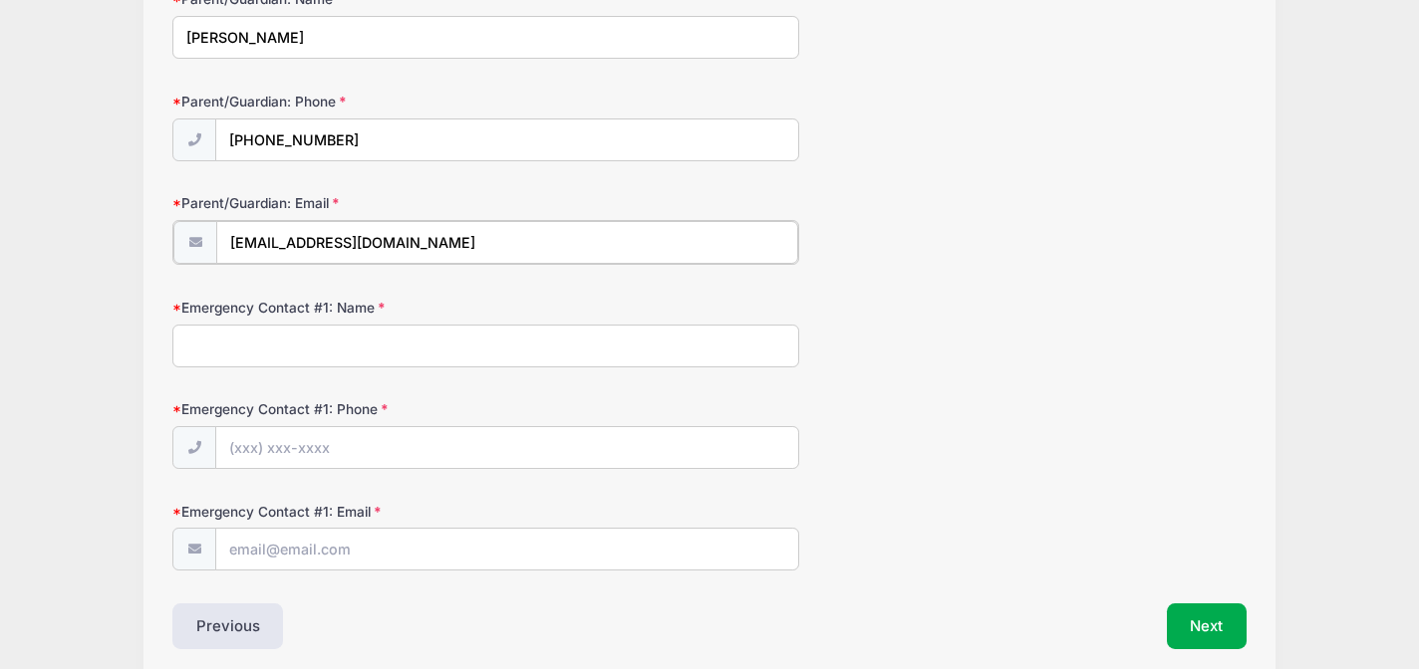
scroll to position [361, 0]
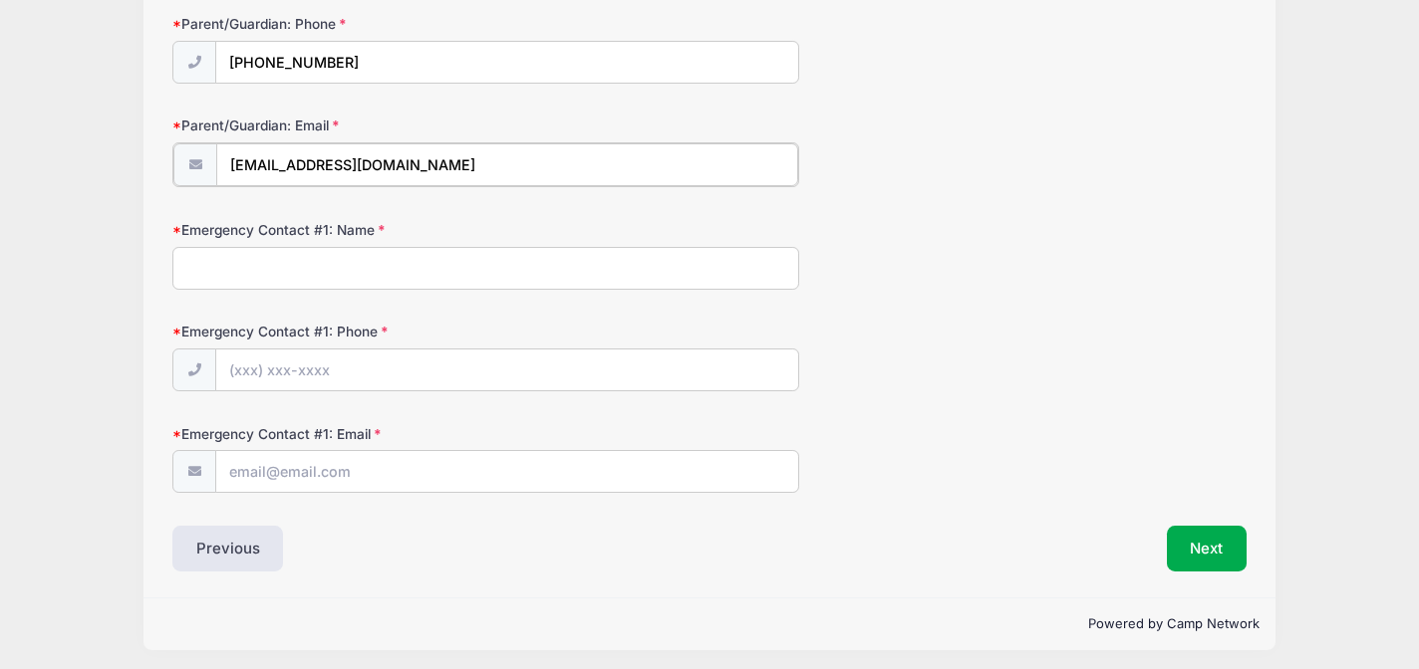
type input "mzdhenry@icloud.com"
click at [325, 249] on input "Emergency Contact #1: Name" at bounding box center [485, 266] width 627 height 43
type input "Dawn Henry"
type input "(602) 570-2066"
click at [304, 475] on input "Emergency Contact #1: Email" at bounding box center [507, 470] width 582 height 43
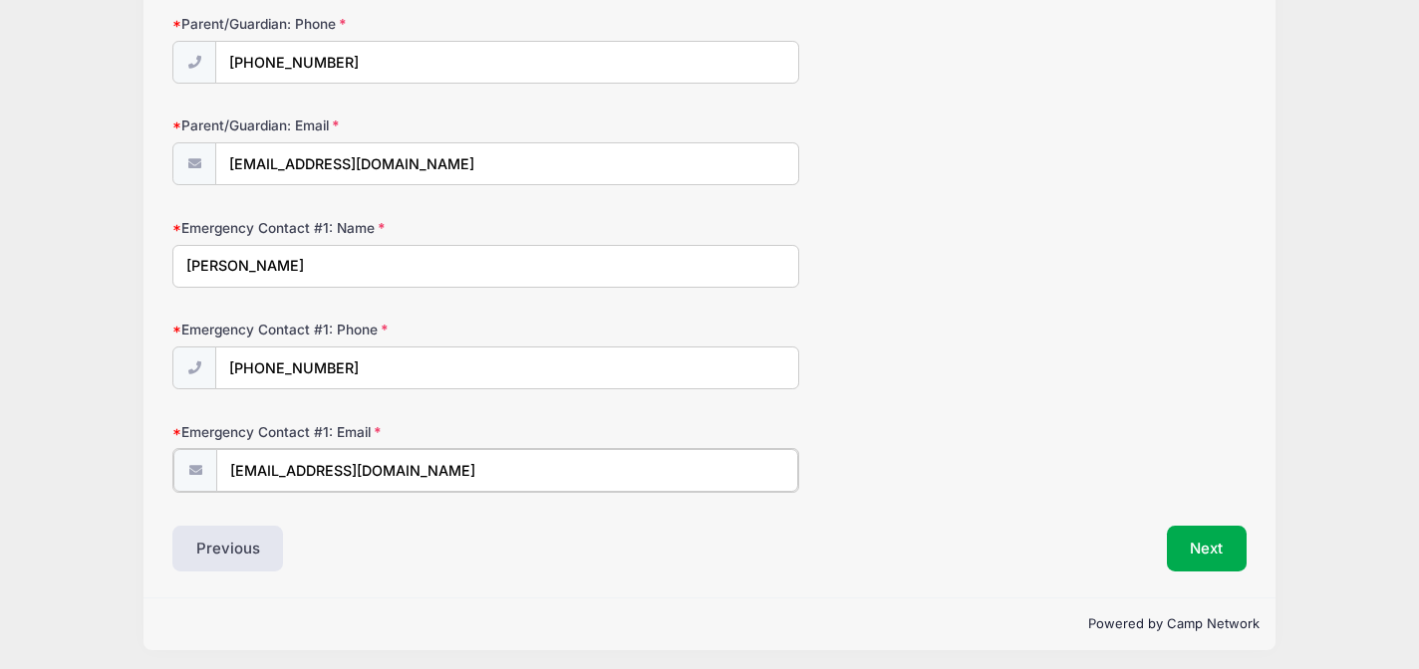
type input "mzdhenry@icloud.com"
click at [1215, 509] on div "Event Registration Information Parent/Guardian: Name Dawn Henry Parent/Guardian…" at bounding box center [709, 219] width 1074 height 701
click at [1204, 563] on button "Next" at bounding box center [1207, 547] width 81 height 46
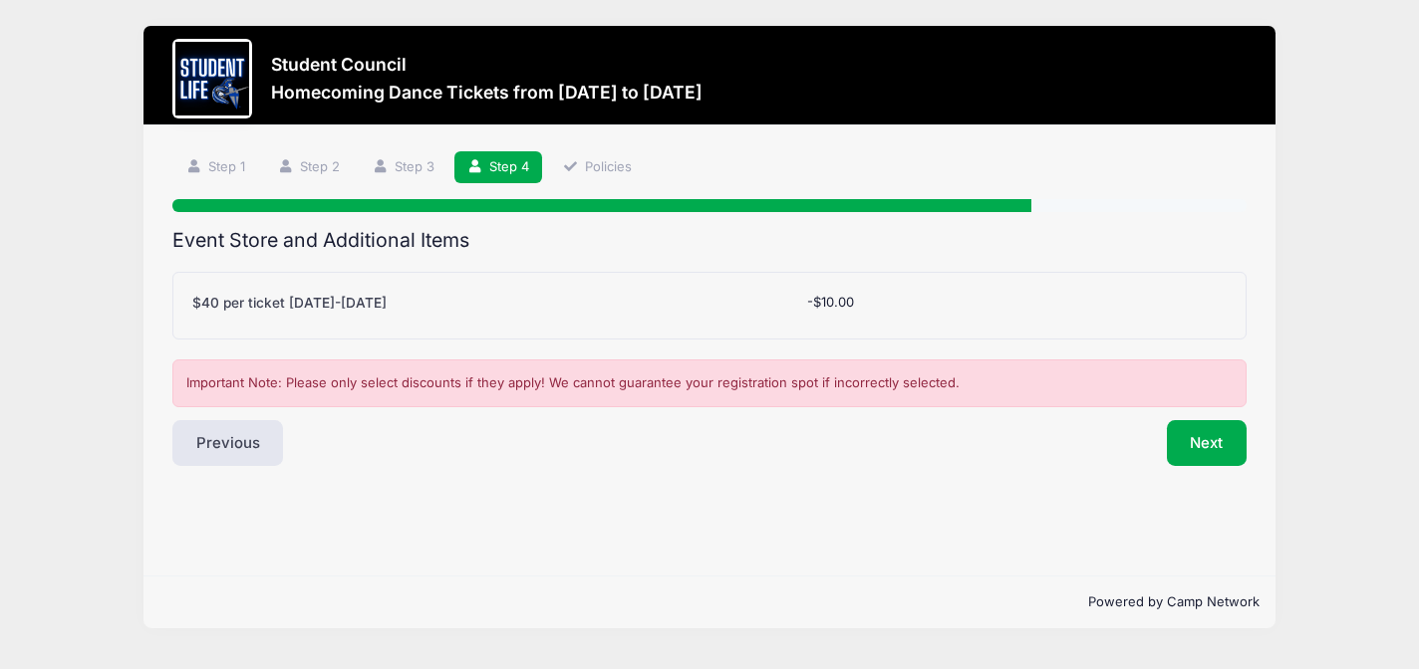
scroll to position [0, 0]
click at [1195, 433] on button "Next" at bounding box center [1207, 443] width 81 height 46
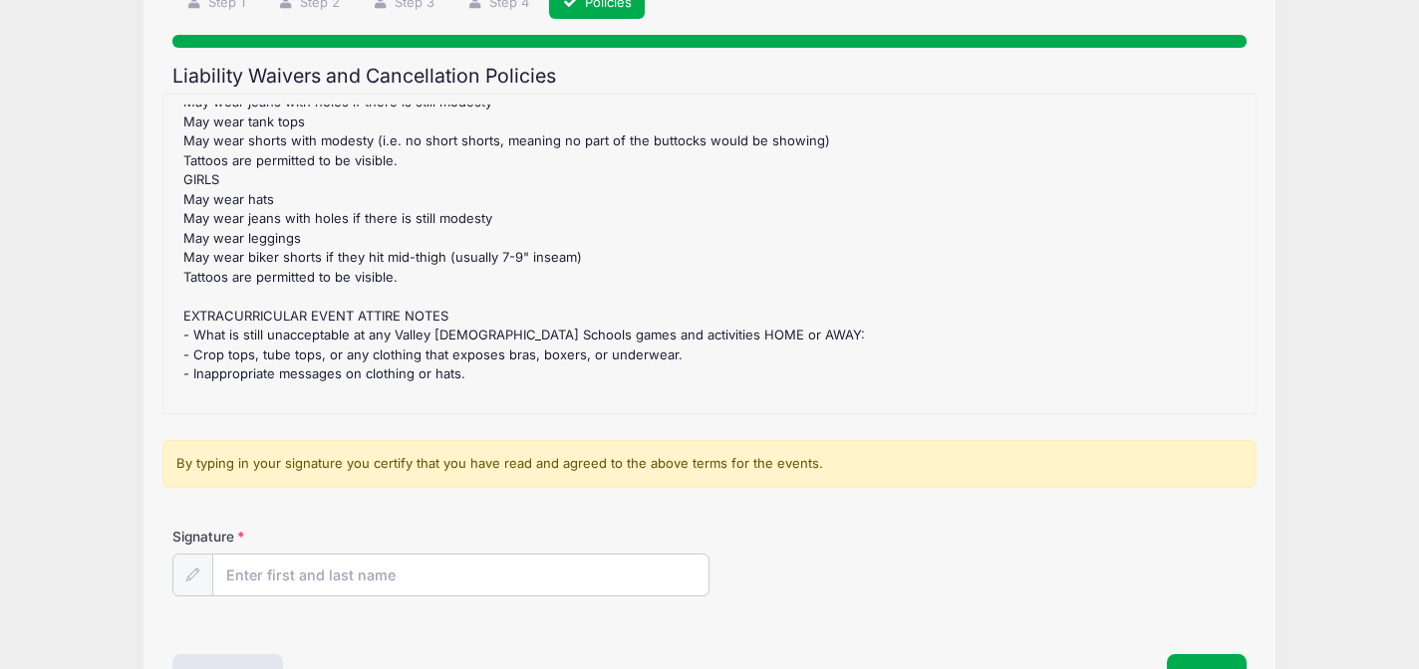
scroll to position [299, 0]
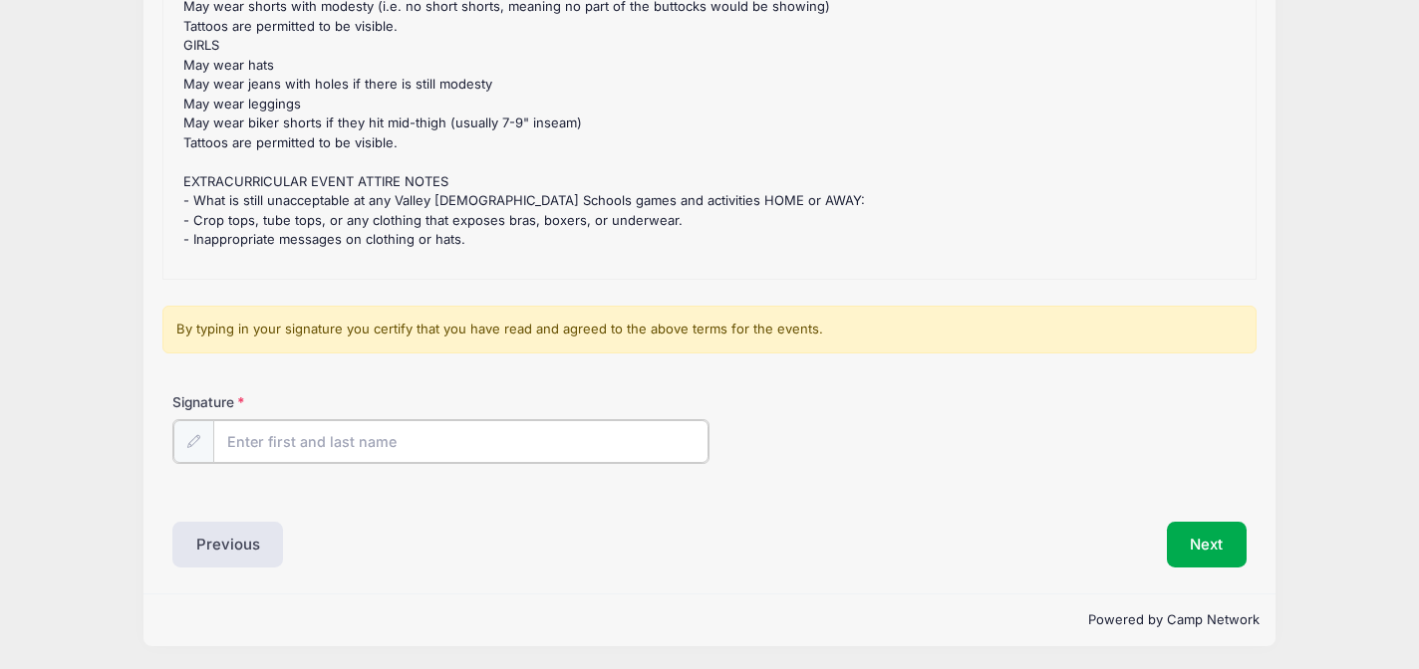
click at [400, 431] on input "Signature" at bounding box center [460, 441] width 495 height 43
type input "Dawn Henry"
click at [1186, 545] on button "Next" at bounding box center [1207, 543] width 81 height 46
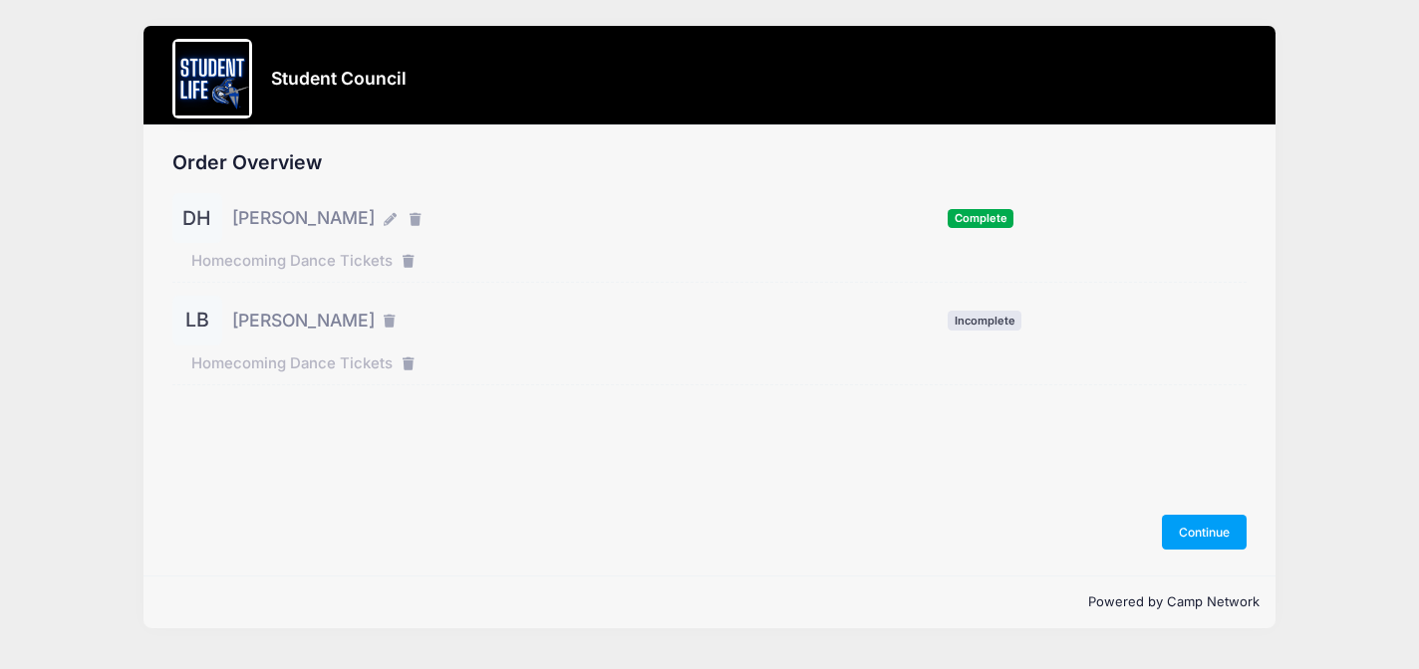
click at [288, 320] on span "[PERSON_NAME]" at bounding box center [303, 321] width 142 height 26
click at [191, 321] on div "LB" at bounding box center [197, 321] width 50 height 50
click at [196, 330] on div "LB" at bounding box center [197, 321] width 50 height 50
click at [205, 324] on div "LB" at bounding box center [197, 321] width 50 height 50
click at [266, 323] on span "[PERSON_NAME]" at bounding box center [303, 321] width 142 height 26
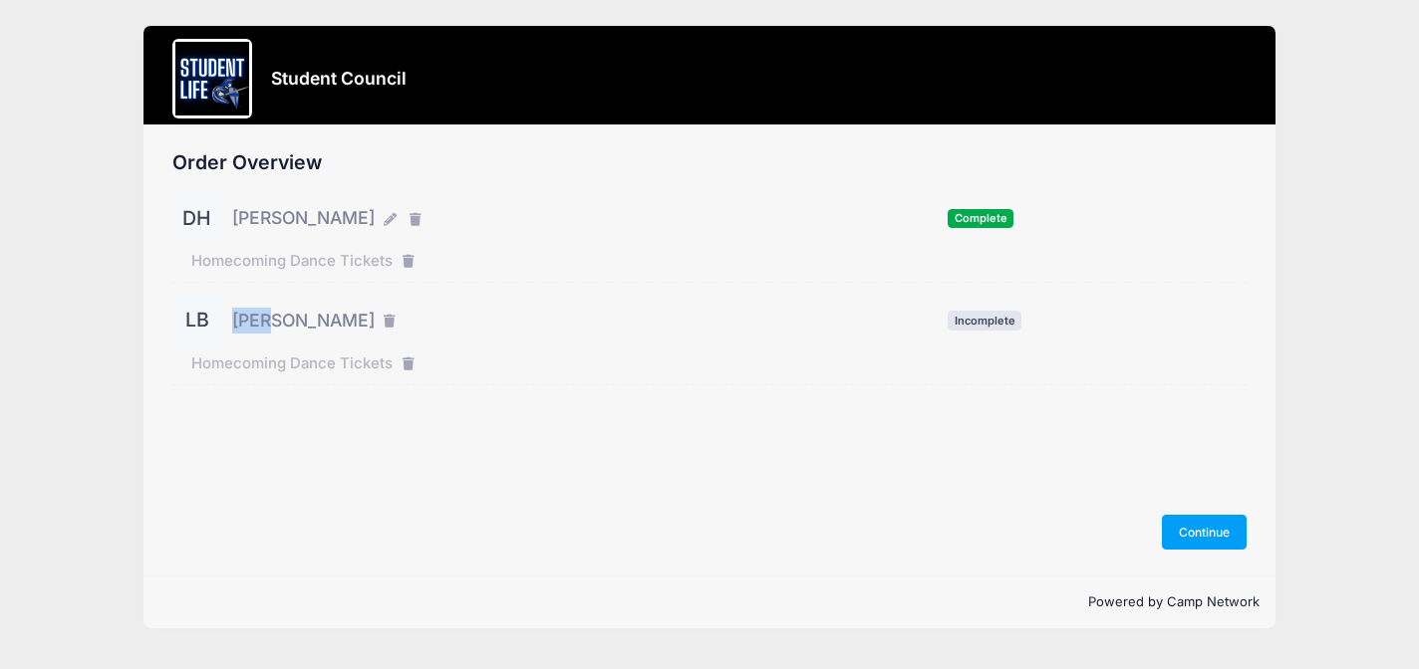
click at [266, 323] on span "[PERSON_NAME]" at bounding box center [303, 321] width 142 height 26
click at [969, 325] on span "Incomplete" at bounding box center [984, 320] width 74 height 19
click at [1218, 536] on button "Continue" at bounding box center [1205, 532] width 86 height 34
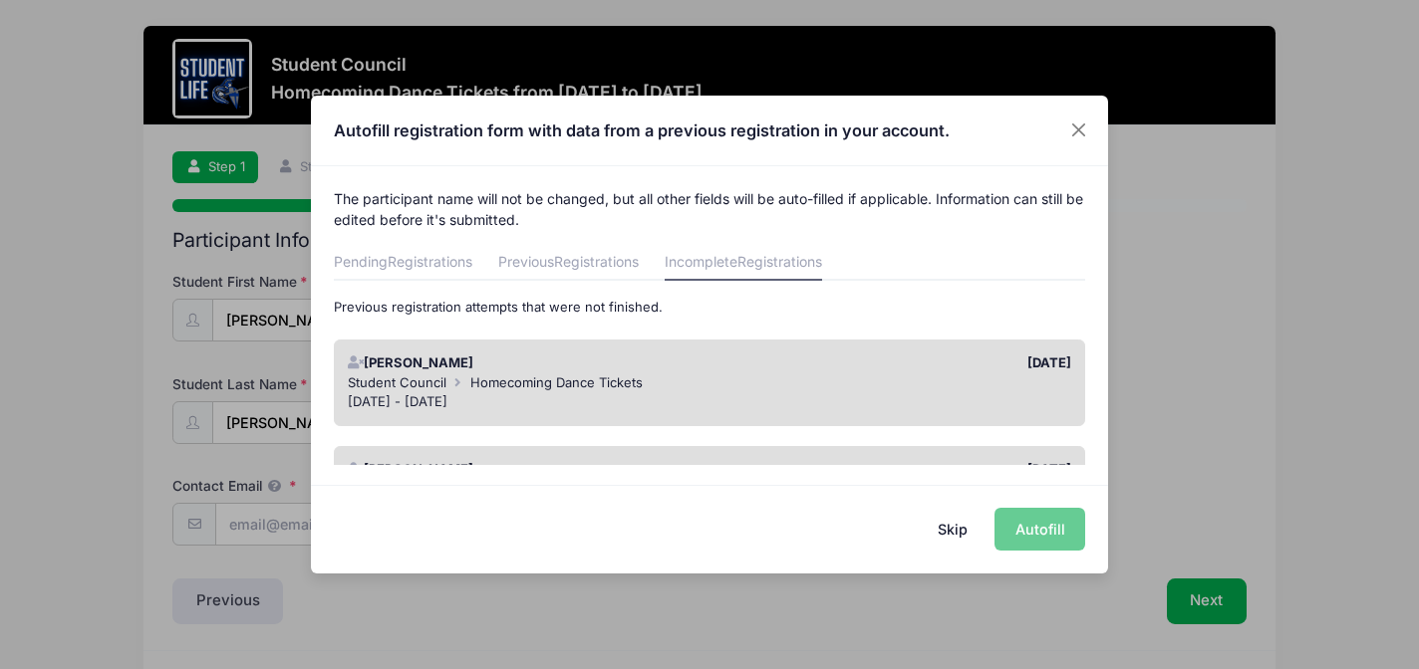
click at [960, 530] on button "Skip" at bounding box center [952, 529] width 71 height 43
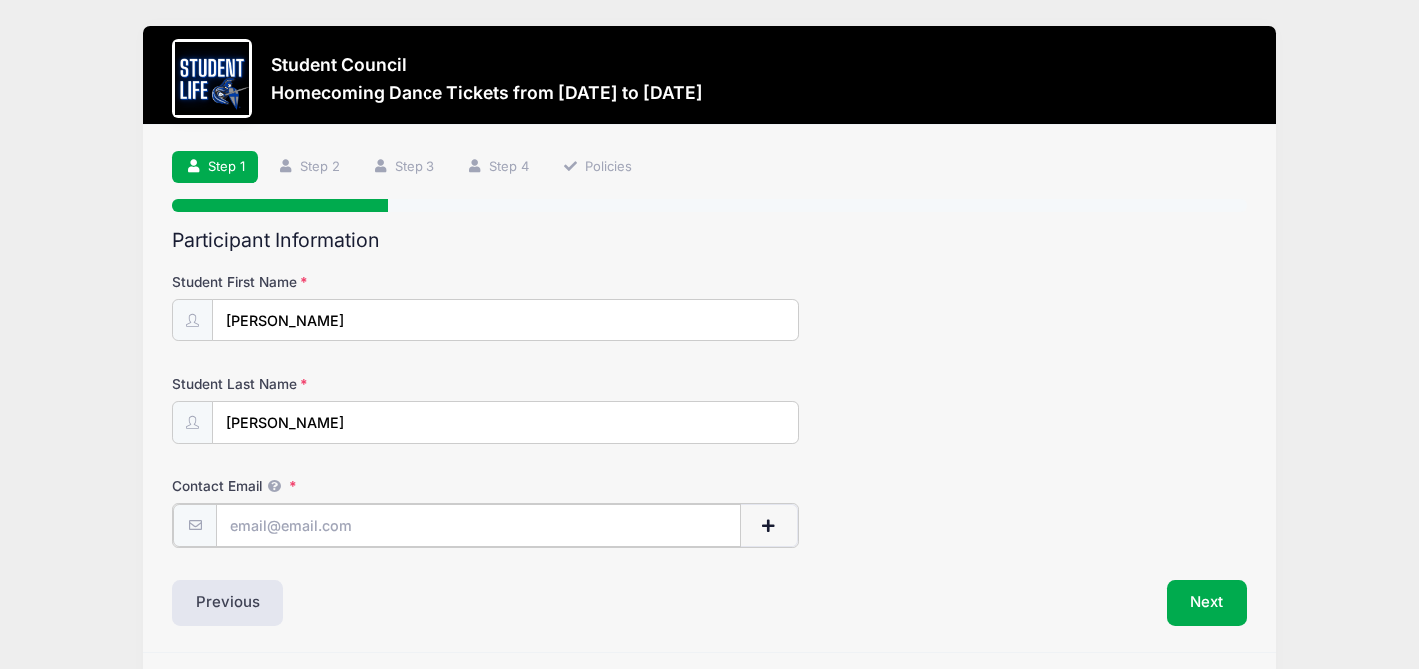
click at [284, 521] on input "Contact Email" at bounding box center [478, 525] width 525 height 43
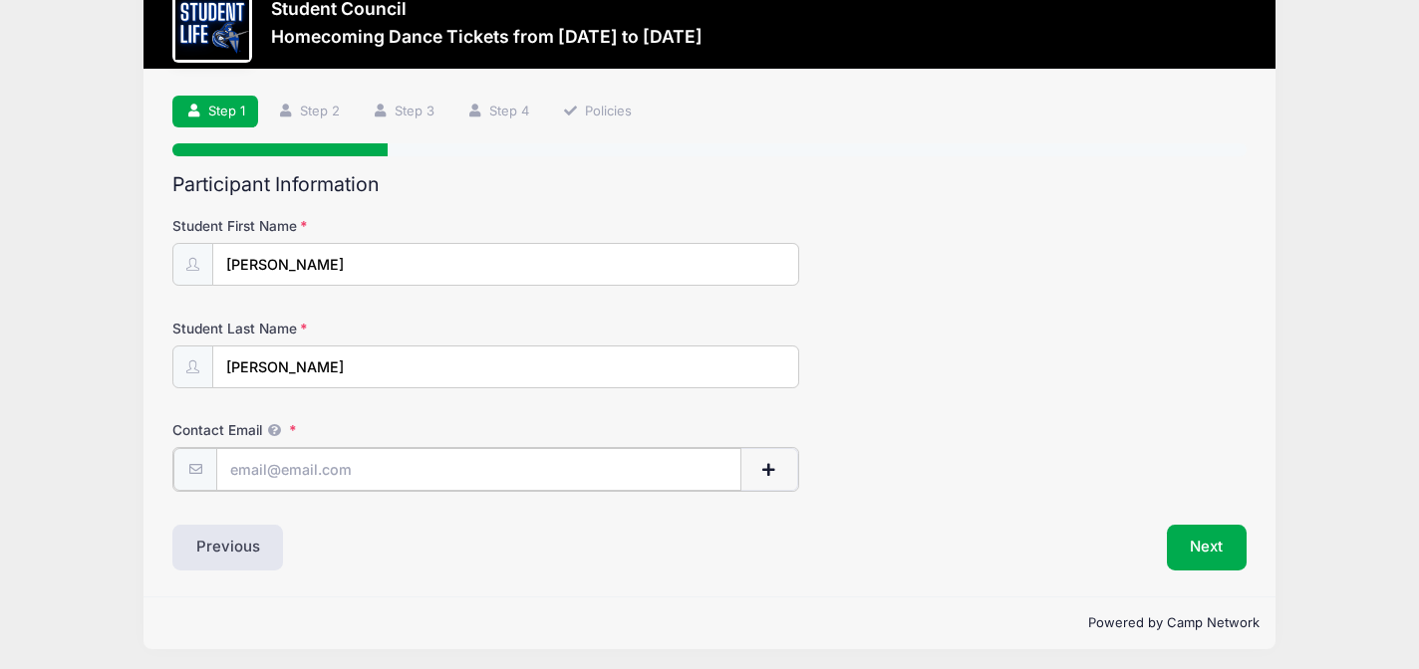
scroll to position [61, 0]
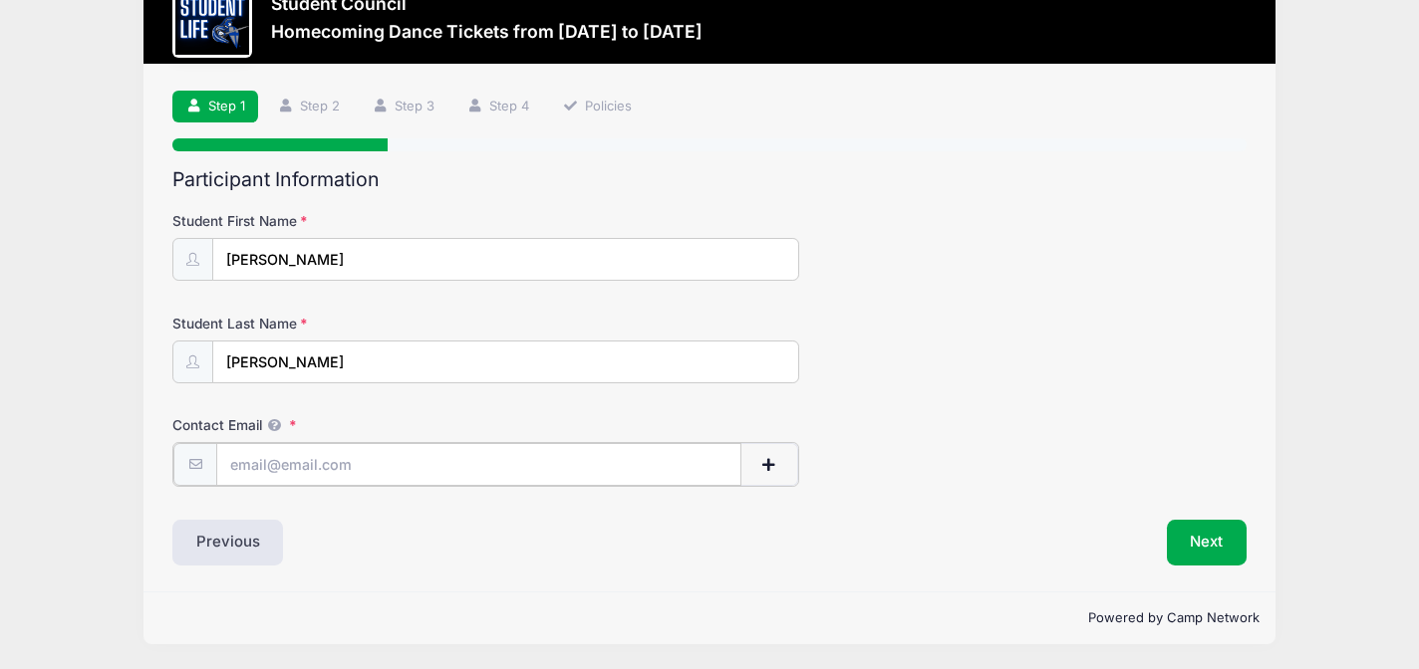
click at [284, 460] on input "Contact Email" at bounding box center [478, 464] width 525 height 43
type input "[EMAIL_ADDRESS][DOMAIN_NAME]"
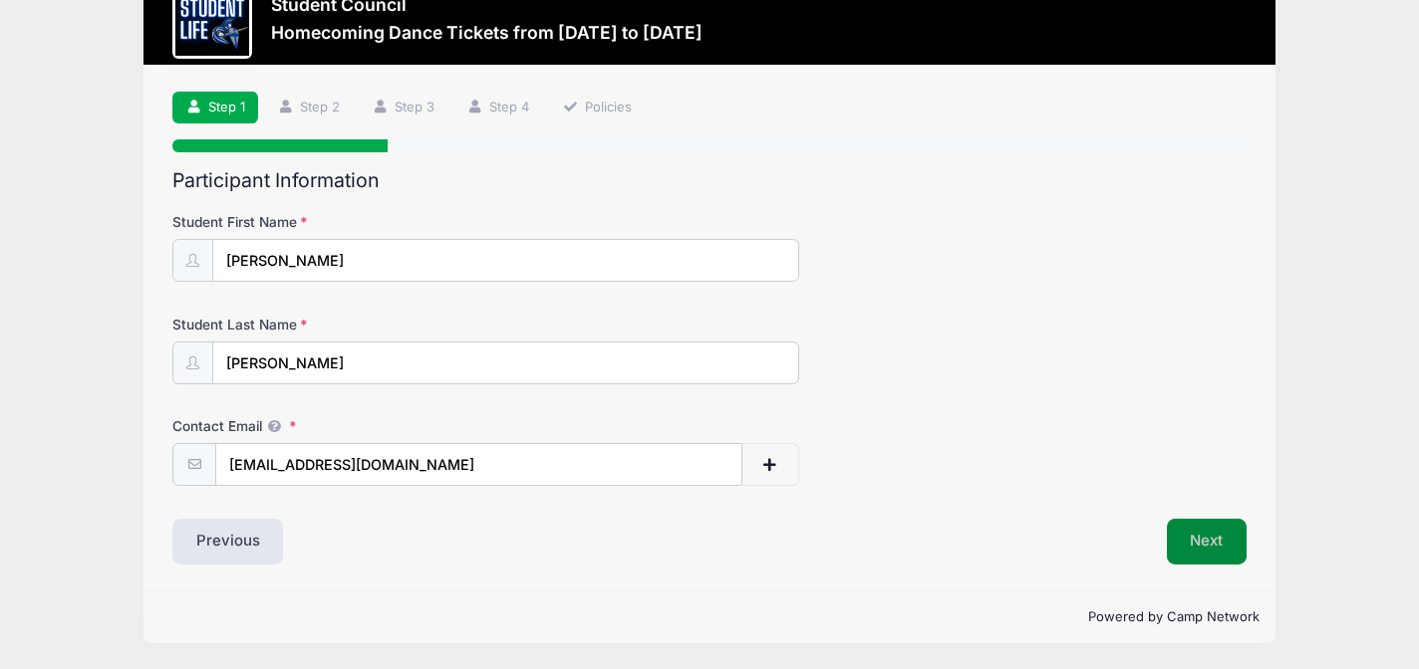
click at [1219, 532] on button "Next" at bounding box center [1207, 542] width 81 height 46
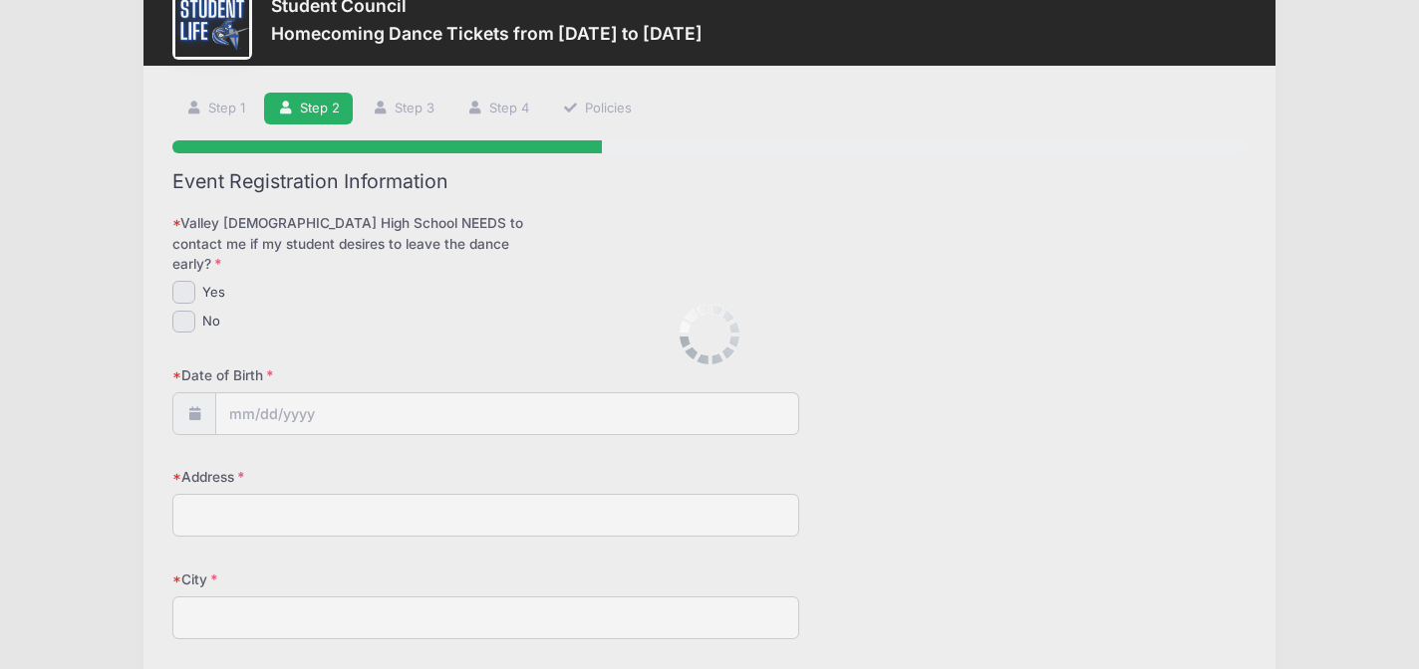
scroll to position [0, 0]
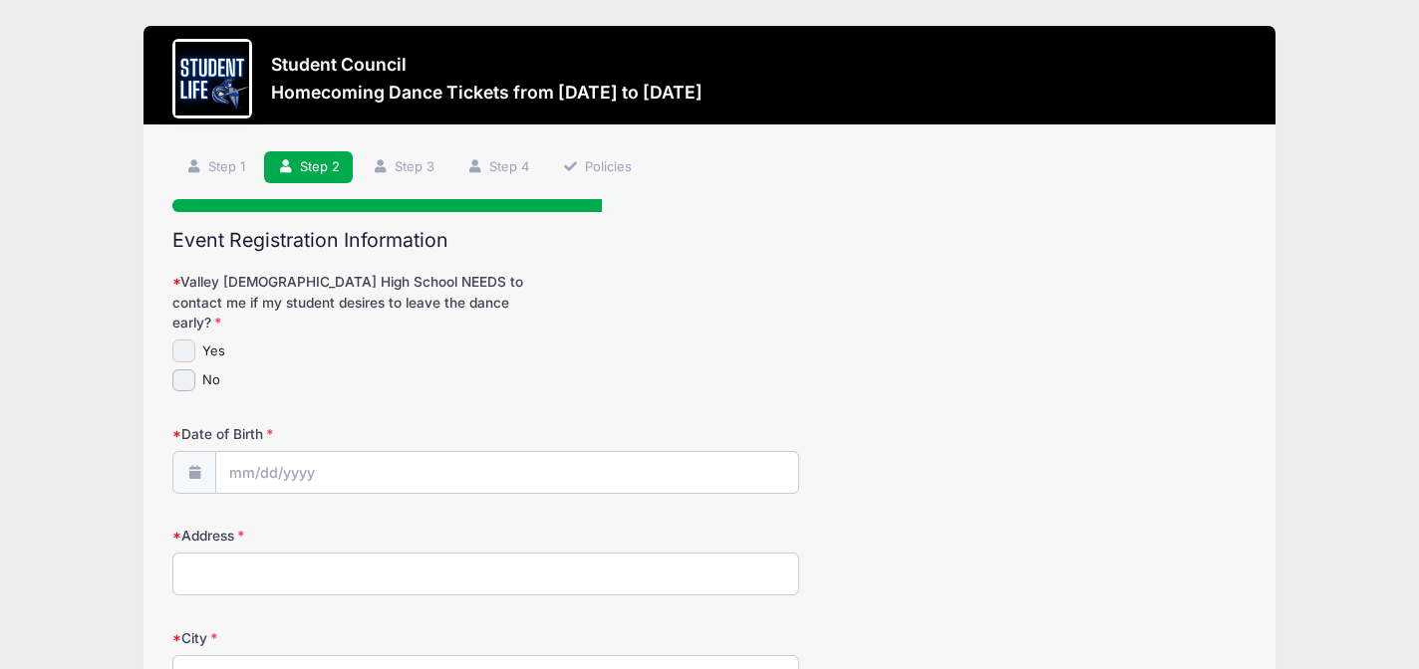
click at [180, 340] on input "Yes" at bounding box center [183, 351] width 23 height 23
checkbox input "true"
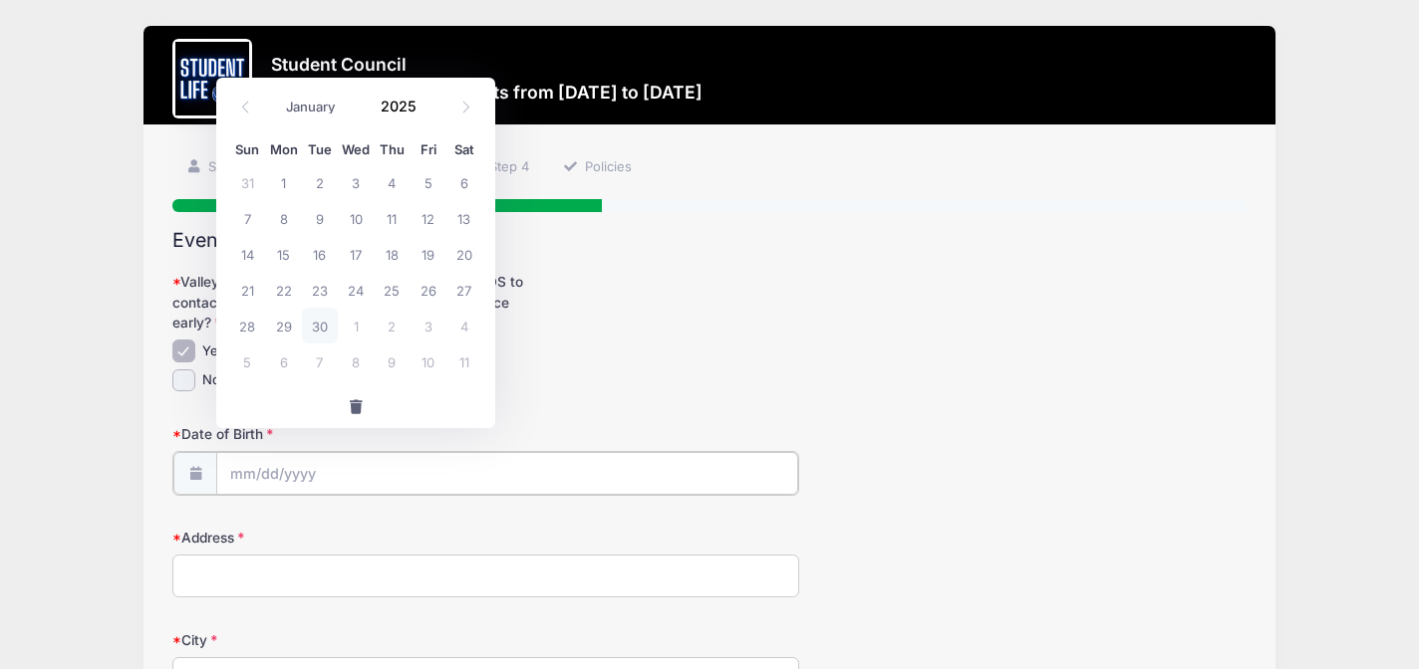
click at [287, 459] on input "Date of Birth" at bounding box center [507, 473] width 582 height 43
click at [469, 112] on icon at bounding box center [465, 107] width 13 height 13
select select "11"
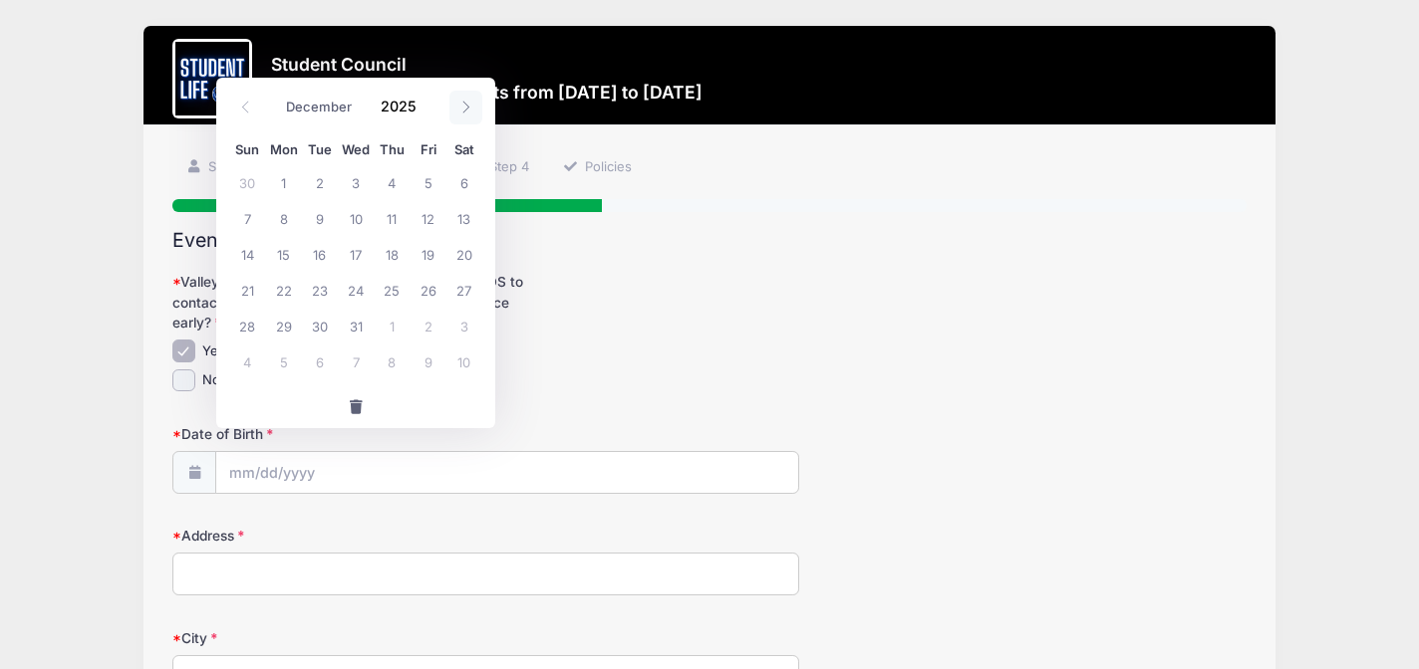
click at [469, 112] on icon at bounding box center [465, 107] width 13 height 13
type input "2026"
click at [469, 112] on icon at bounding box center [465, 107] width 13 height 13
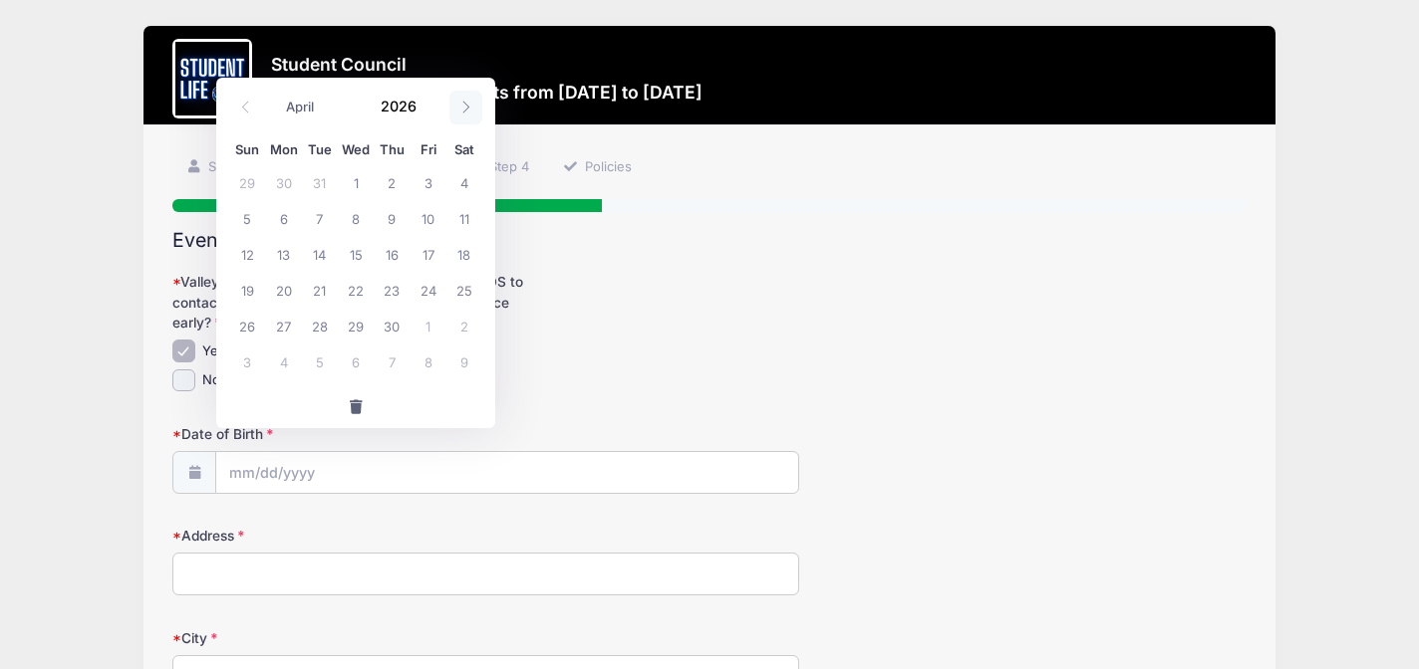
click at [469, 112] on icon at bounding box center [465, 107] width 13 height 13
select select "4"
click at [356, 219] on span "6" at bounding box center [356, 218] width 36 height 36
type input "05/06/2026"
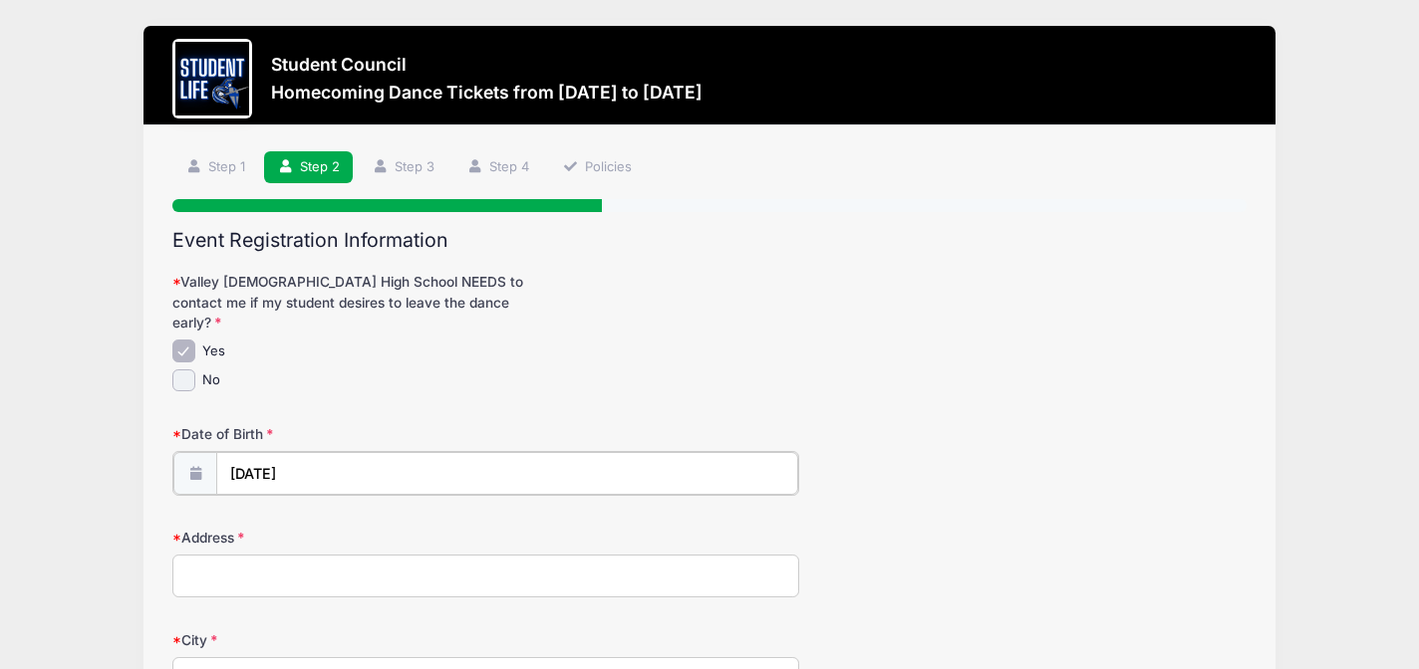
click at [287, 457] on input "05/06/2026" at bounding box center [507, 473] width 582 height 43
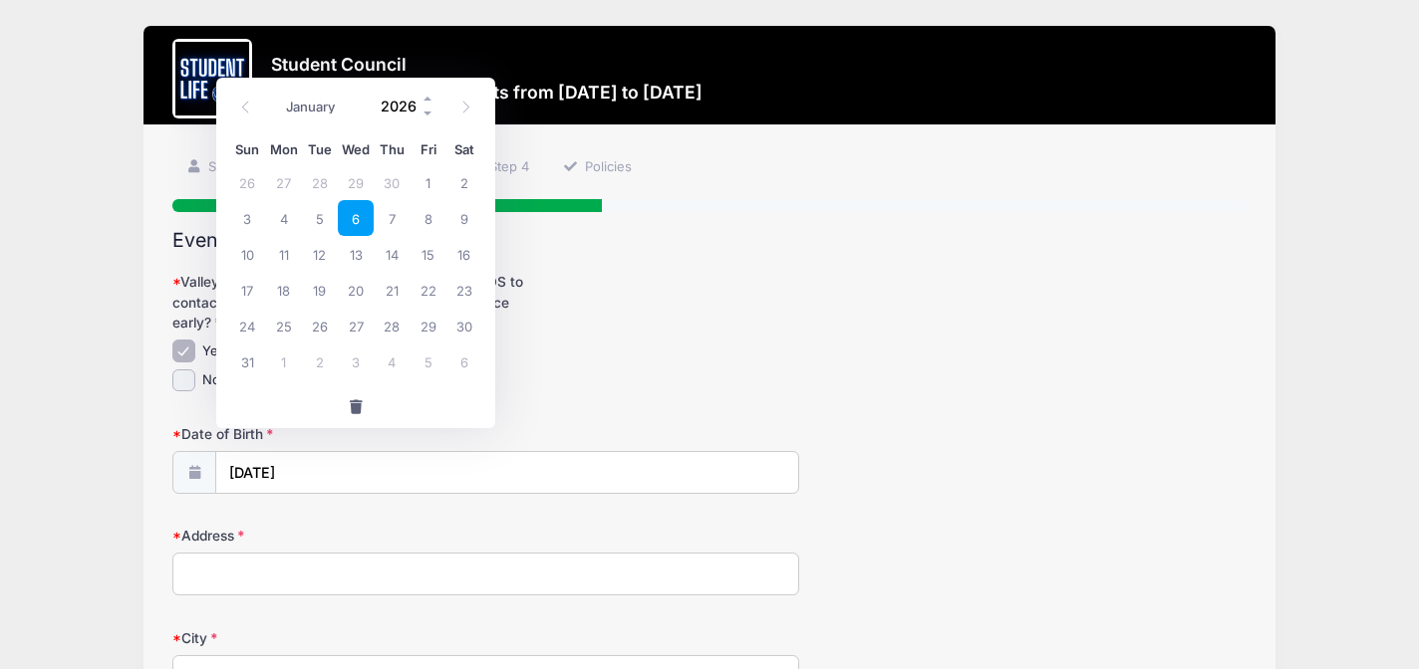
click at [408, 109] on input "2026" at bounding box center [403, 107] width 65 height 30
click at [427, 113] on span at bounding box center [428, 114] width 14 height 15
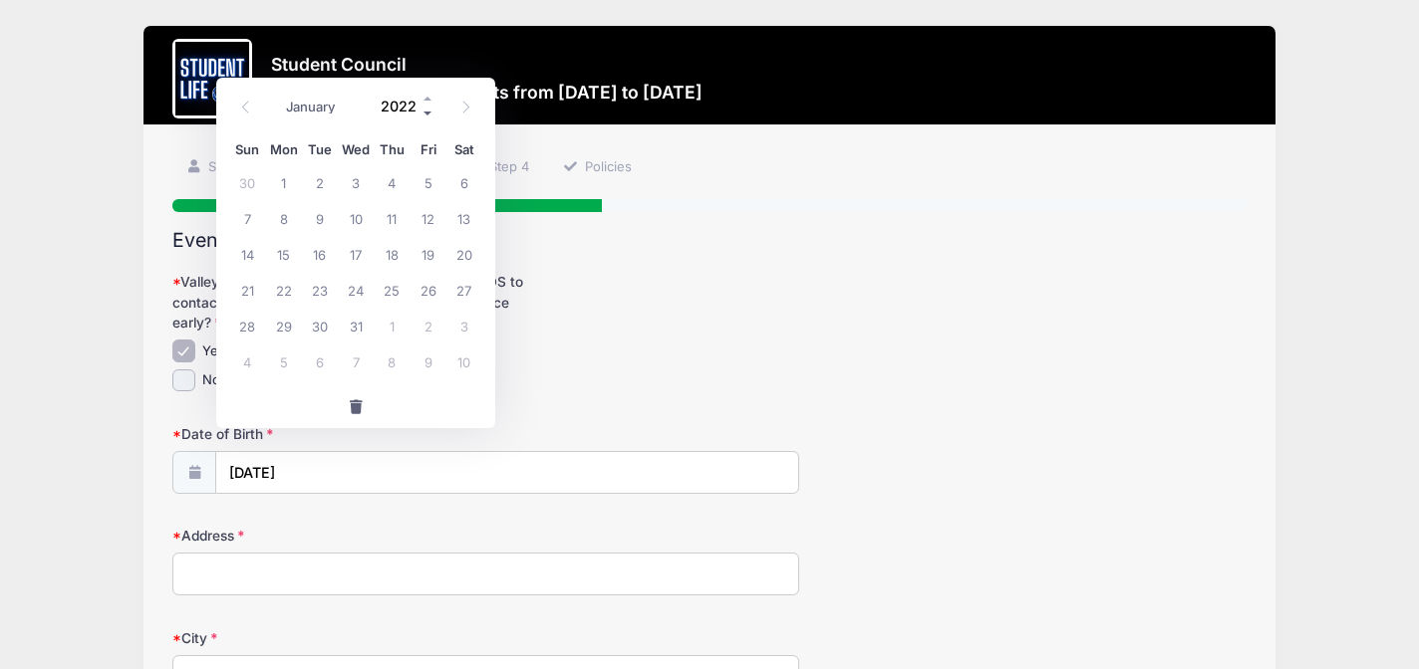
click at [427, 113] on span at bounding box center [428, 114] width 14 height 15
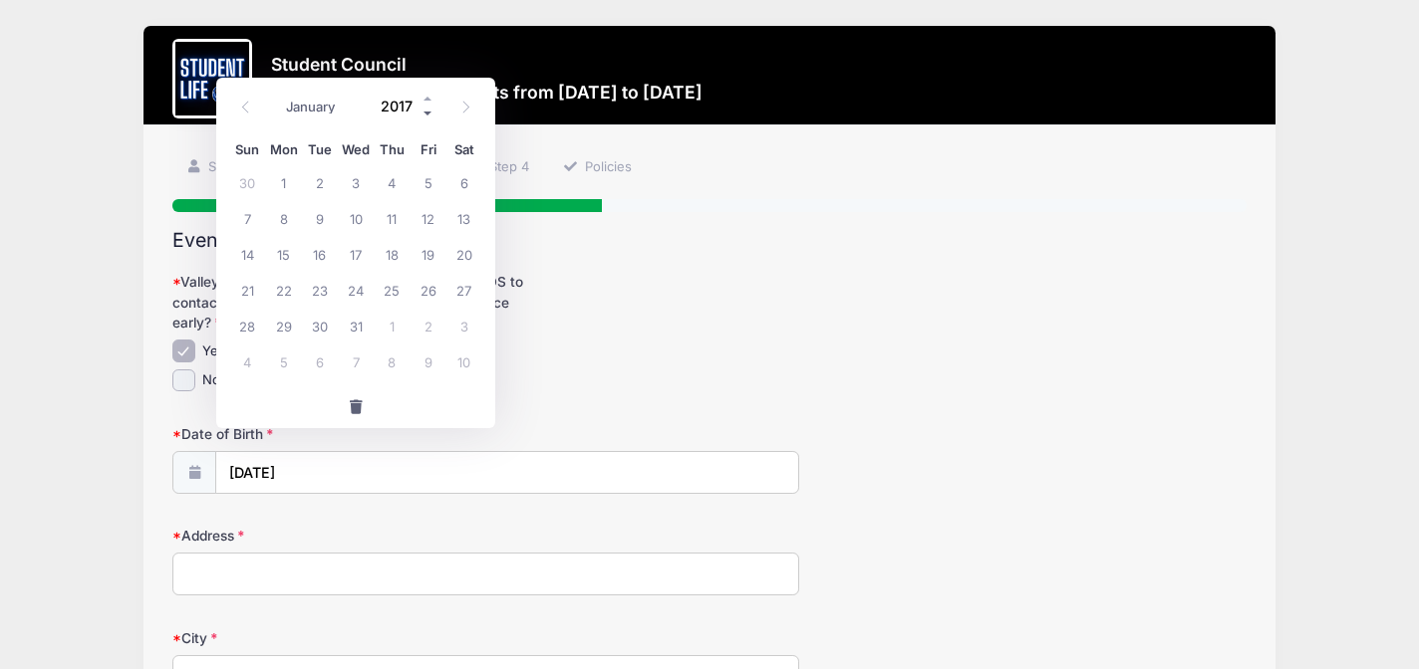
click at [427, 113] on span at bounding box center [428, 114] width 14 height 15
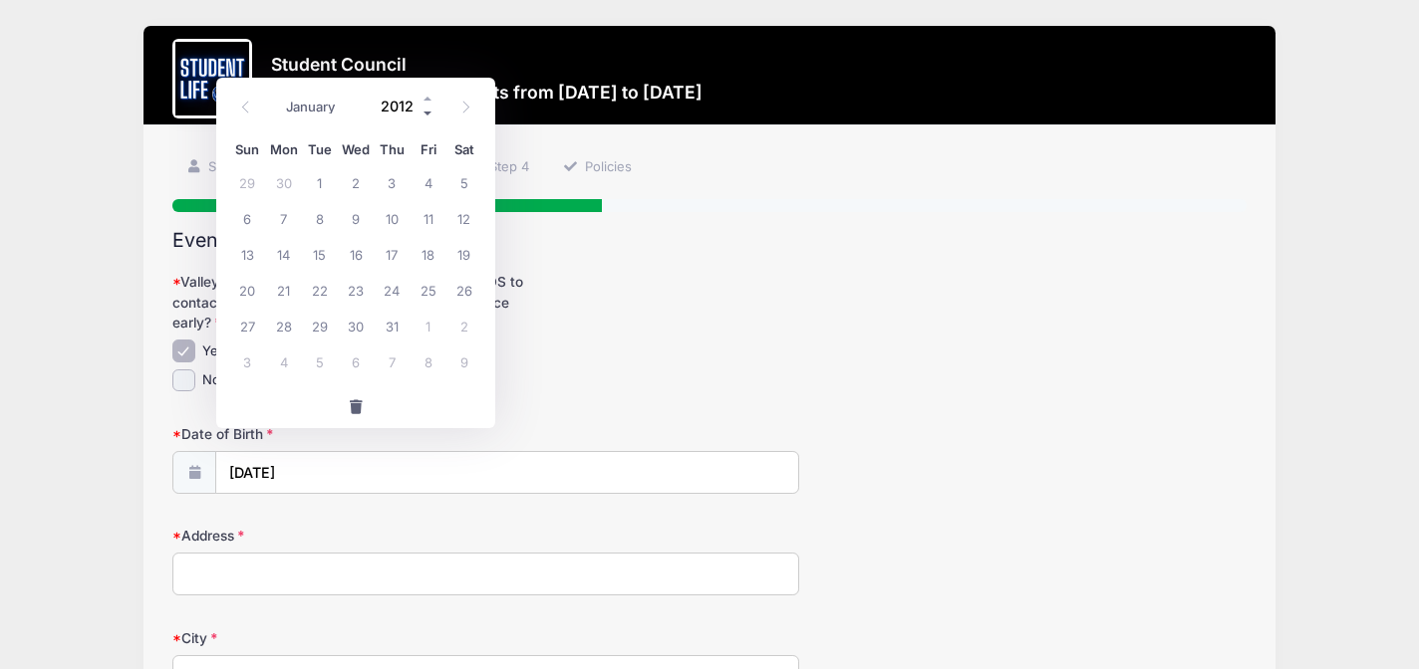
click at [427, 113] on span at bounding box center [428, 114] width 14 height 15
type input "2011"
click at [426, 184] on span "6" at bounding box center [428, 182] width 36 height 36
type input "05/06/2011"
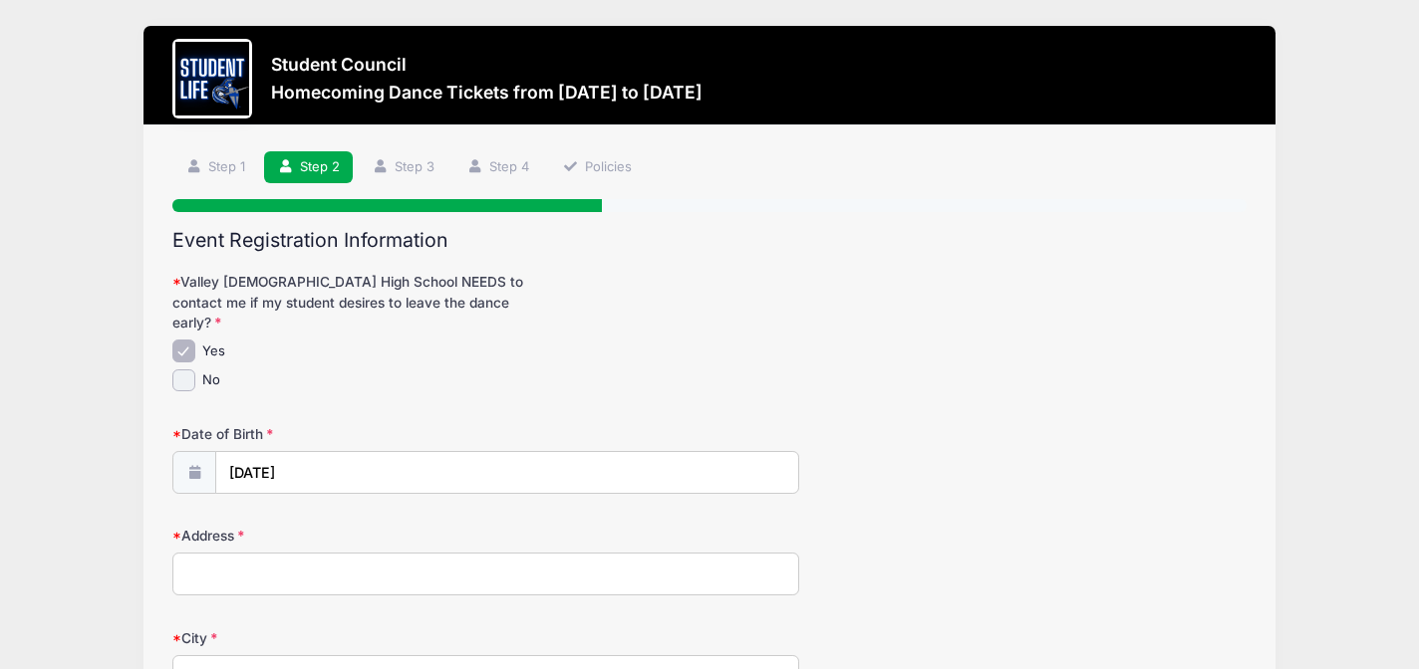
click at [253, 553] on input "Address" at bounding box center [485, 574] width 627 height 43
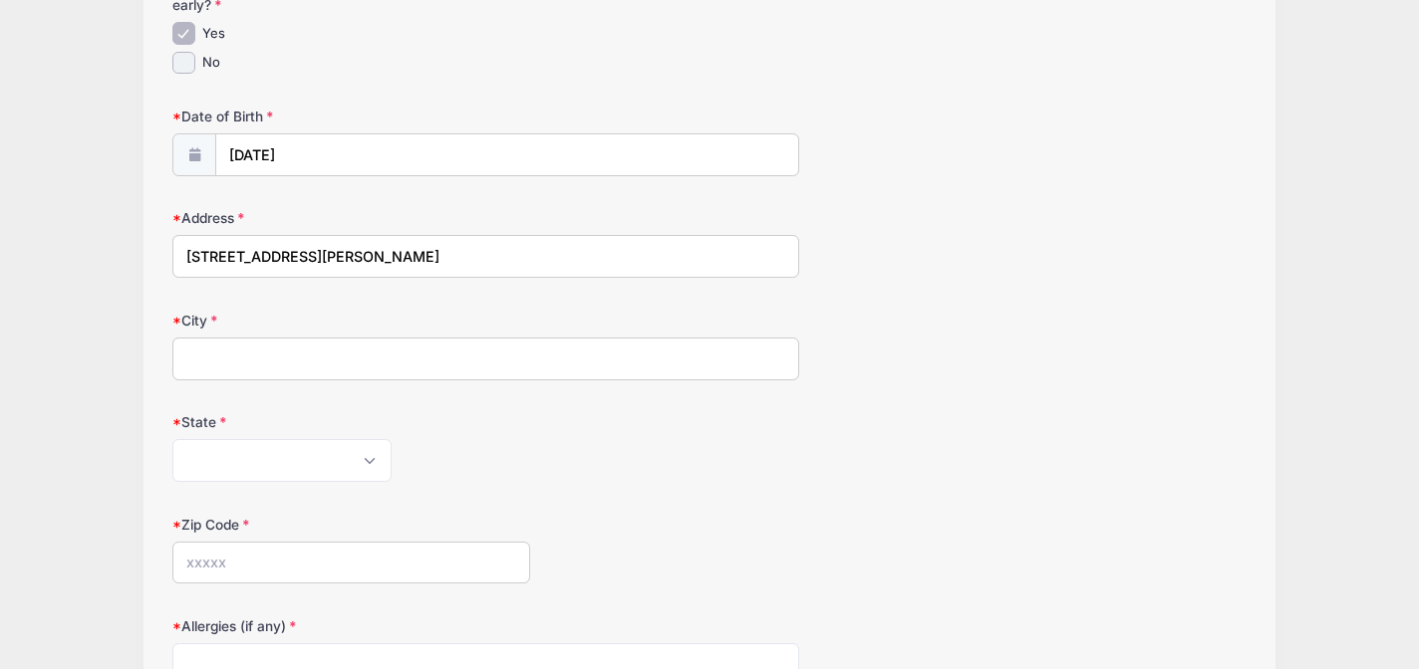
scroll to position [328, 0]
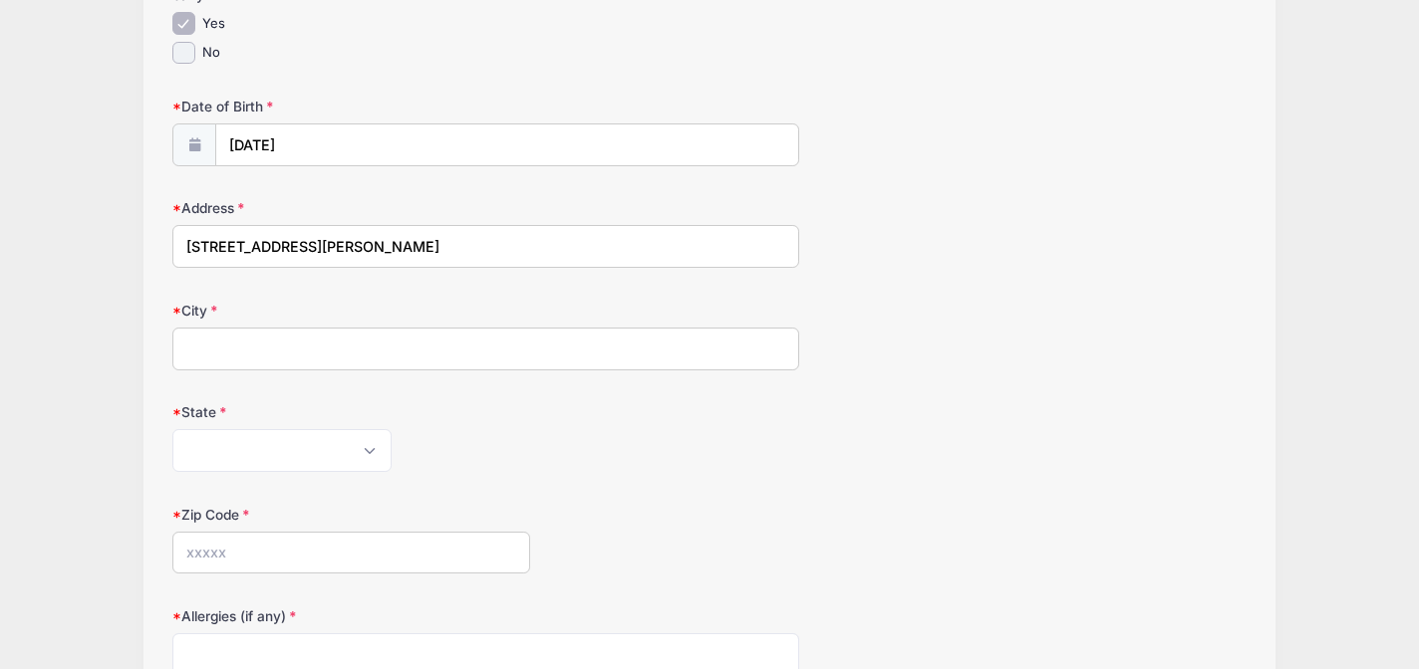
type input "4622 West Whitten St."
click at [237, 332] on input "City" at bounding box center [485, 349] width 627 height 43
type input "Chandler"
click at [245, 429] on select "Alabama Alaska American Samoa Arizona Arkansas Armed Forces Africa Armed Forces…" at bounding box center [281, 450] width 219 height 43
select select "AZ"
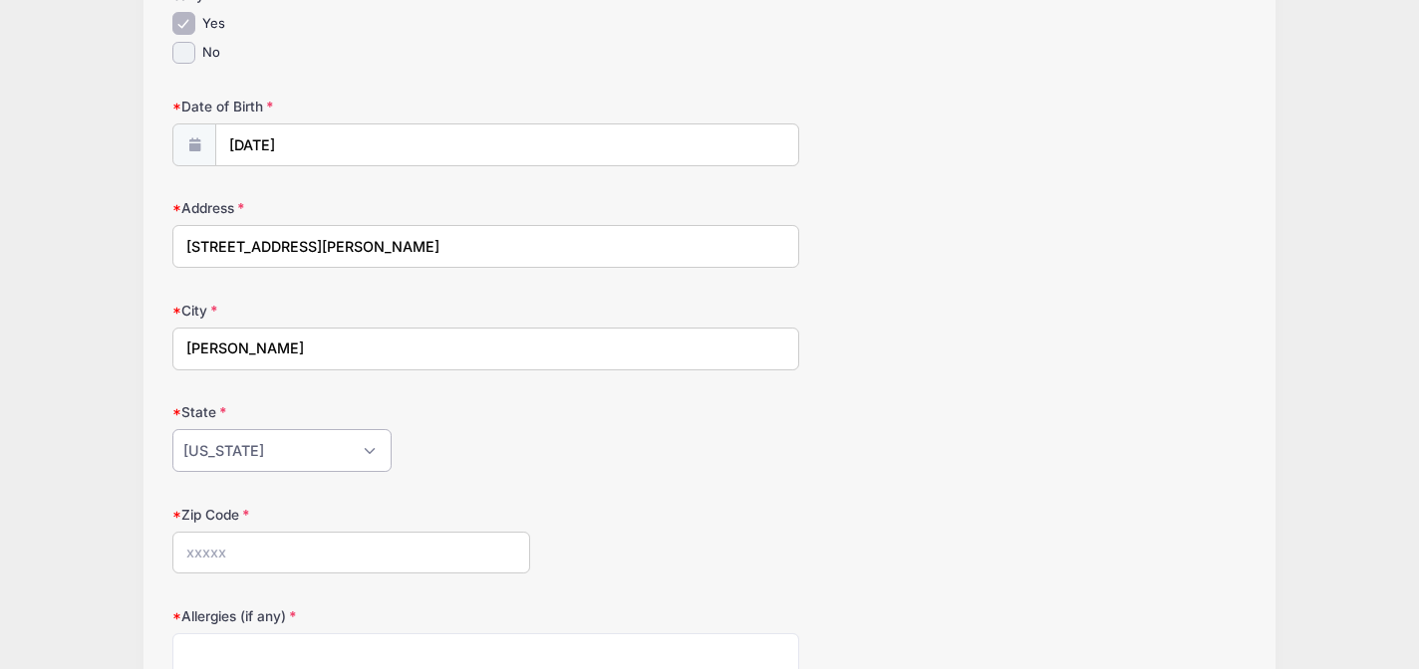
click at [172, 429] on select "Alabama Alaska American Samoa Arizona Arkansas Armed Forces Africa Armed Forces…" at bounding box center [281, 450] width 219 height 43
click at [238, 532] on input "Zip Code" at bounding box center [351, 553] width 358 height 43
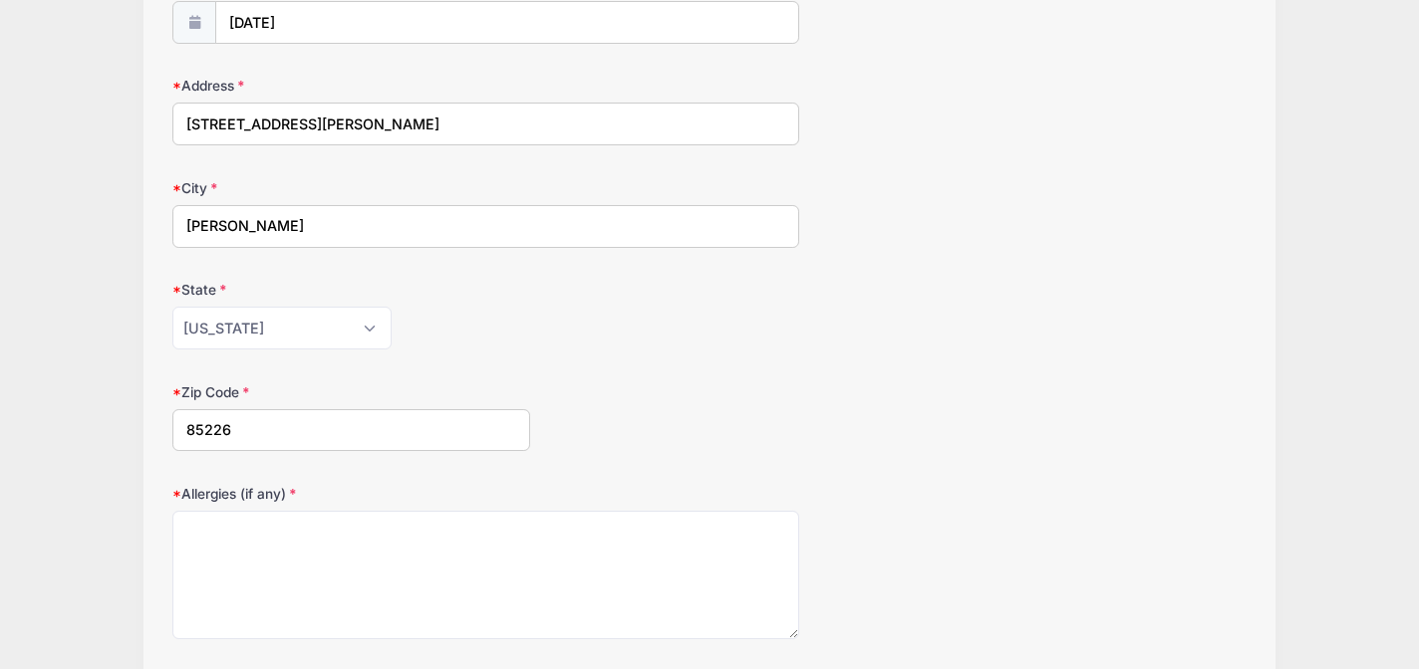
scroll to position [520, 0]
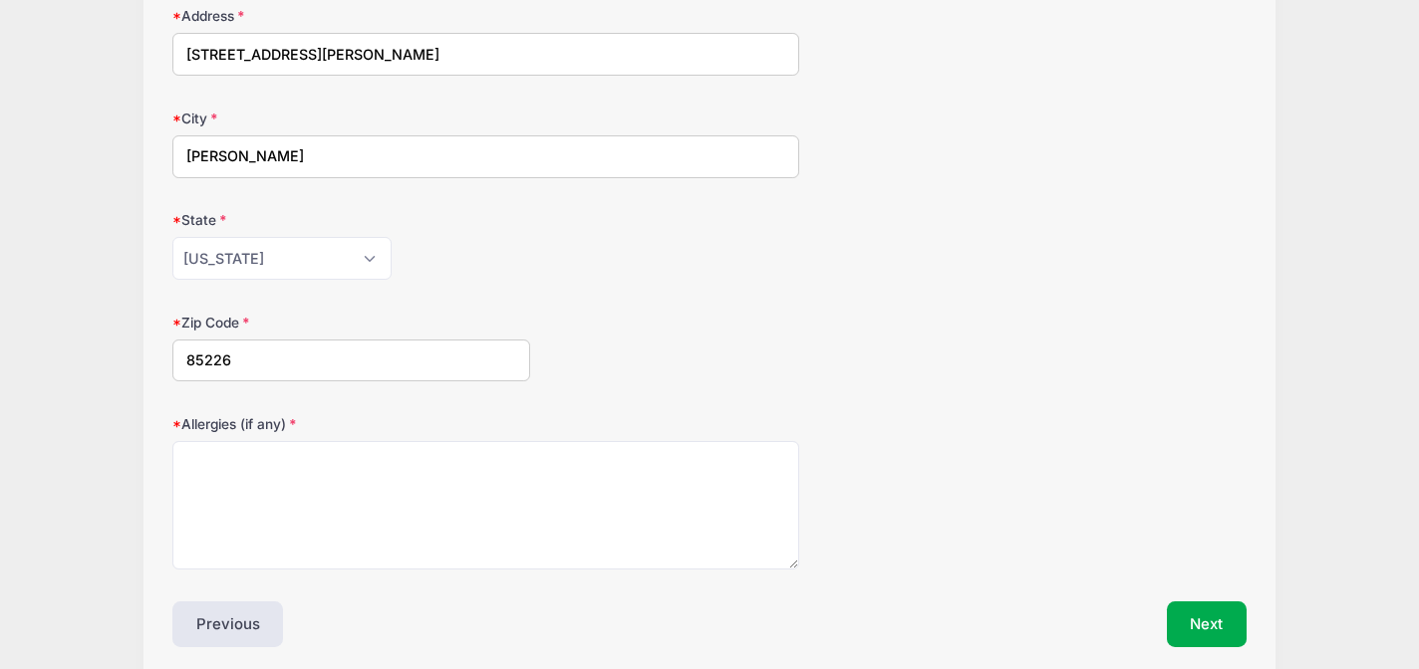
type input "85226"
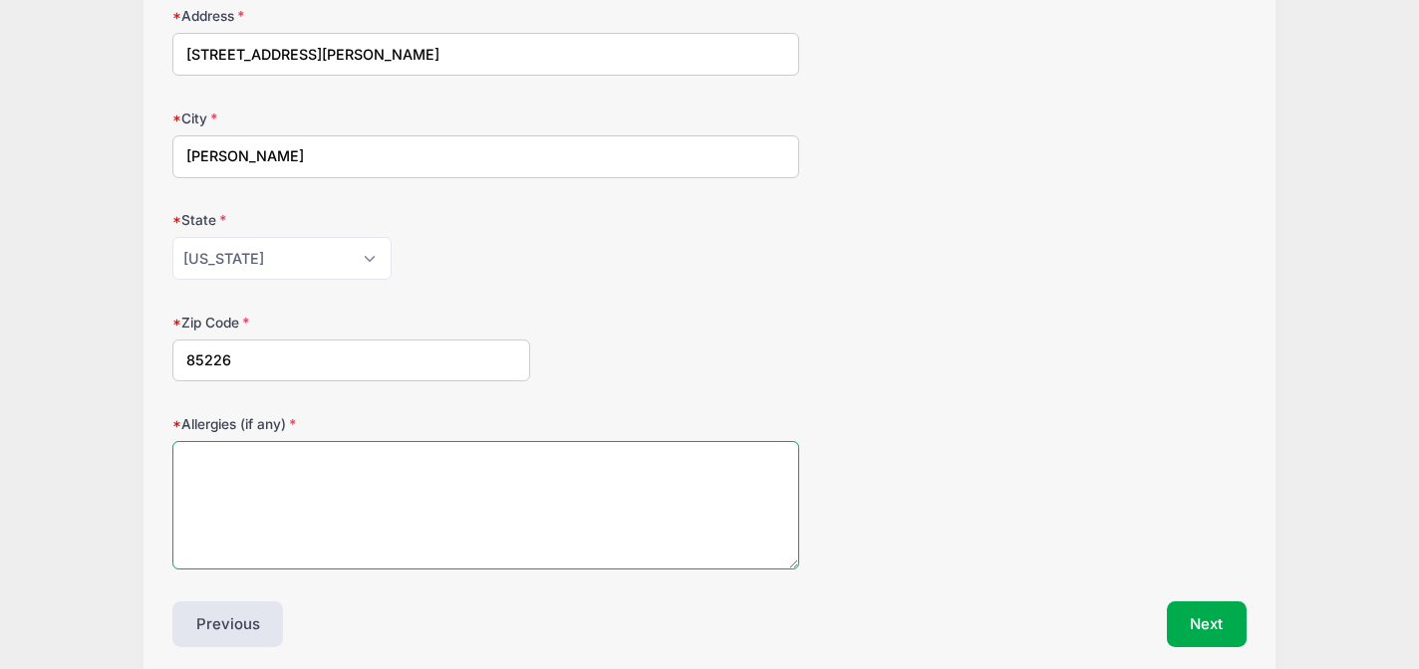
click at [234, 476] on textarea "Allergies (if any)" at bounding box center [485, 505] width 627 height 129
type textarea "NONE"
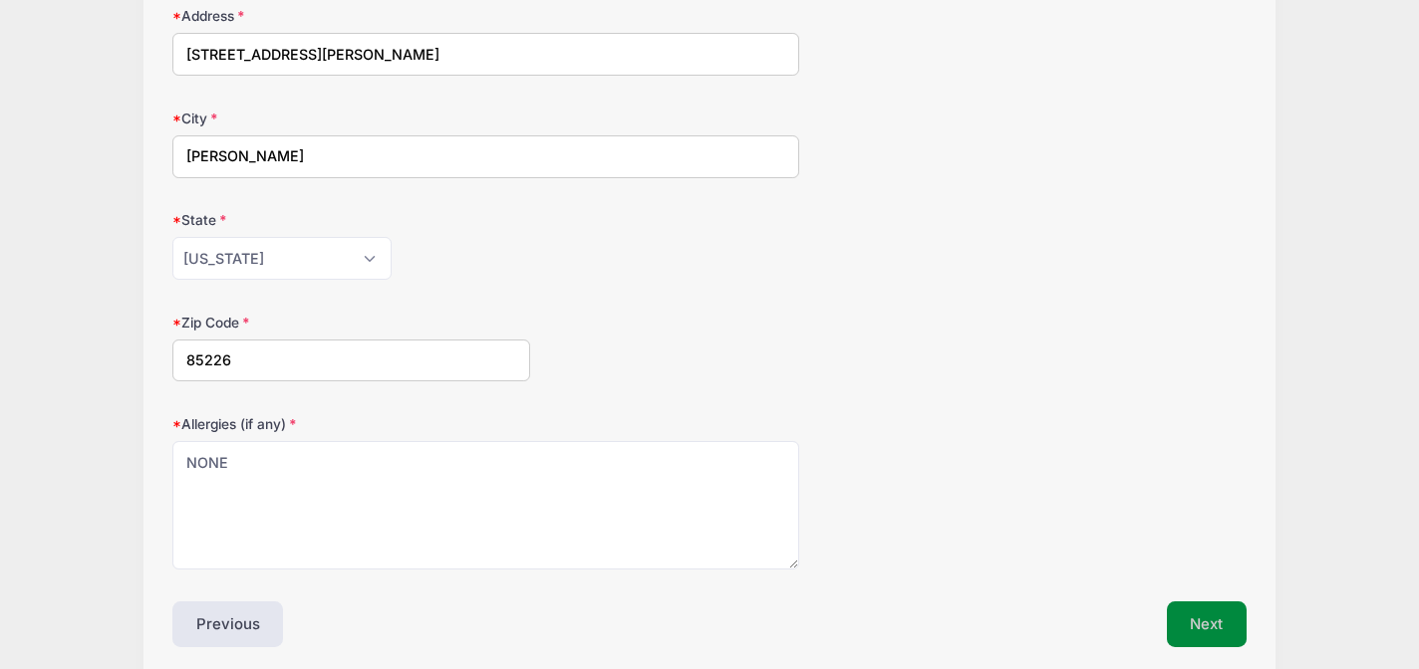
click at [1193, 602] on button "Next" at bounding box center [1207, 625] width 81 height 46
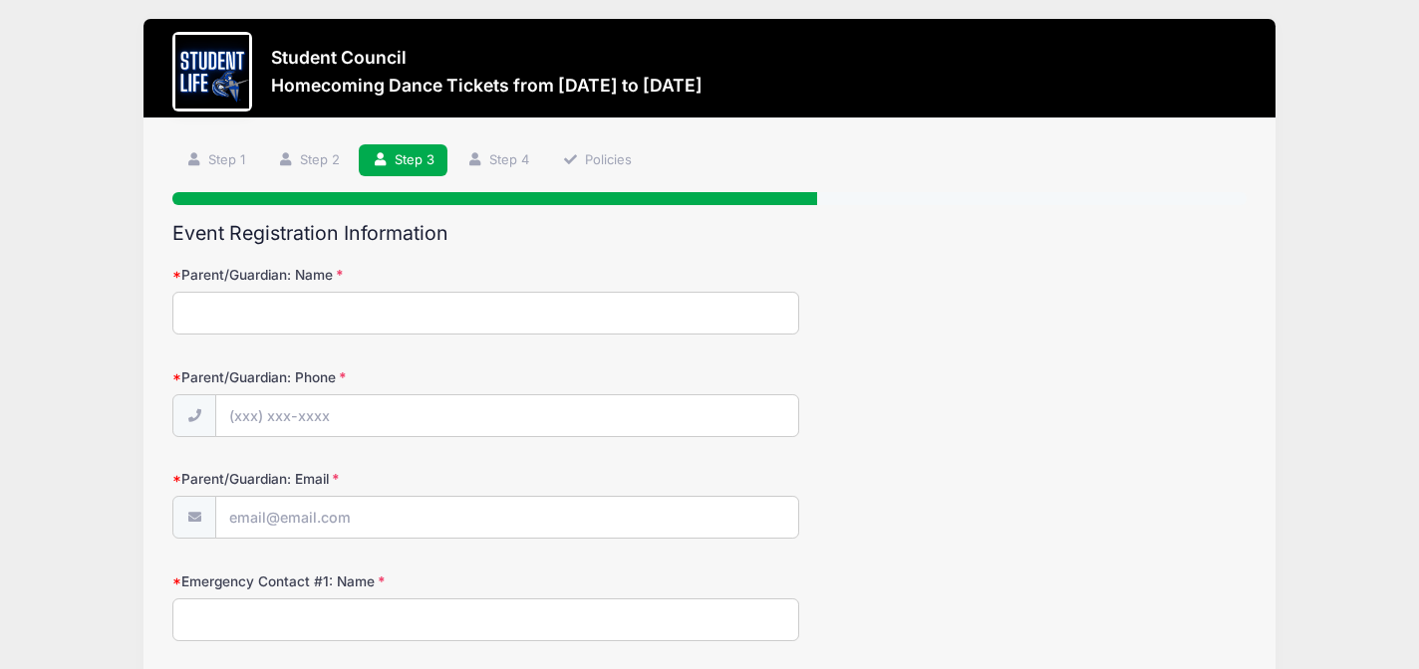
scroll to position [0, 0]
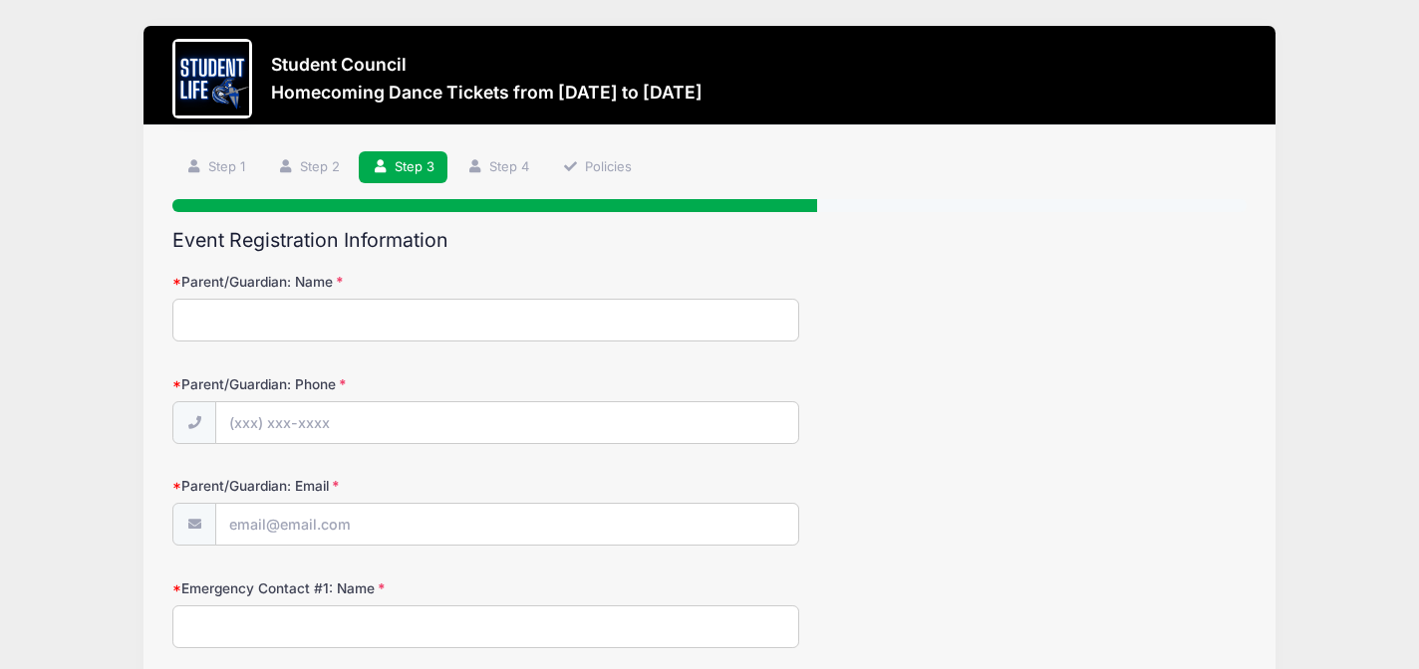
click at [695, 312] on input "Parent/Guardian: Name" at bounding box center [485, 320] width 627 height 43
type input "Heather Bushor"
click at [594, 438] on input "Parent/Guardian: Phone" at bounding box center [507, 423] width 582 height 43
type input "(480) 332-2080"
click at [507, 537] on input "Parent/Guardian: Email" at bounding box center [507, 525] width 582 height 43
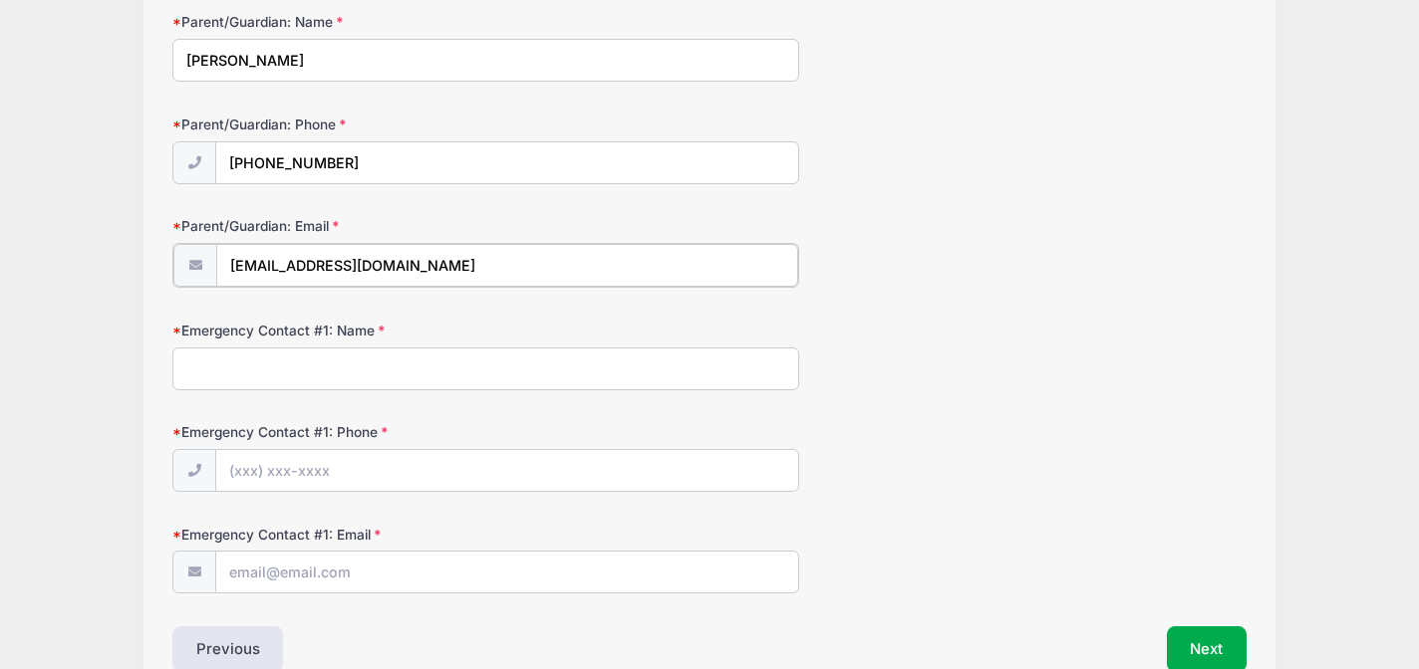
scroll to position [291, 0]
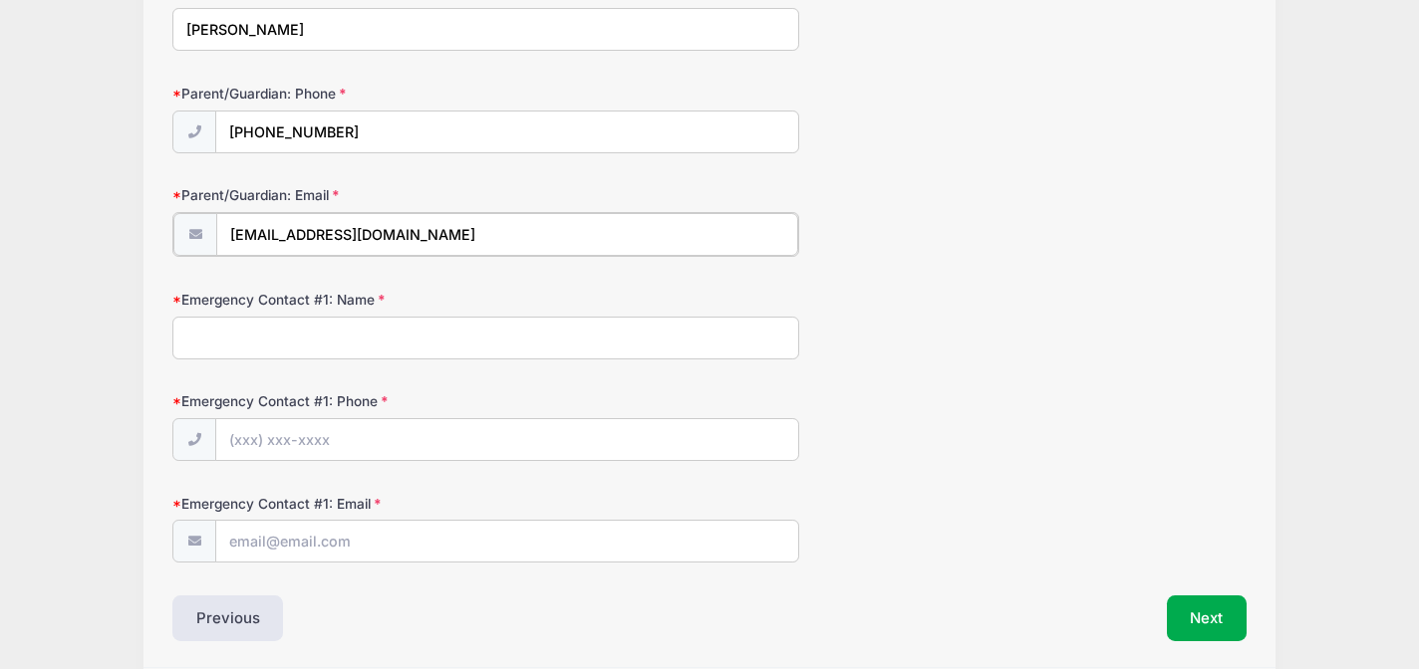
type input "[EMAIL_ADDRESS][DOMAIN_NAME]"
click at [475, 329] on input "Emergency Contact #1: Name" at bounding box center [485, 336] width 627 height 43
type input "Heather Bushor"
click at [432, 441] on input "Emergency Contact #1: Phone" at bounding box center [507, 438] width 582 height 43
type input "(480) 332-2080"
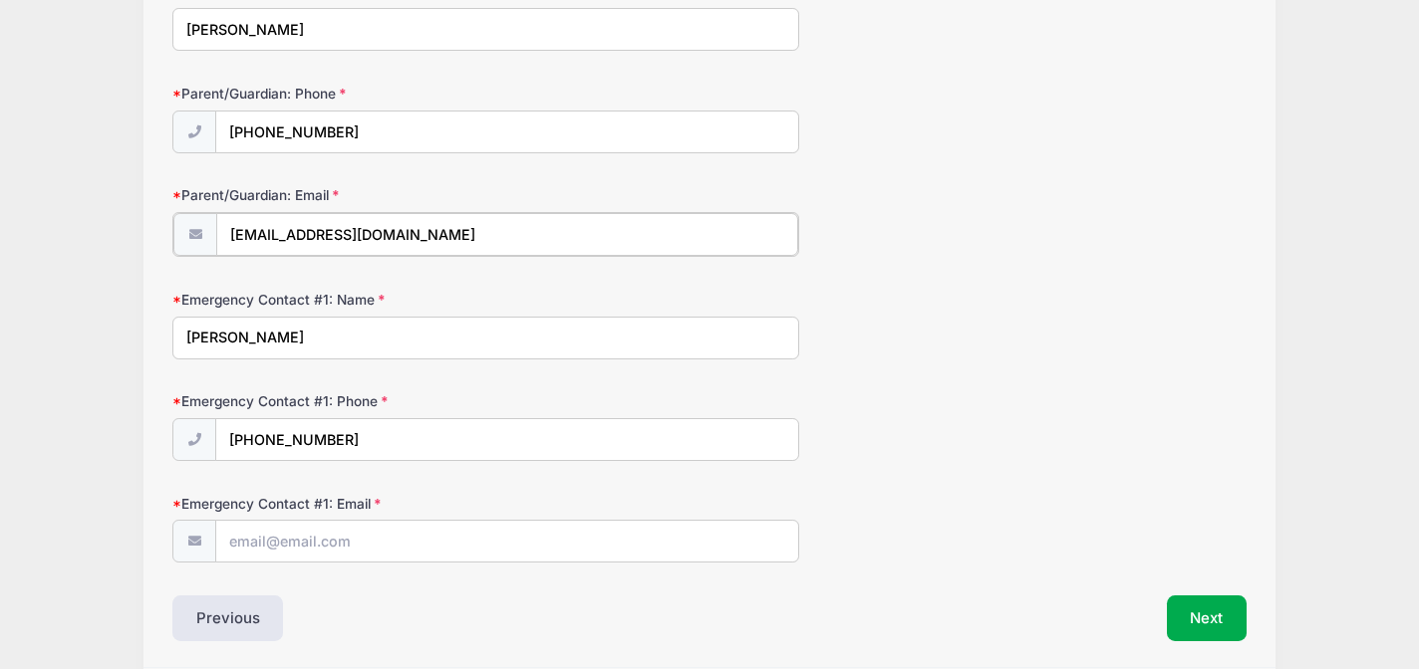
click at [399, 230] on input "[EMAIL_ADDRESS][DOMAIN_NAME]" at bounding box center [507, 234] width 582 height 43
drag, startPoint x: 399, startPoint y: 230, endPoint x: 220, endPoint y: 228, distance: 179.3
click at [220, 228] on input "[EMAIL_ADDRESS][DOMAIN_NAME]" at bounding box center [507, 234] width 582 height 43
click at [299, 529] on input "Emergency Contact #1: Email" at bounding box center [507, 540] width 582 height 43
paste input "[EMAIL_ADDRESS][DOMAIN_NAME]"
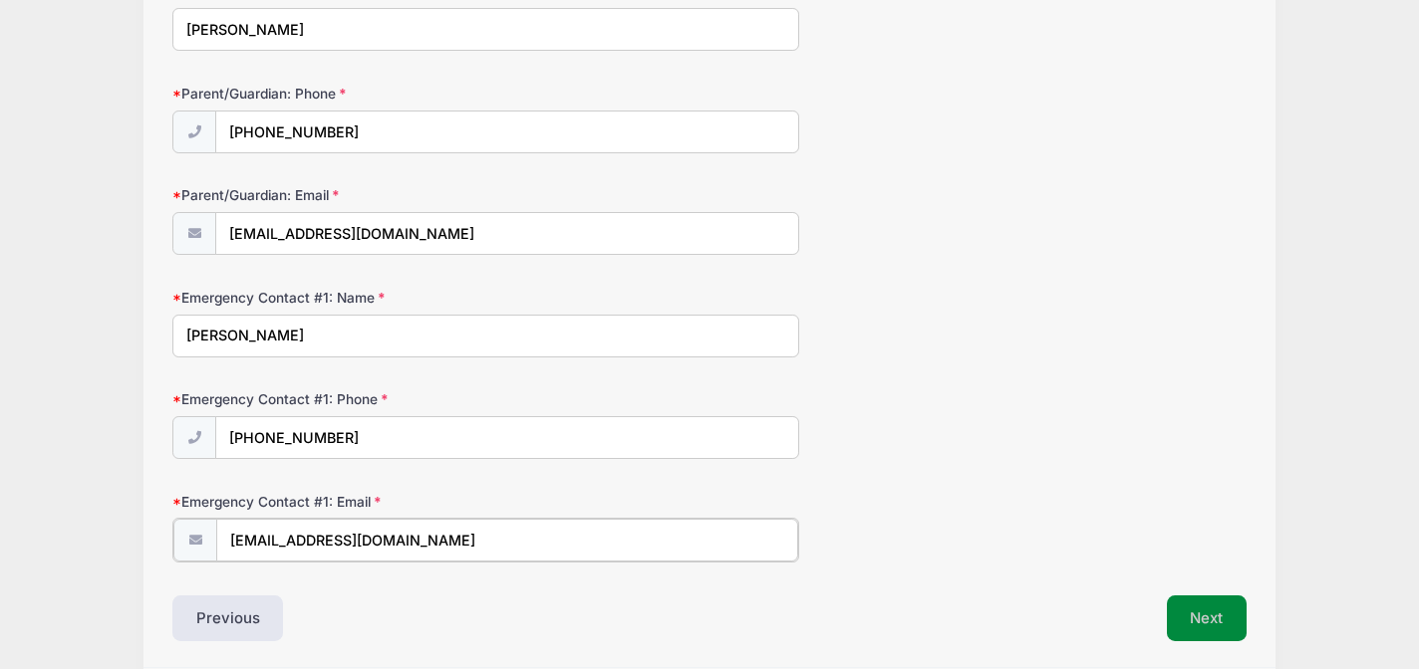
type input "[EMAIL_ADDRESS][DOMAIN_NAME]"
click at [1199, 605] on button "Next" at bounding box center [1207, 617] width 81 height 46
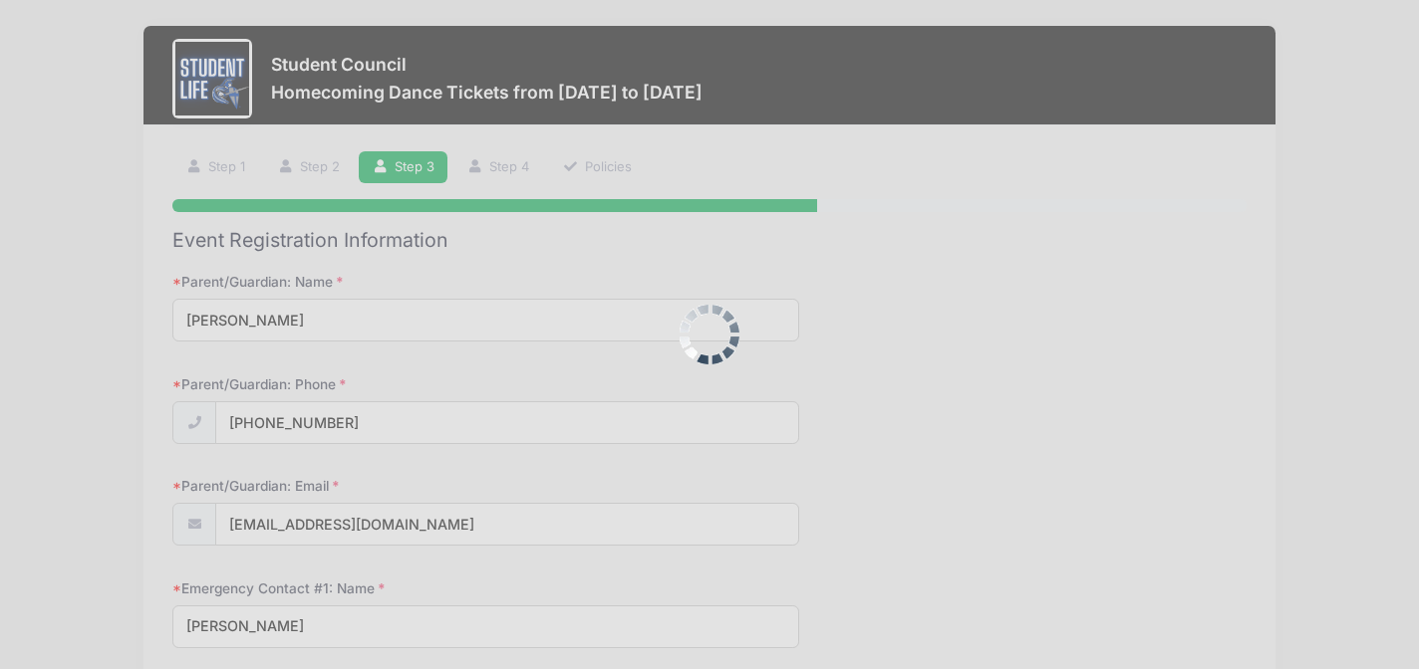
scroll to position [0, 0]
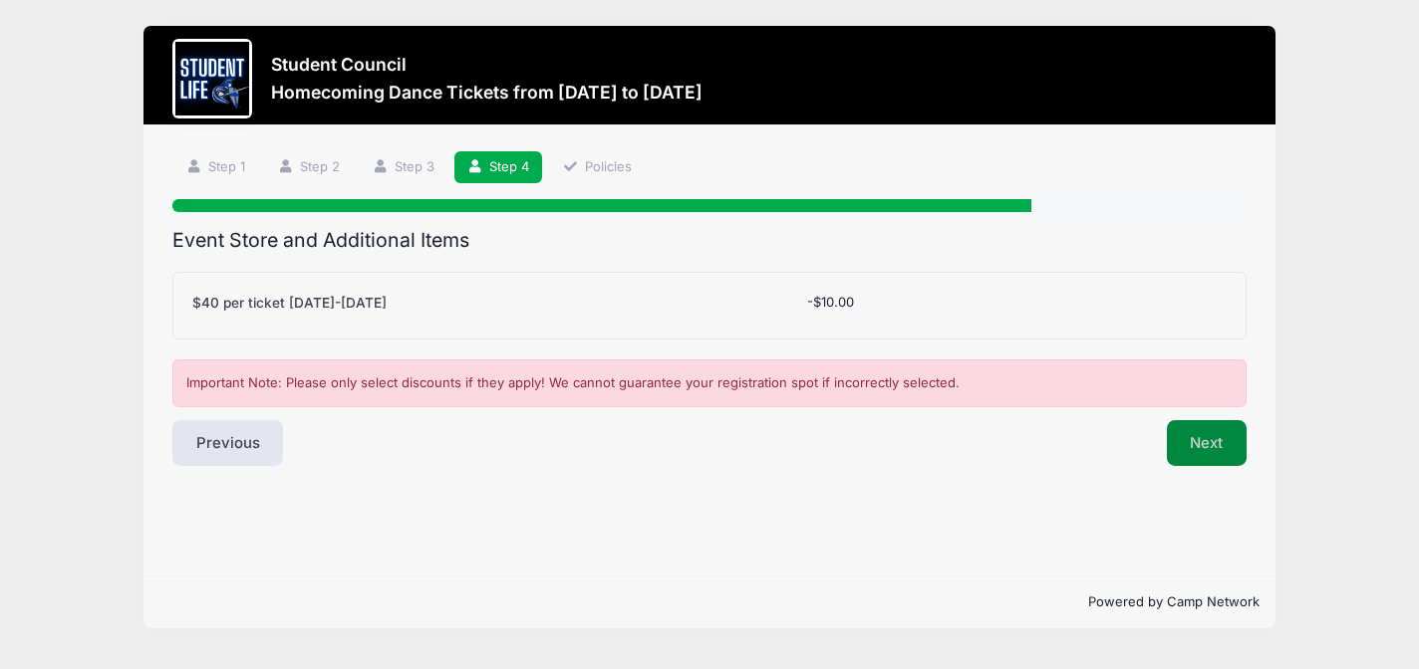
click at [1205, 459] on button "Next" at bounding box center [1207, 443] width 81 height 46
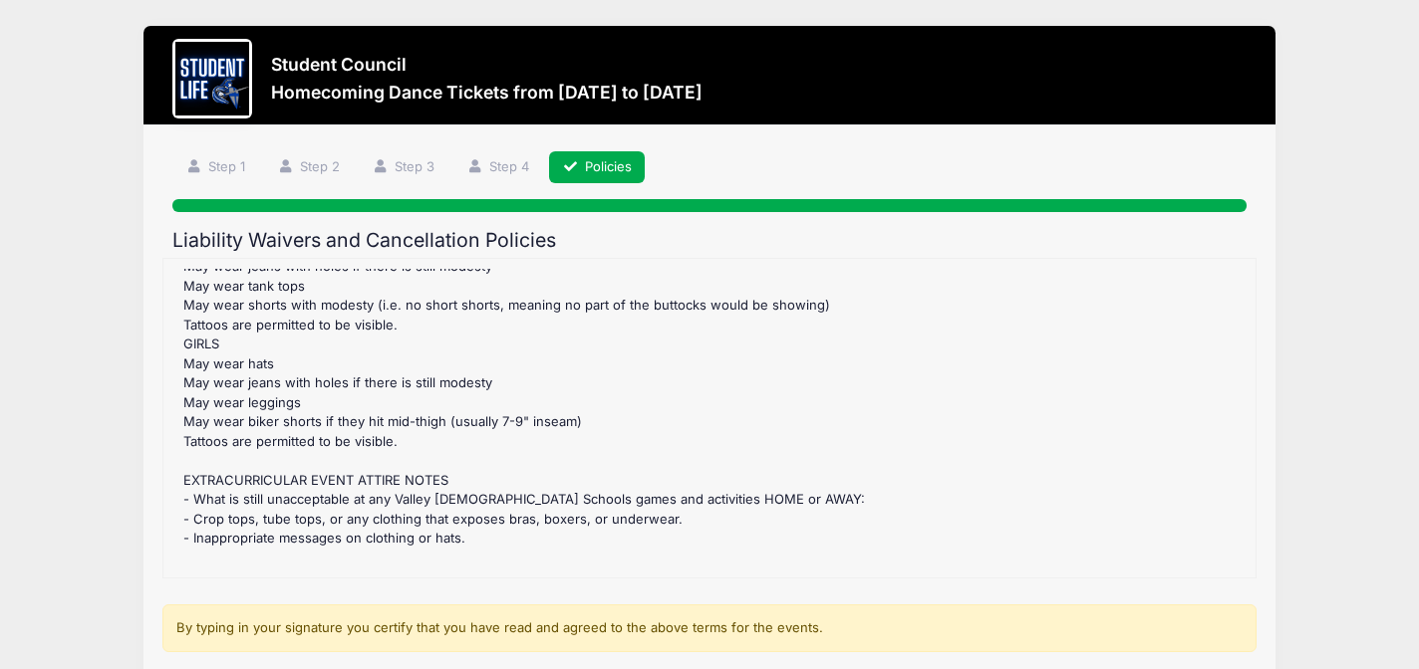
scroll to position [299, 0]
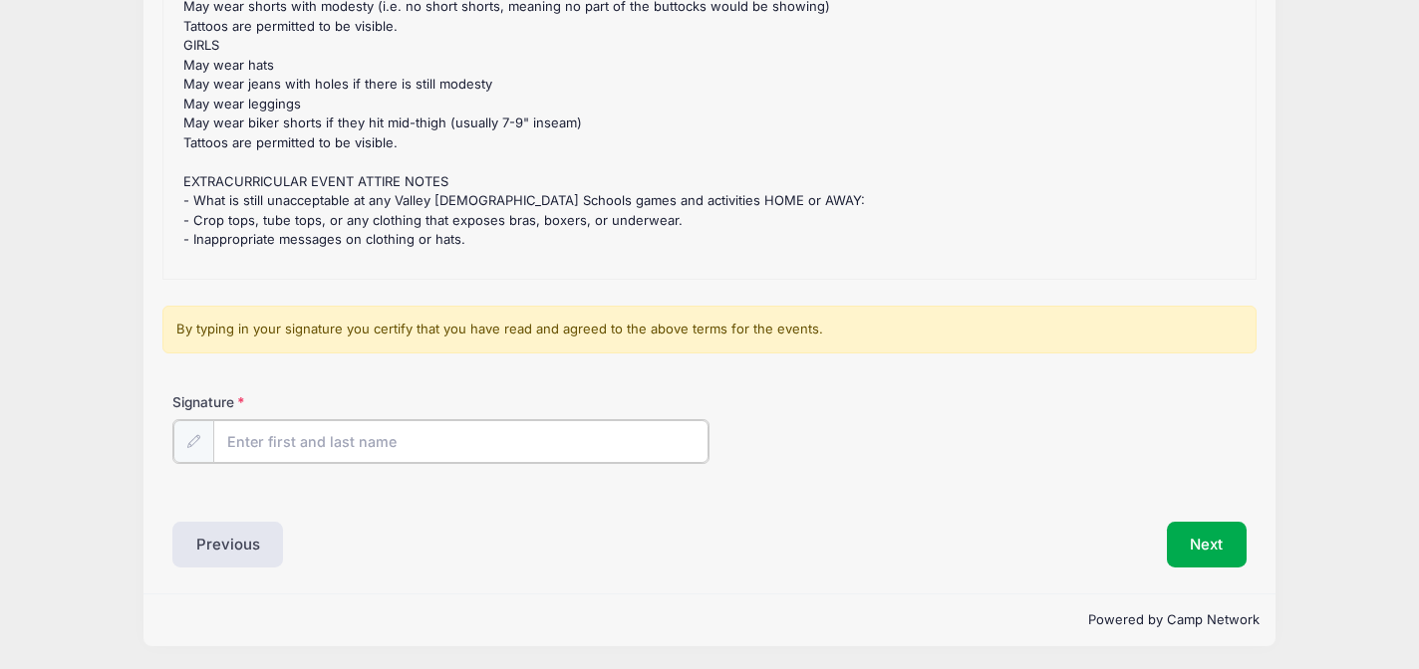
click at [513, 440] on input "Signature" at bounding box center [460, 441] width 495 height 43
type input "Dawn Henry"
click at [1223, 530] on button "Next" at bounding box center [1207, 543] width 81 height 46
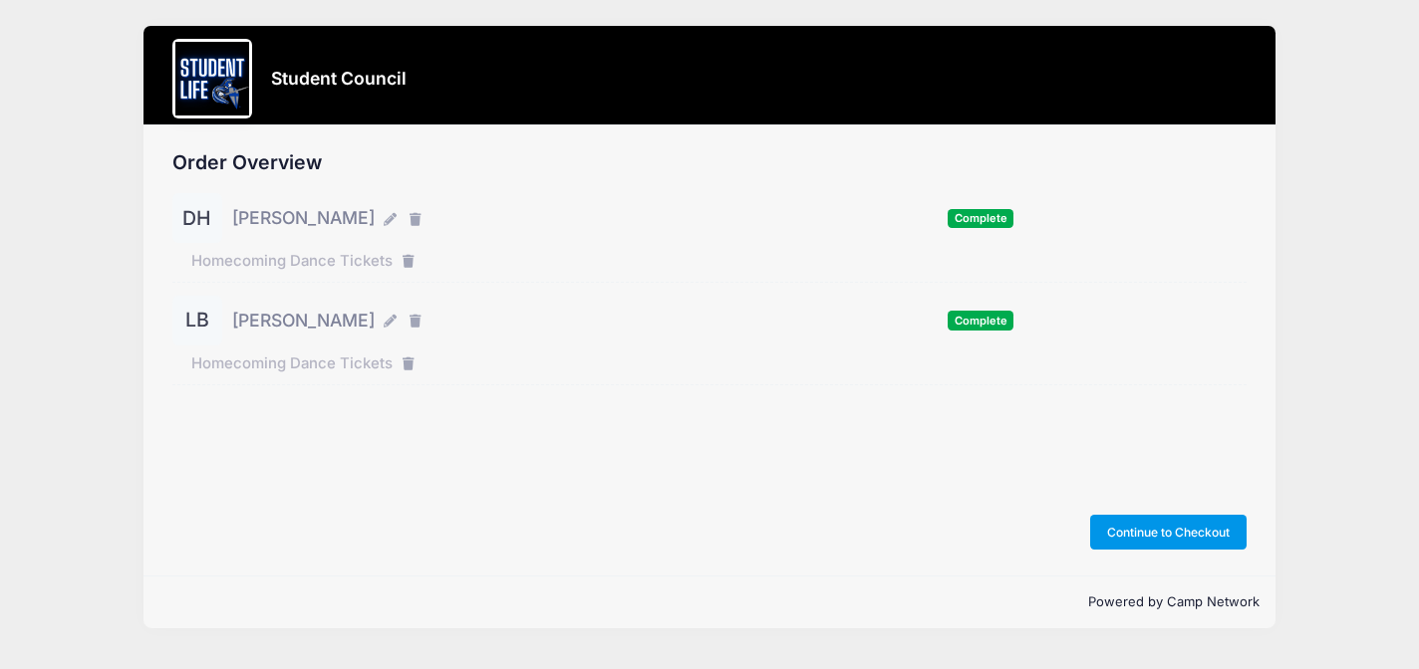
click at [1153, 539] on button "Continue to Checkout" at bounding box center [1168, 532] width 157 height 34
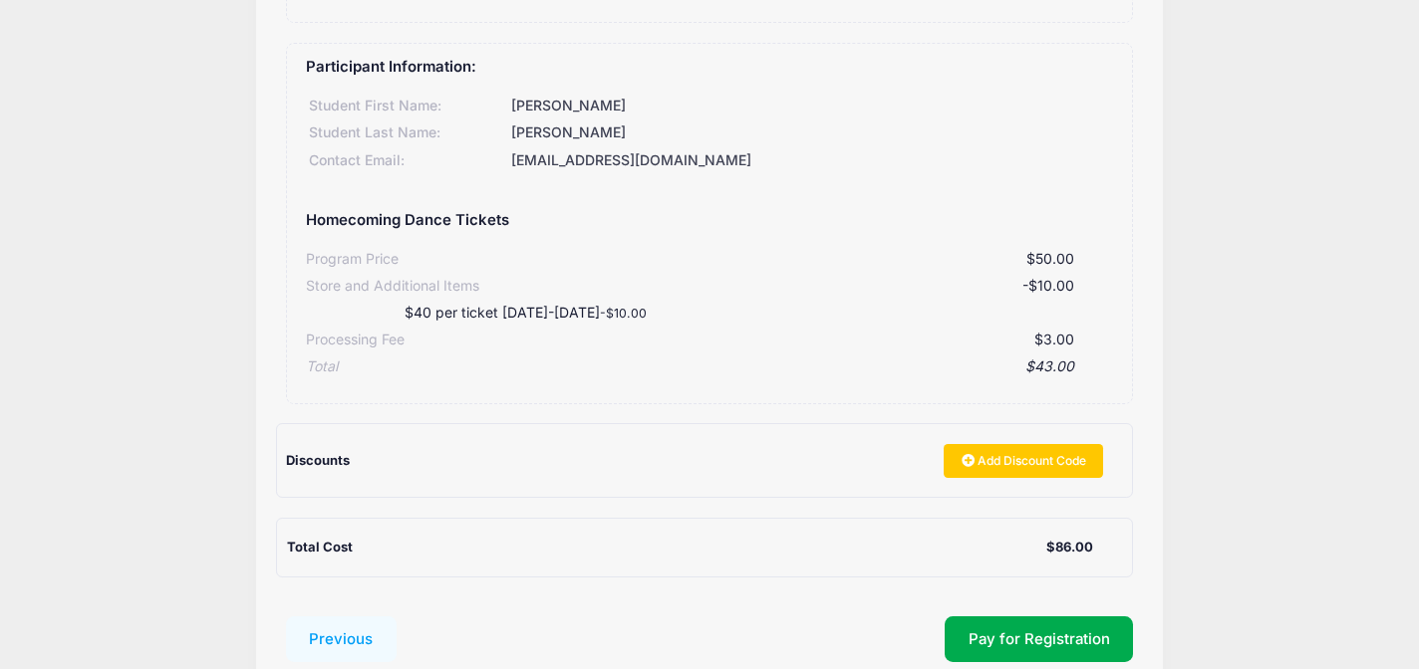
scroll to position [636, 0]
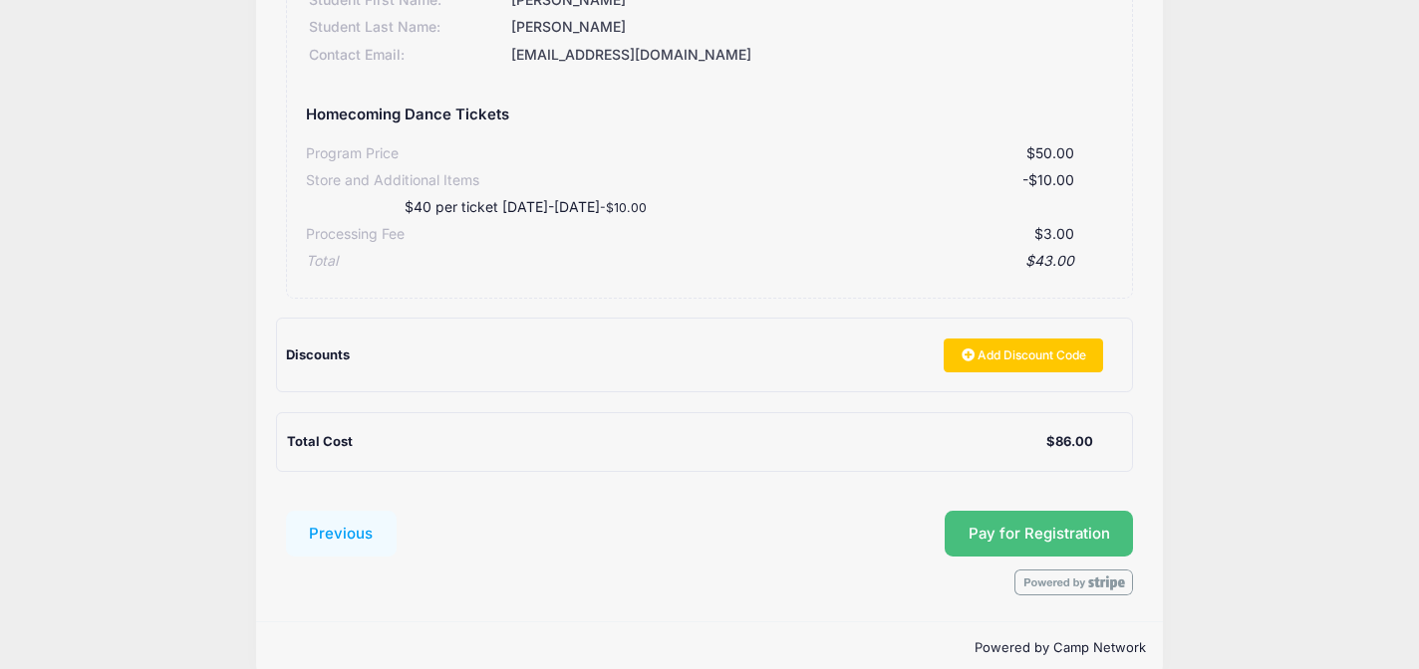
click at [1098, 515] on button "Pay for Registration" at bounding box center [1038, 534] width 189 height 46
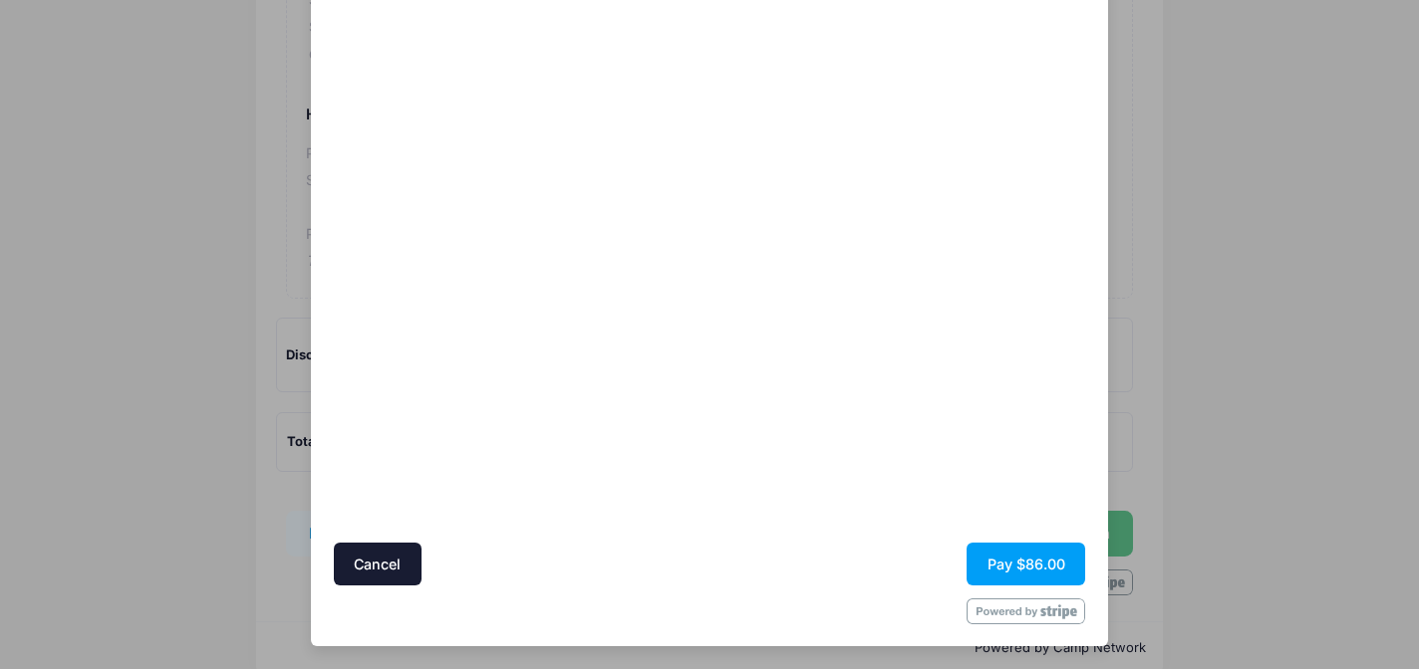
scroll to position [49, 0]
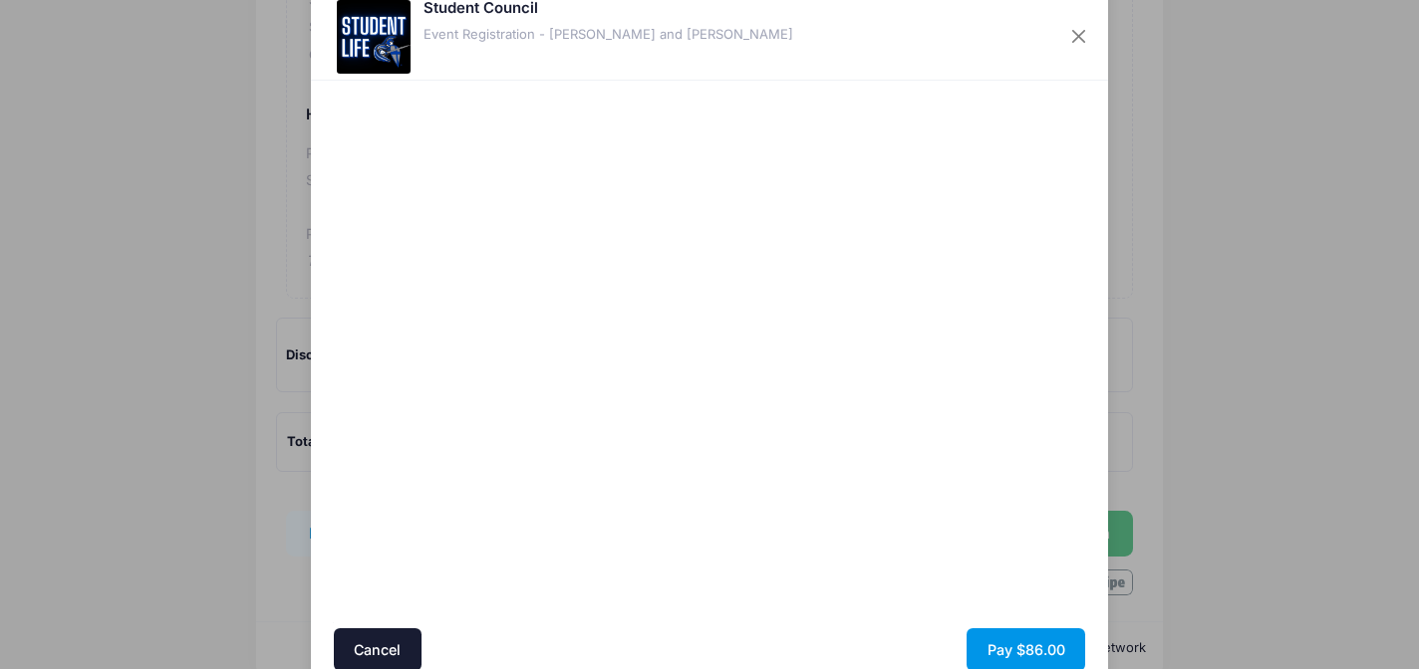
click at [1001, 650] on button "Pay $86.00" at bounding box center [1025, 650] width 119 height 43
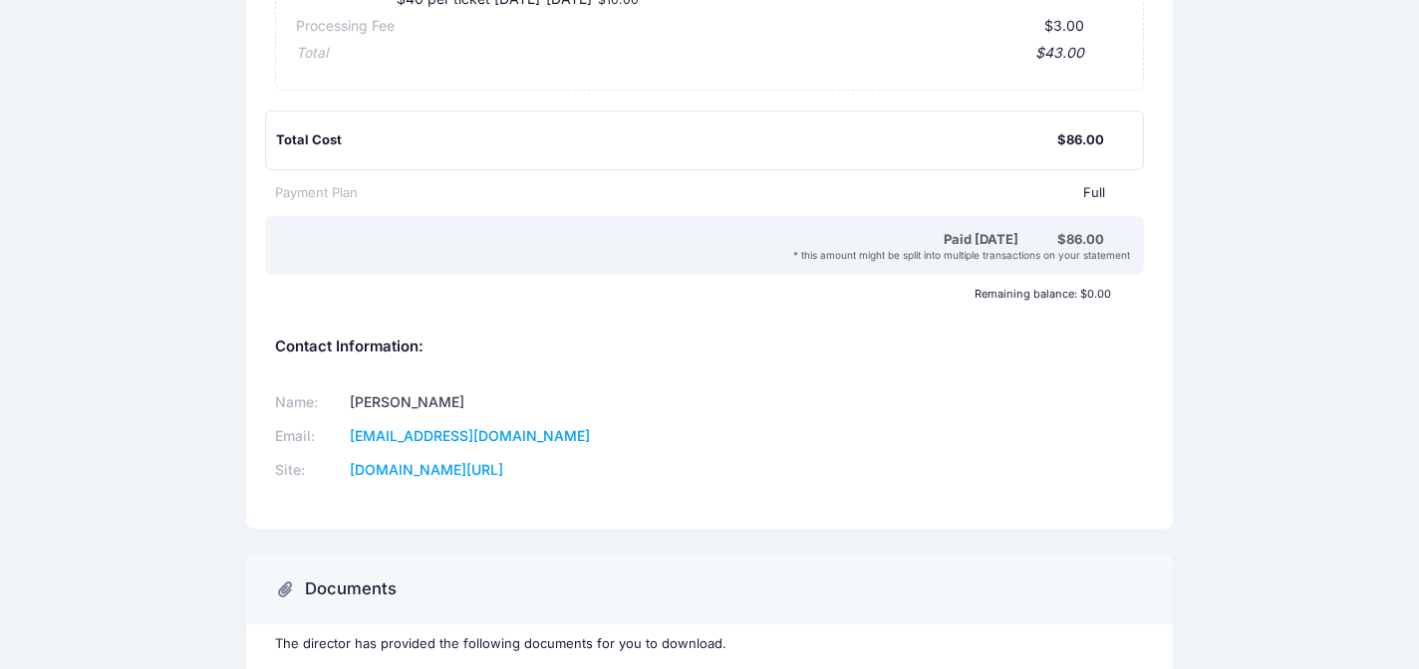
scroll to position [920, 0]
